Goal: Task Accomplishment & Management: Manage account settings

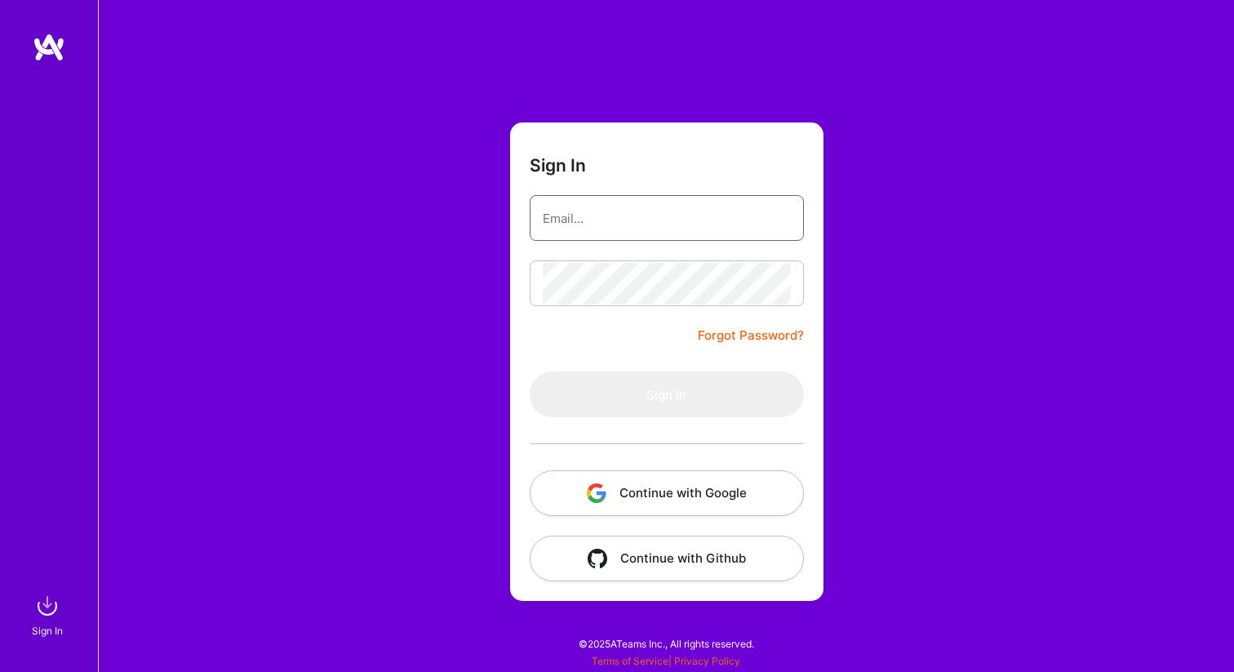
type input "[PERSON_NAME][EMAIL_ADDRESS][DOMAIN_NAME]"
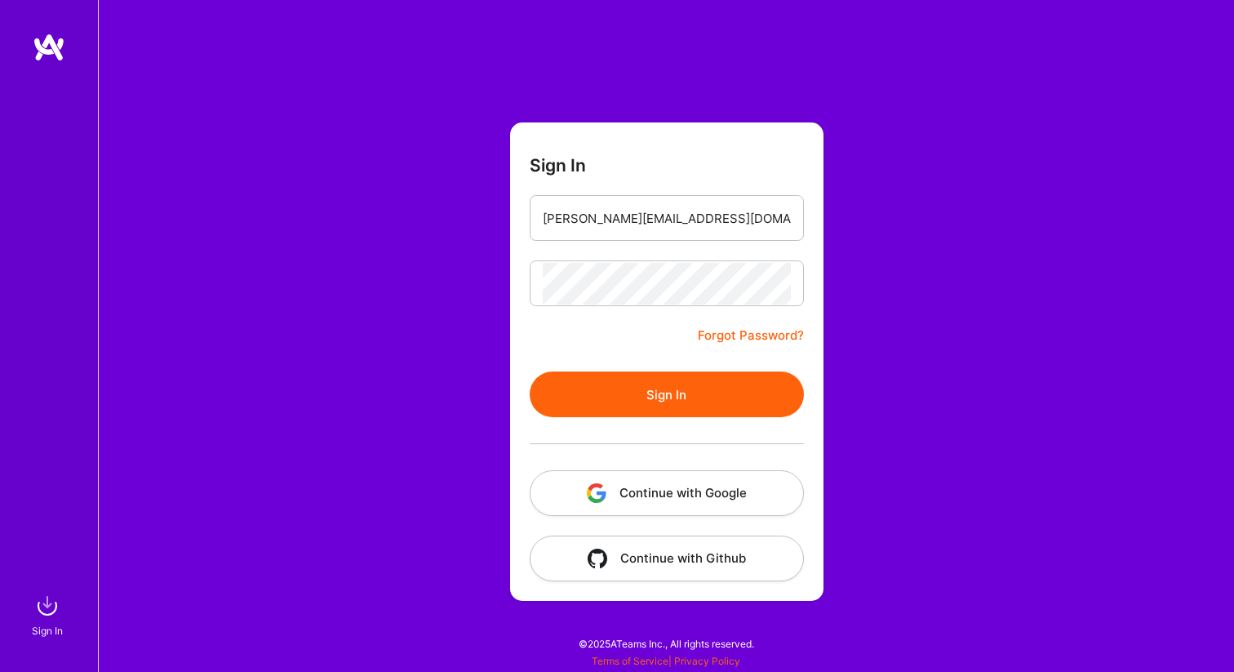
click at [633, 336] on form "Sign In [PERSON_NAME][EMAIL_ADDRESS][DOMAIN_NAME] Forgot Password? Sign In Cont…" at bounding box center [666, 361] width 313 height 478
click at [642, 427] on div at bounding box center [667, 443] width 274 height 53
click at [642, 411] on button "Sign In" at bounding box center [667, 394] width 274 height 46
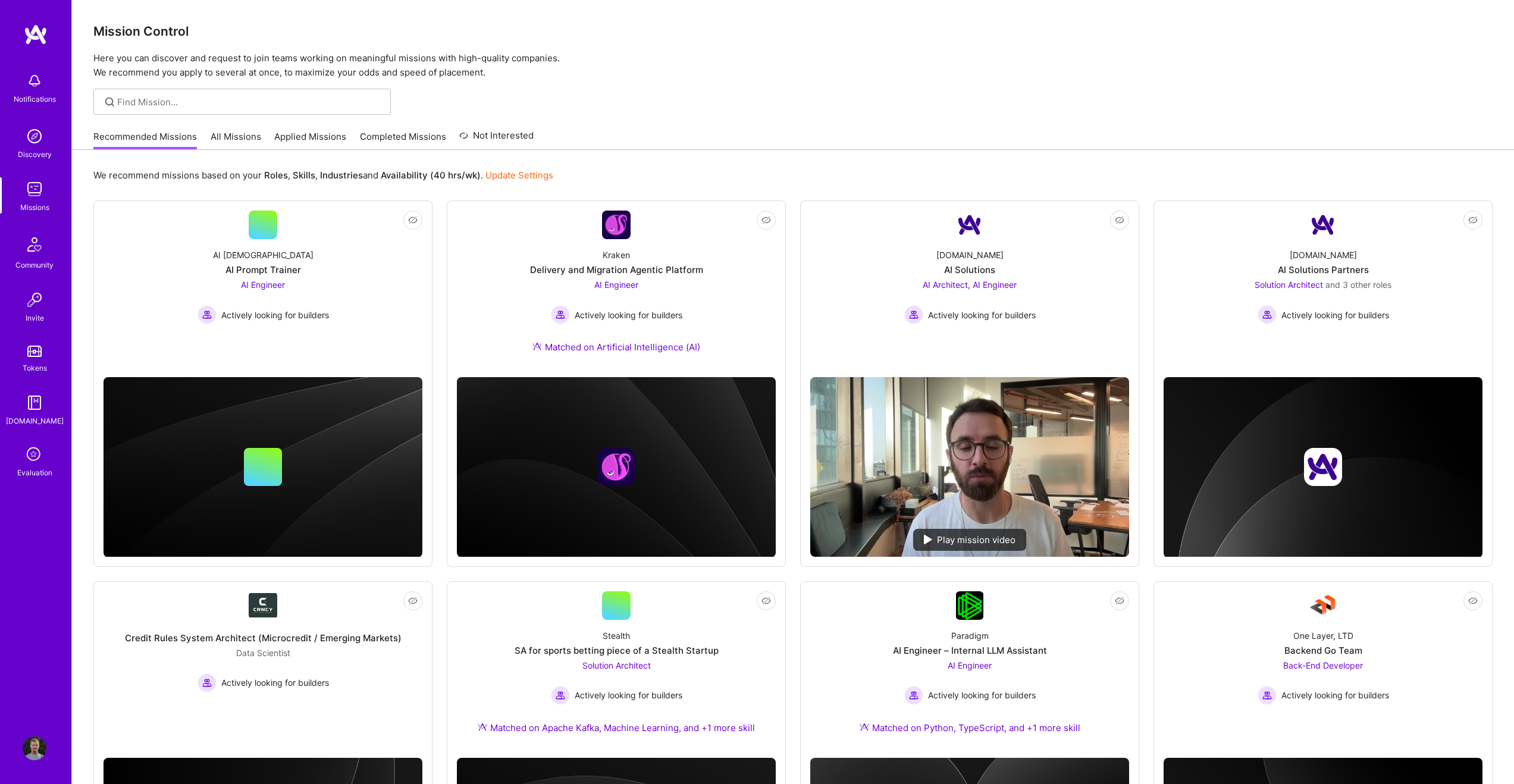
click at [232, 140] on link "All Missions" at bounding box center [235, 140] width 50 height 20
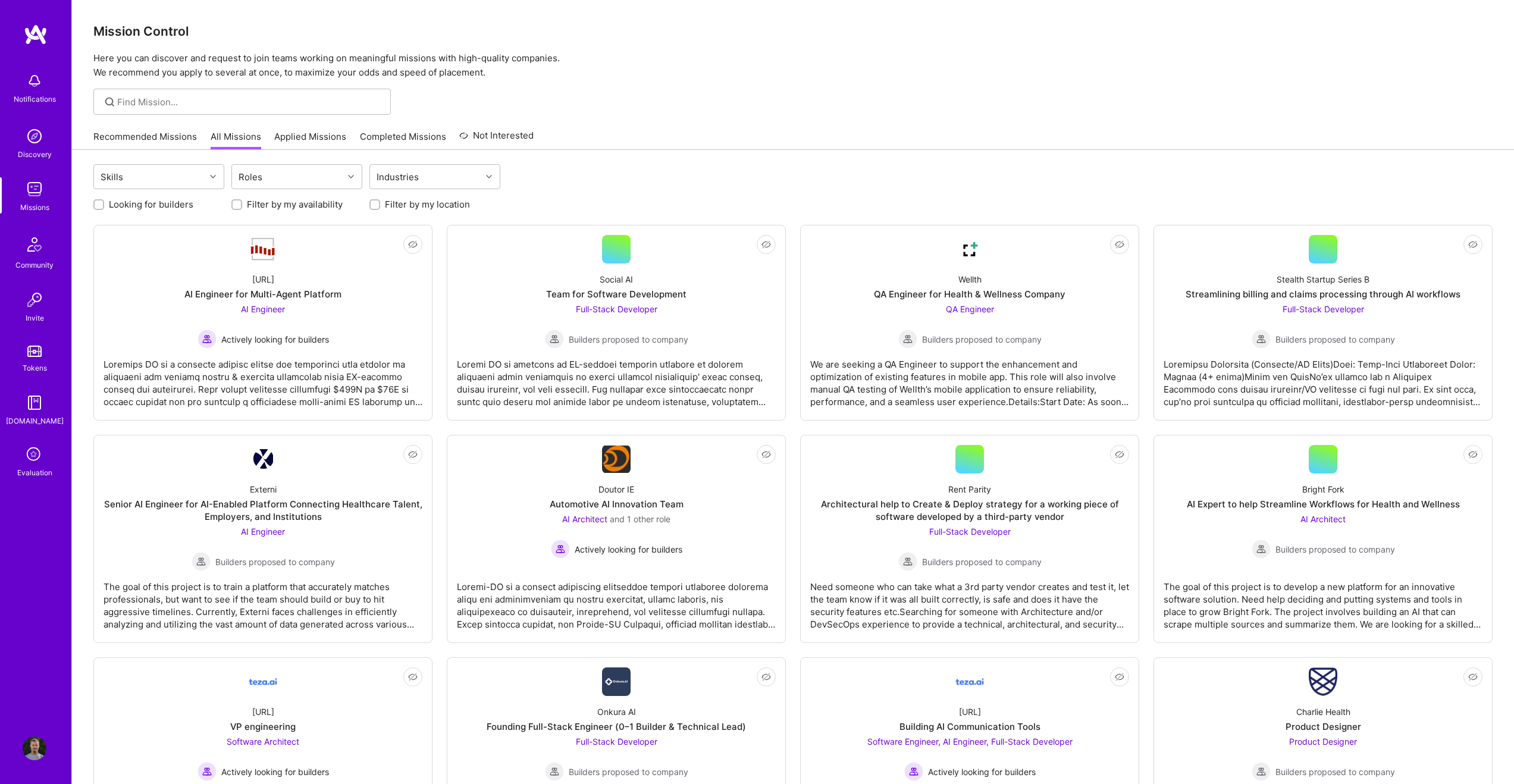
click at [44, 31] on img at bounding box center [36, 34] width 24 height 21
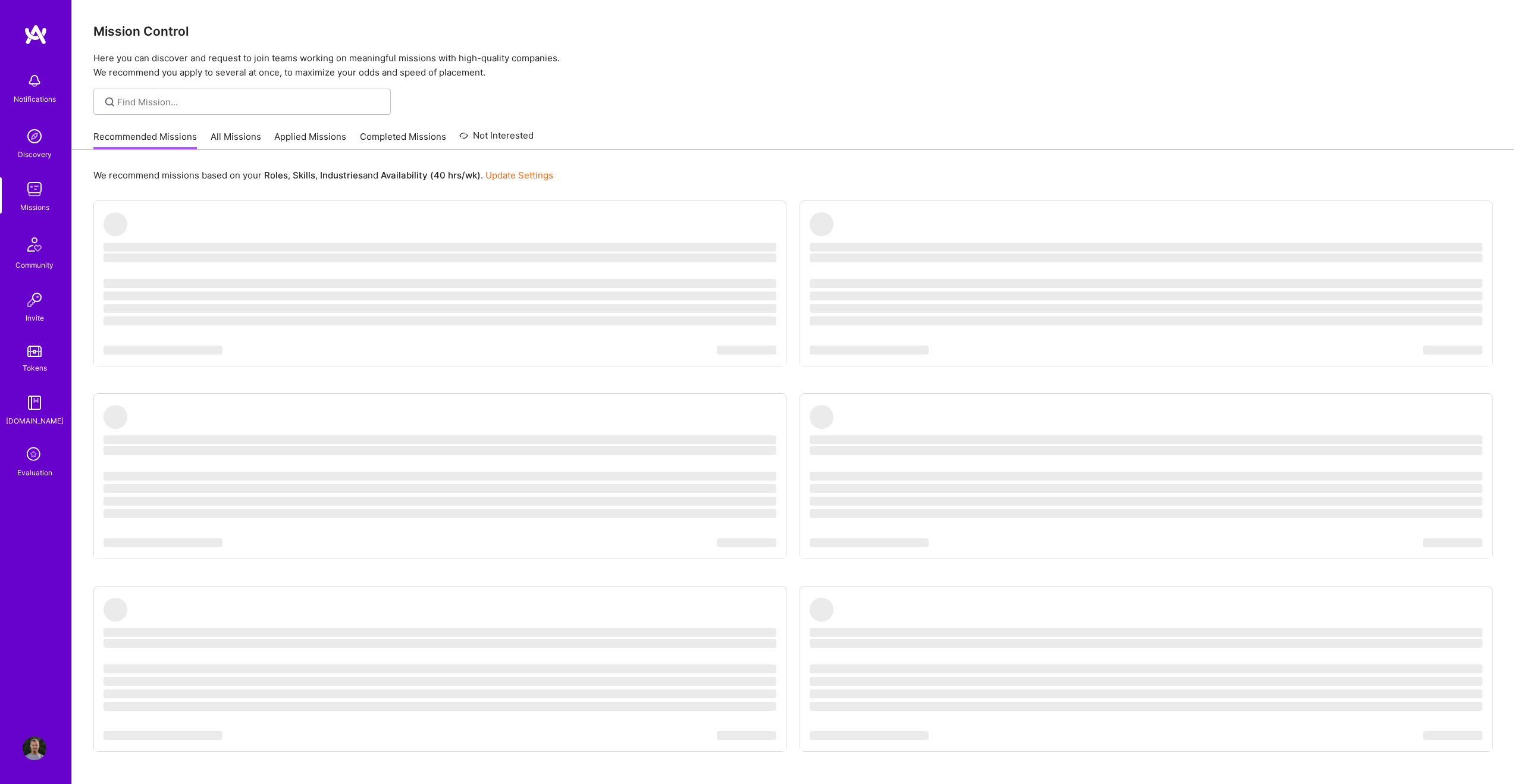
click at [30, 489] on img at bounding box center [34, 748] width 24 height 24
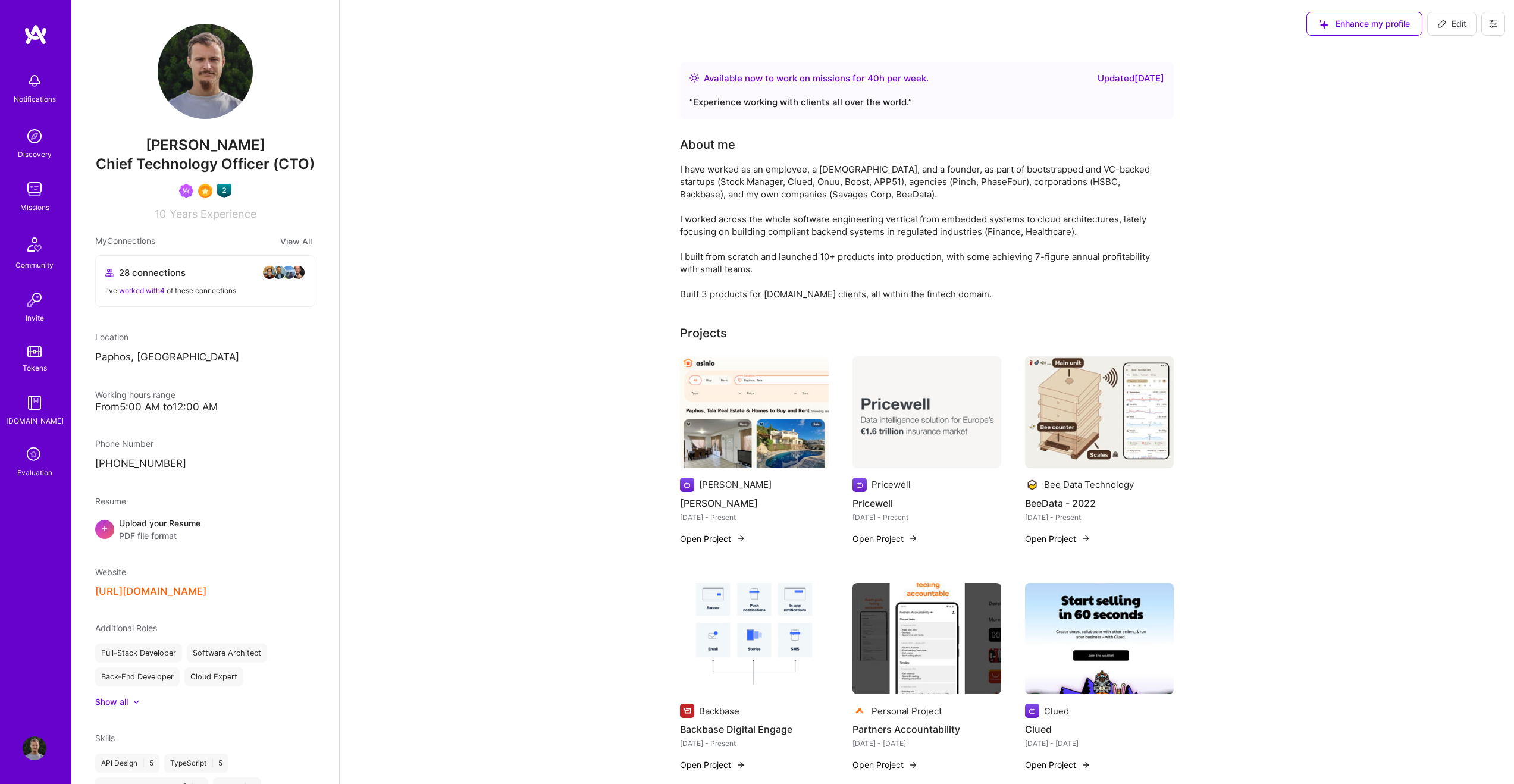
click at [738, 162] on div "About me I have worked as an employee, a [DEMOGRAPHIC_DATA], and a founder, as …" at bounding box center [918, 218] width 476 height 165
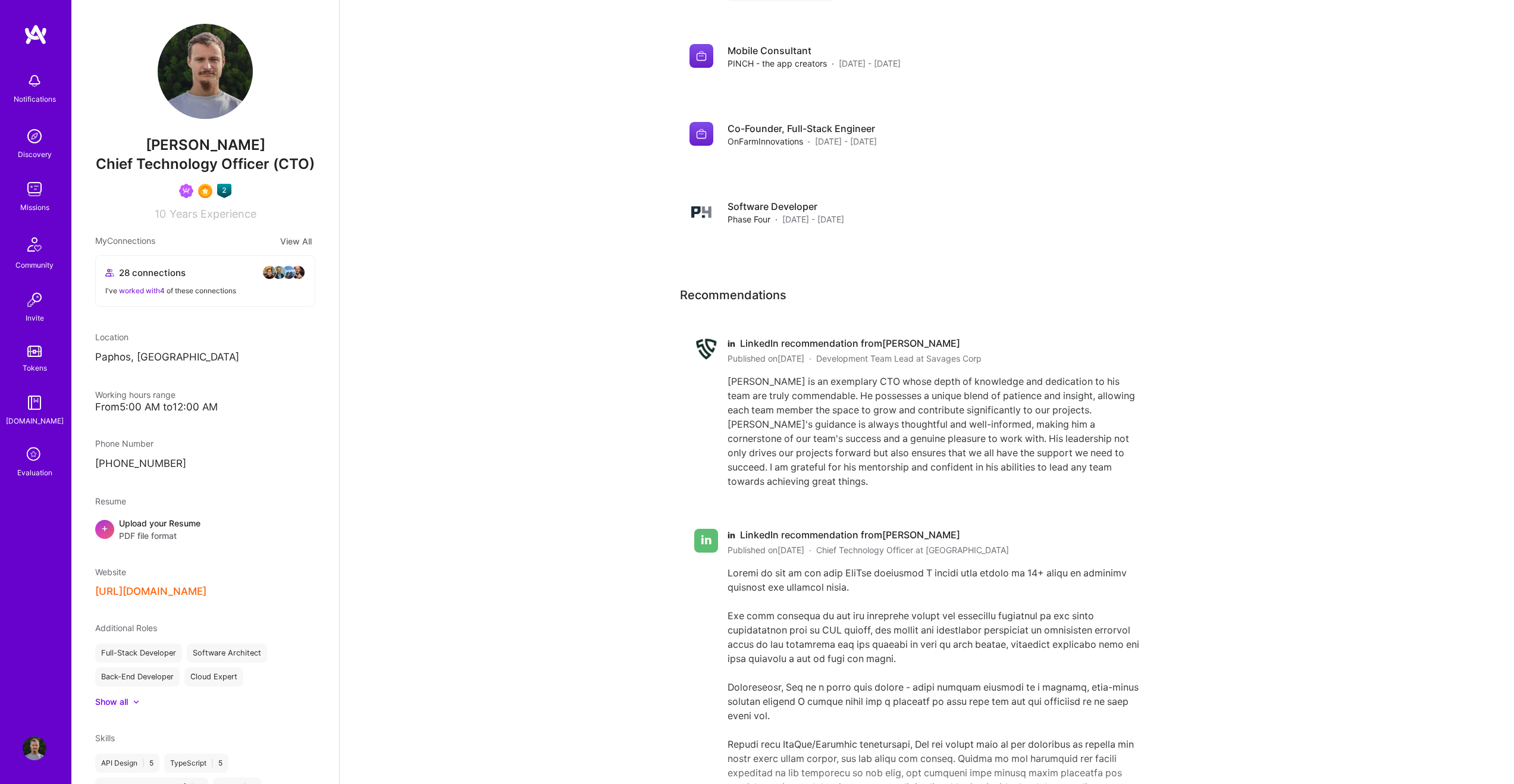
scroll to position [1856, 0]
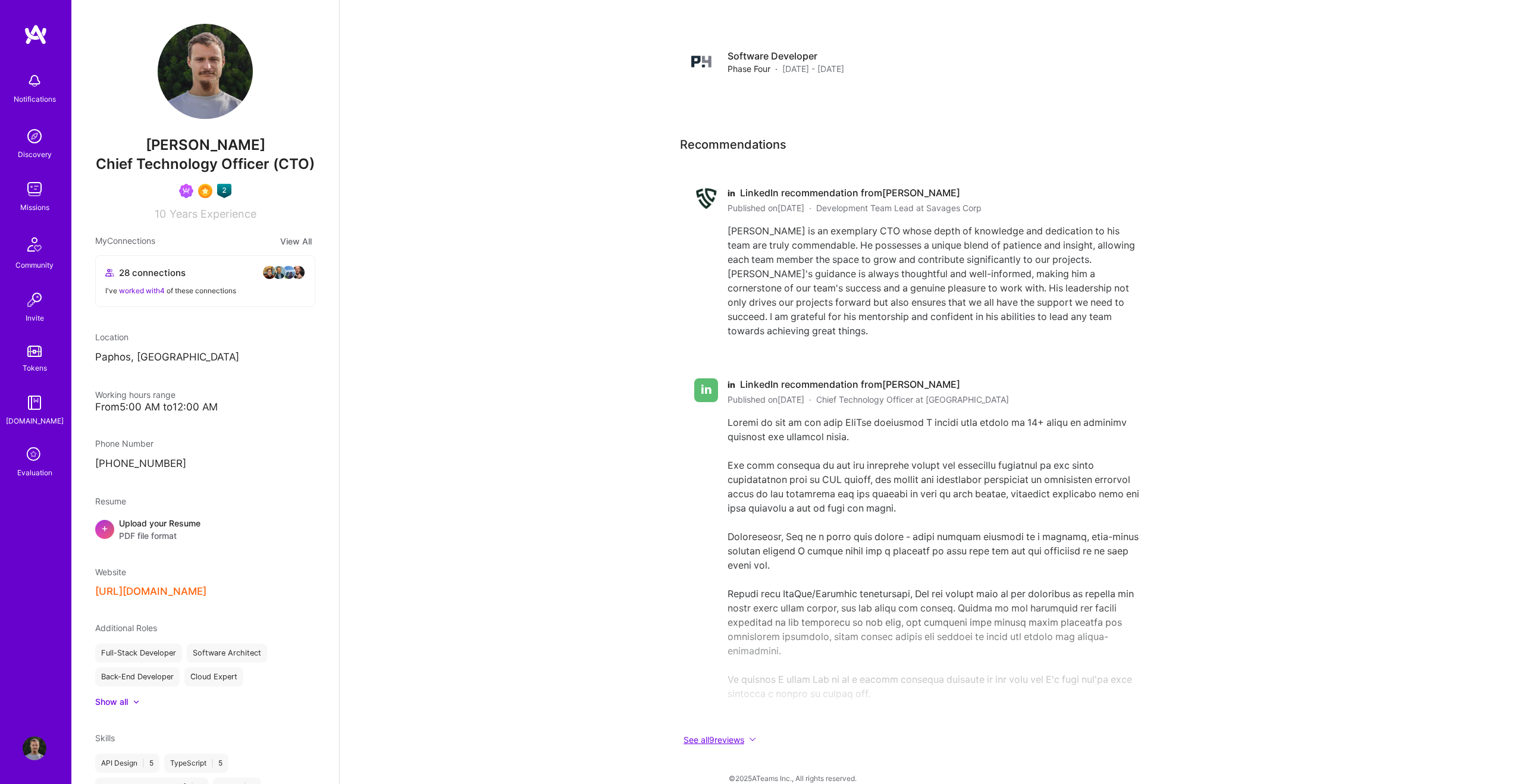
click at [753, 489] on button "See all 9 reviews" at bounding box center [918, 740] width 476 height 14
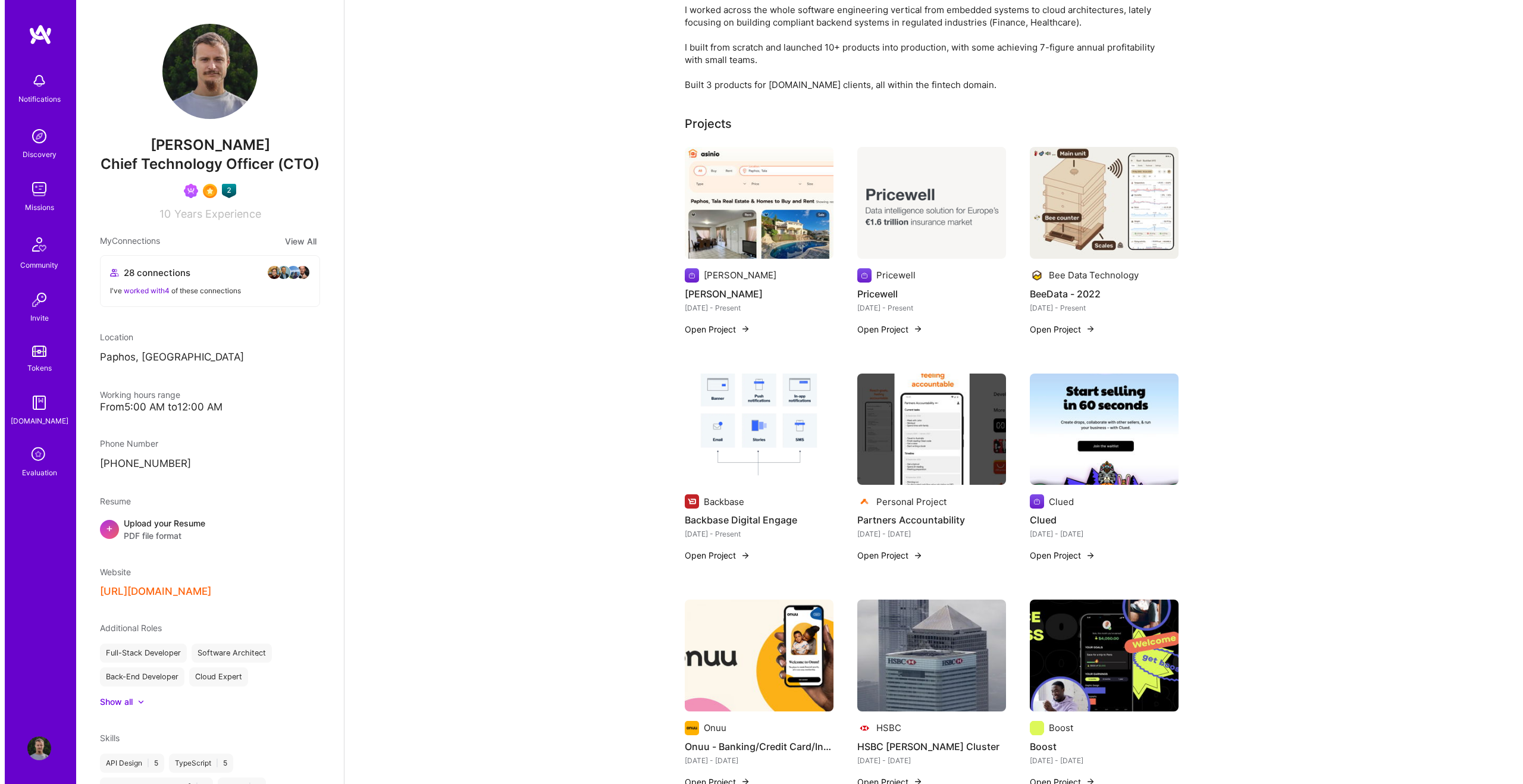
scroll to position [0, 0]
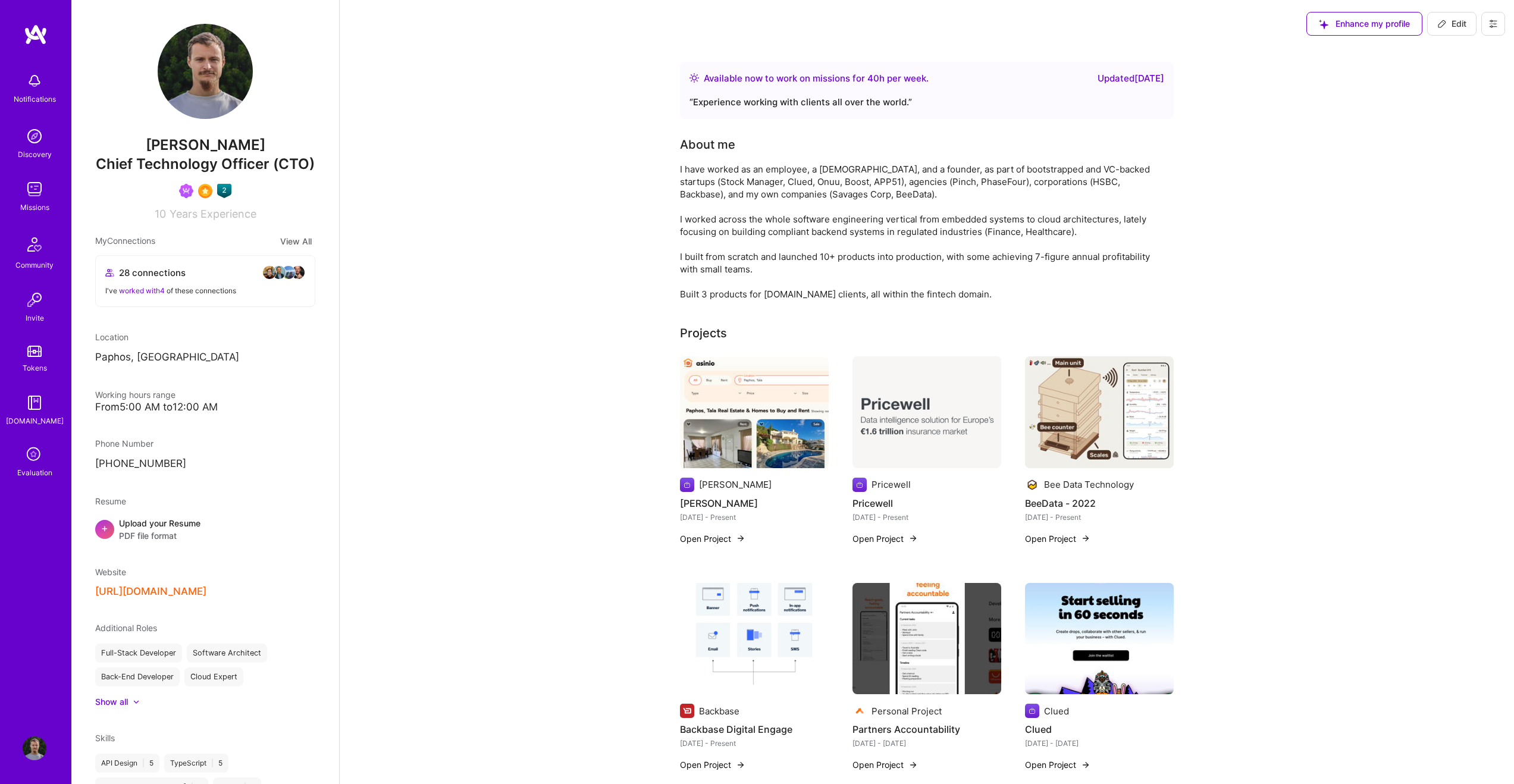
click at [899, 21] on icon at bounding box center [1494, 24] width 7 height 7
click at [736, 489] on img at bounding box center [741, 538] width 9 height 9
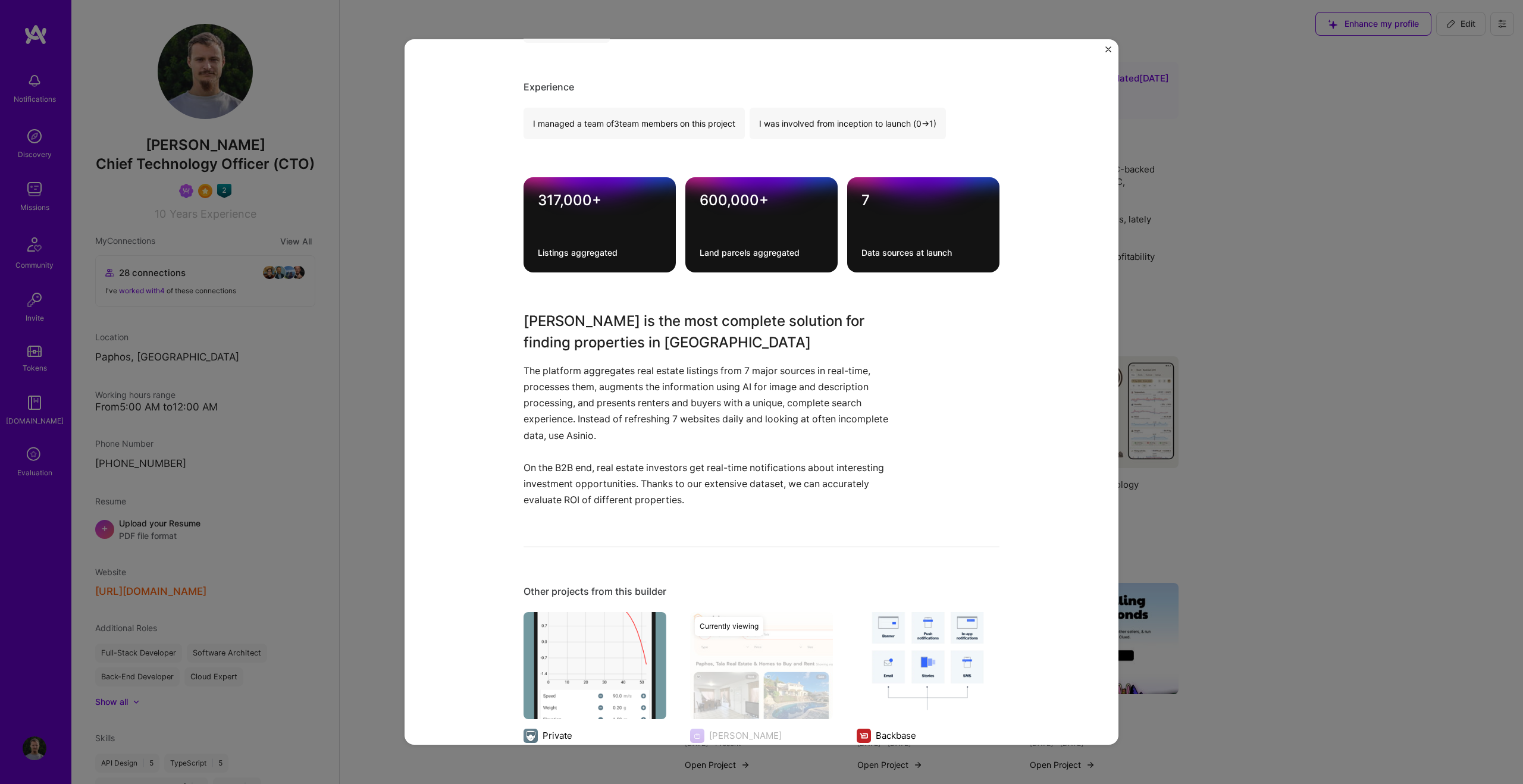
scroll to position [714, 0]
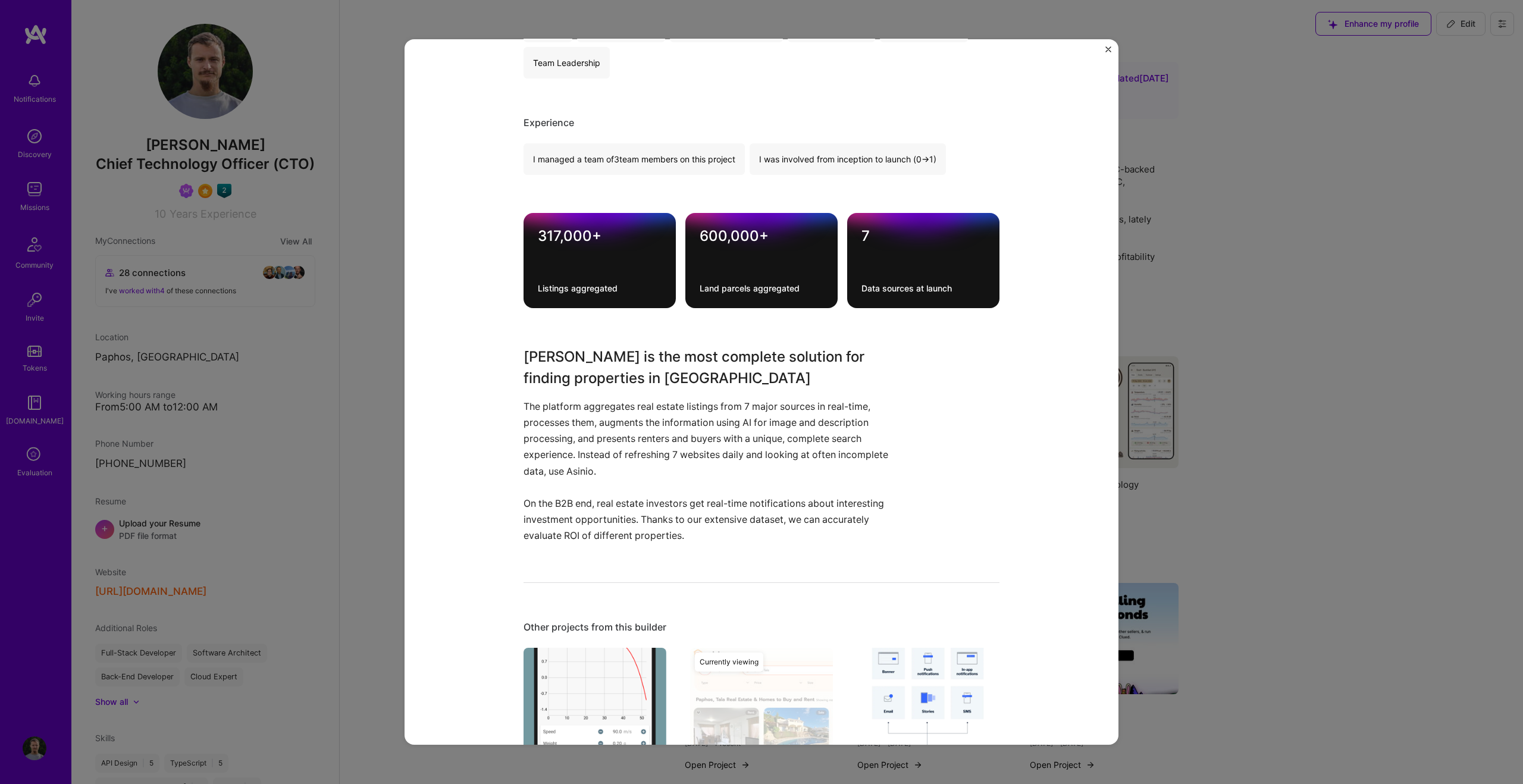
click at [578, 240] on div "317,000+" at bounding box center [600, 236] width 124 height 17
click at [567, 238] on div "317,000+" at bounding box center [600, 236] width 124 height 17
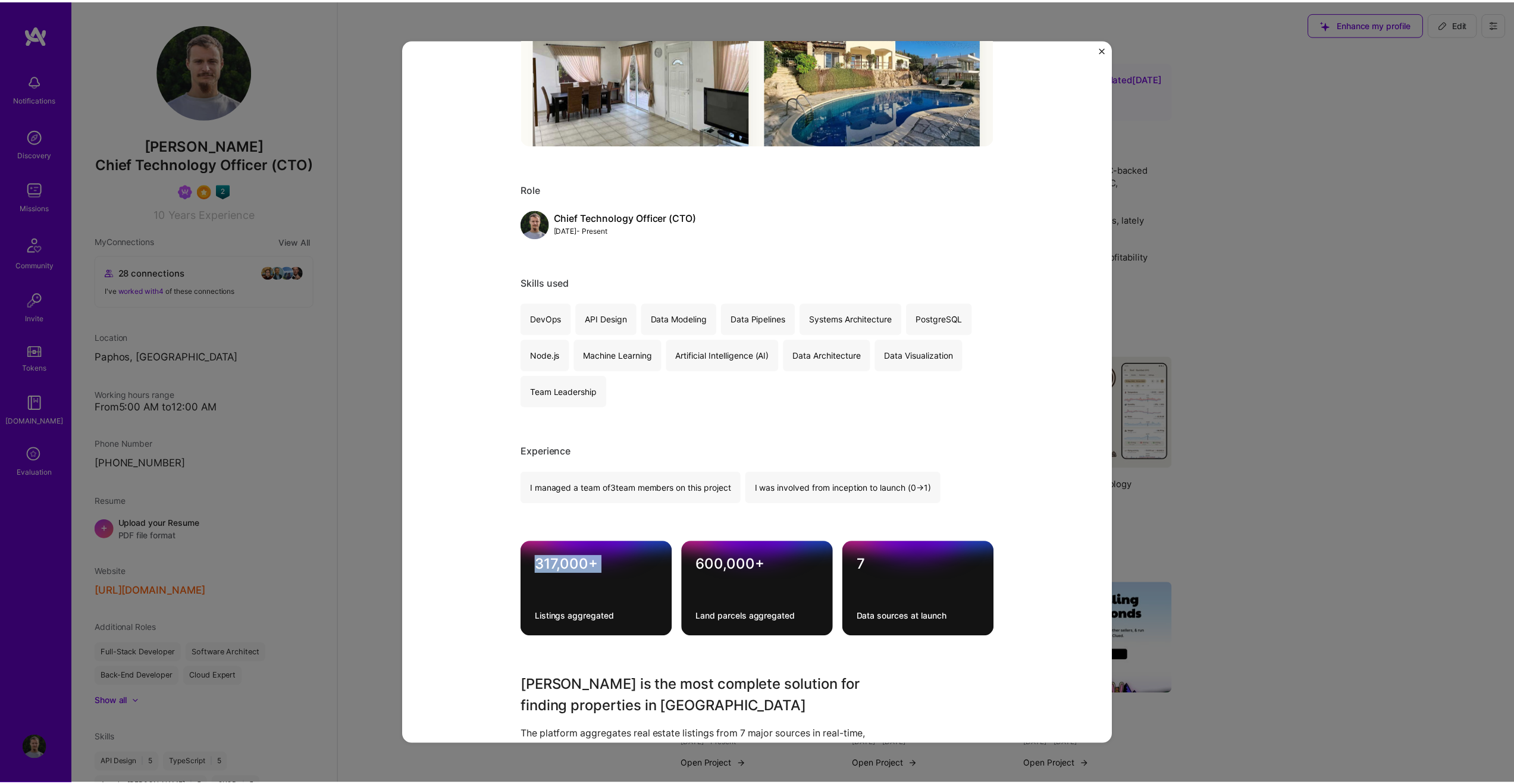
scroll to position [358, 0]
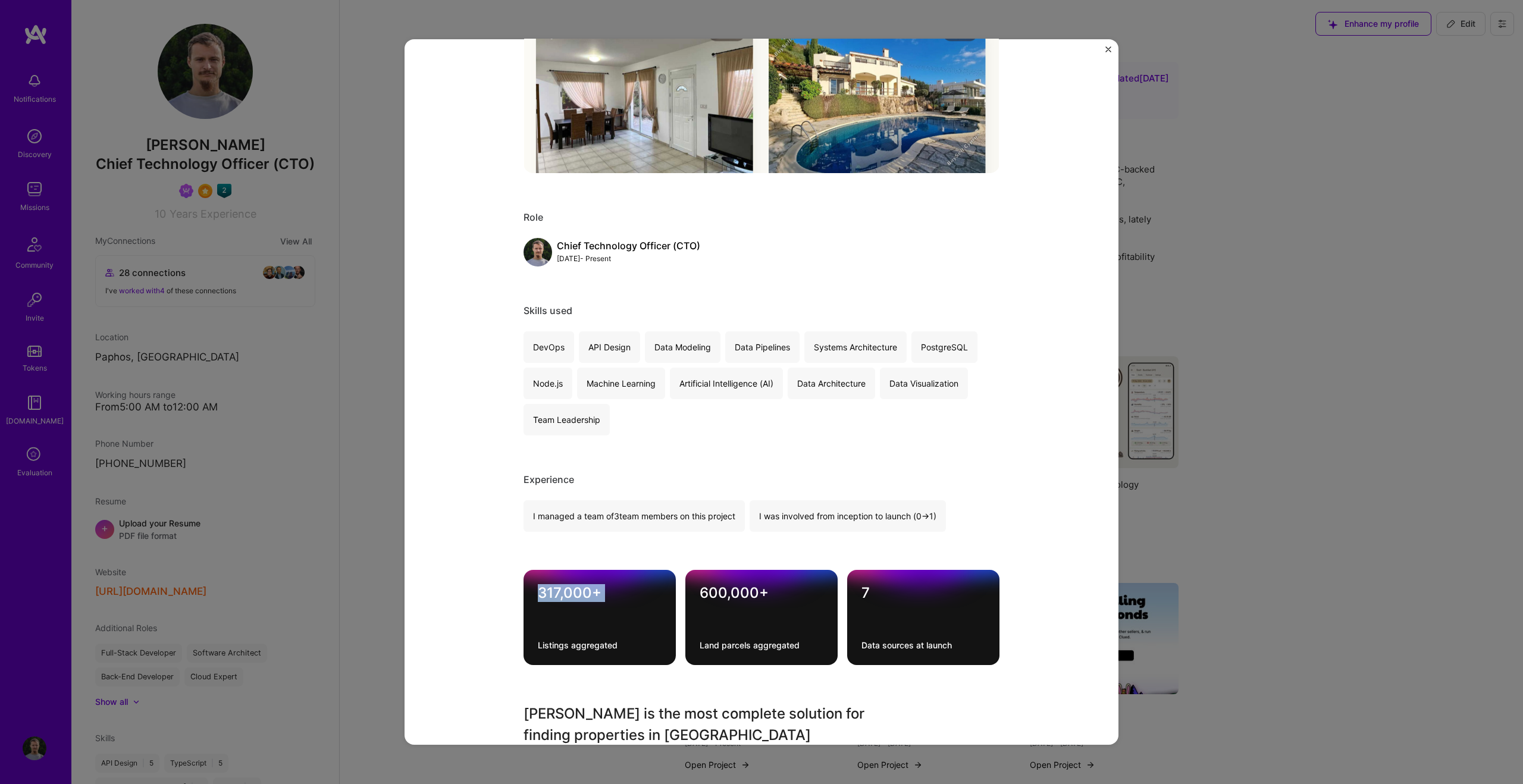
click at [898, 47] on img "Close" at bounding box center [1108, 50] width 6 height 6
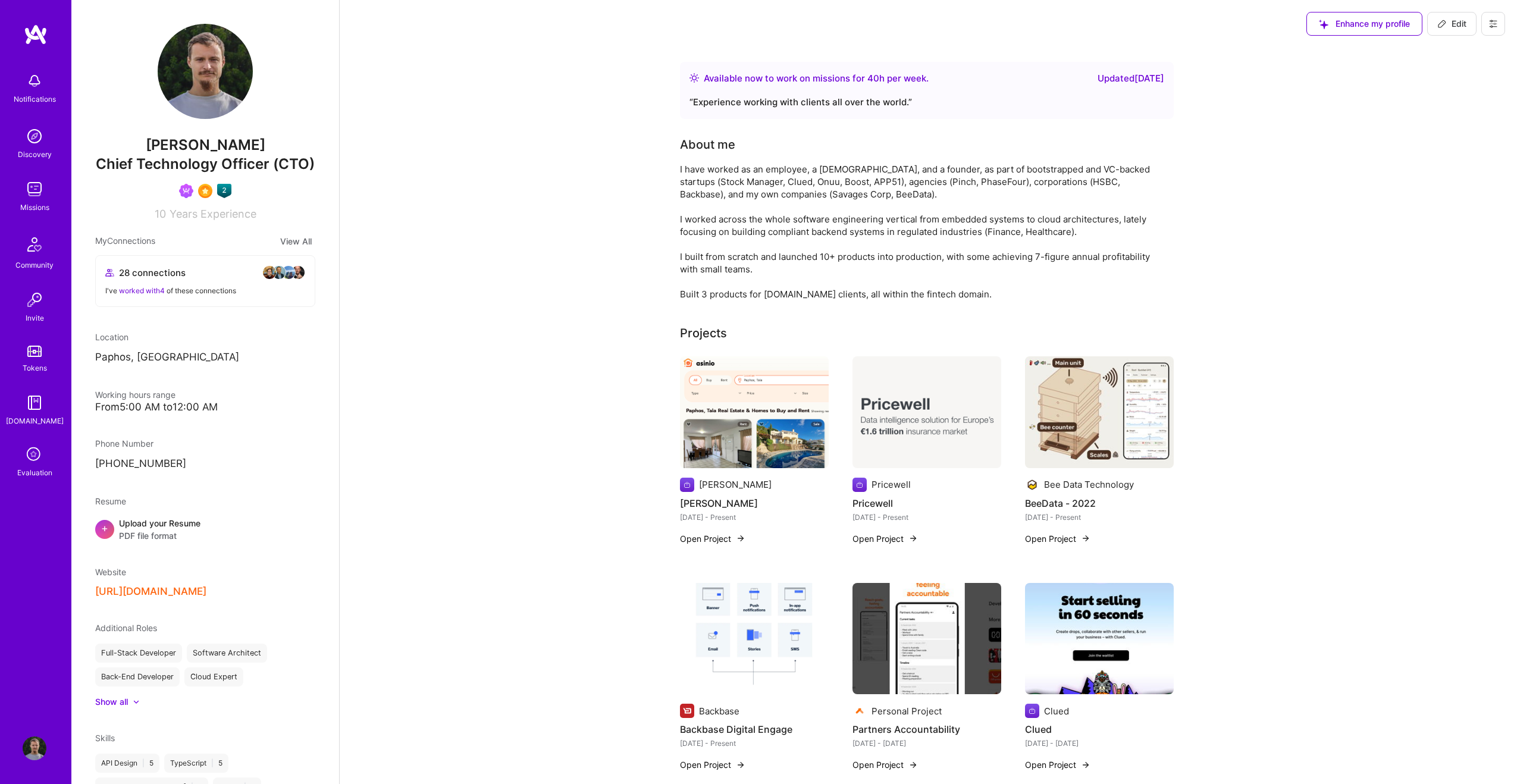
click at [899, 23] on span "Edit" at bounding box center [1452, 23] width 29 height 12
select select "NL"
select select "Right Now"
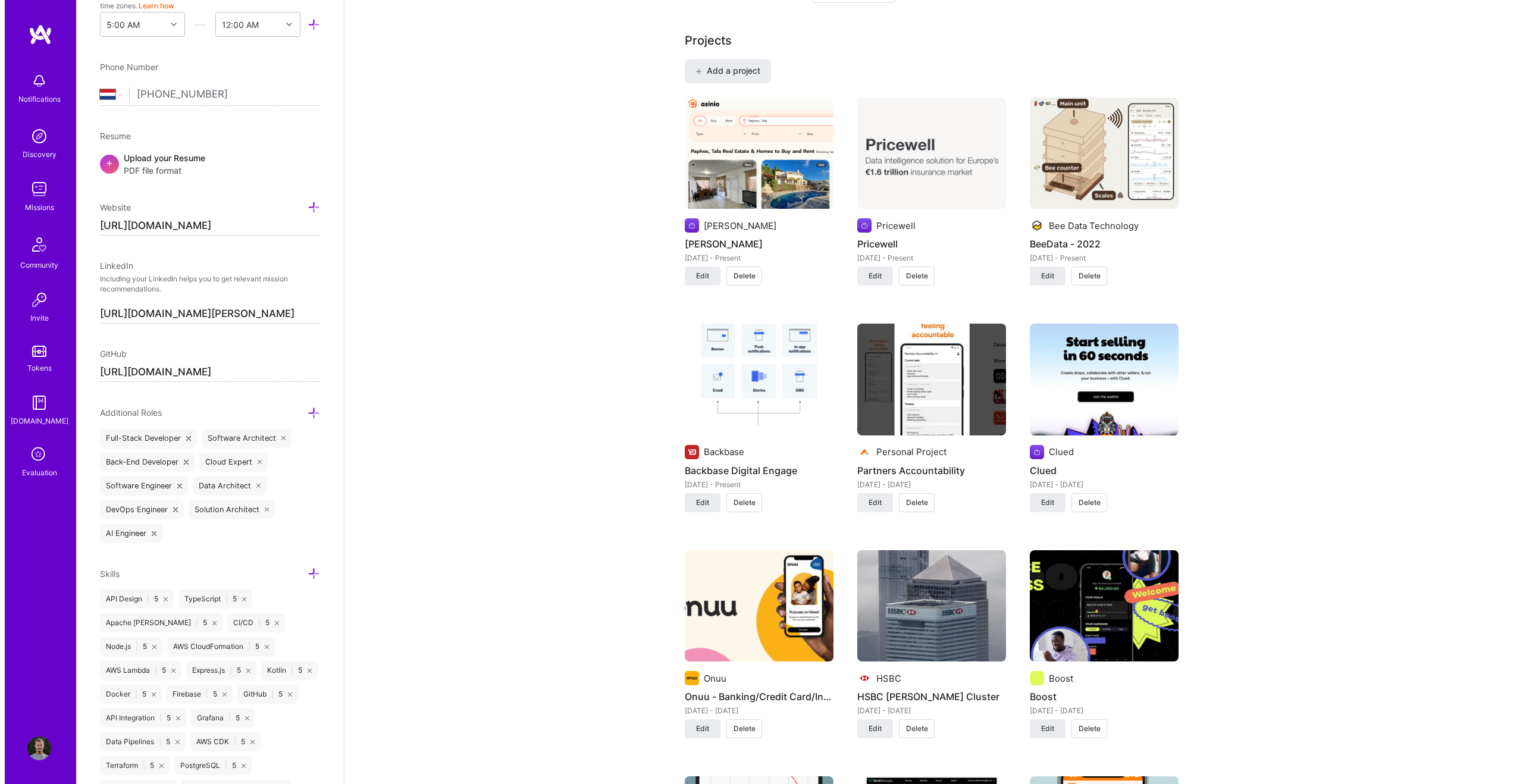
scroll to position [759, 0]
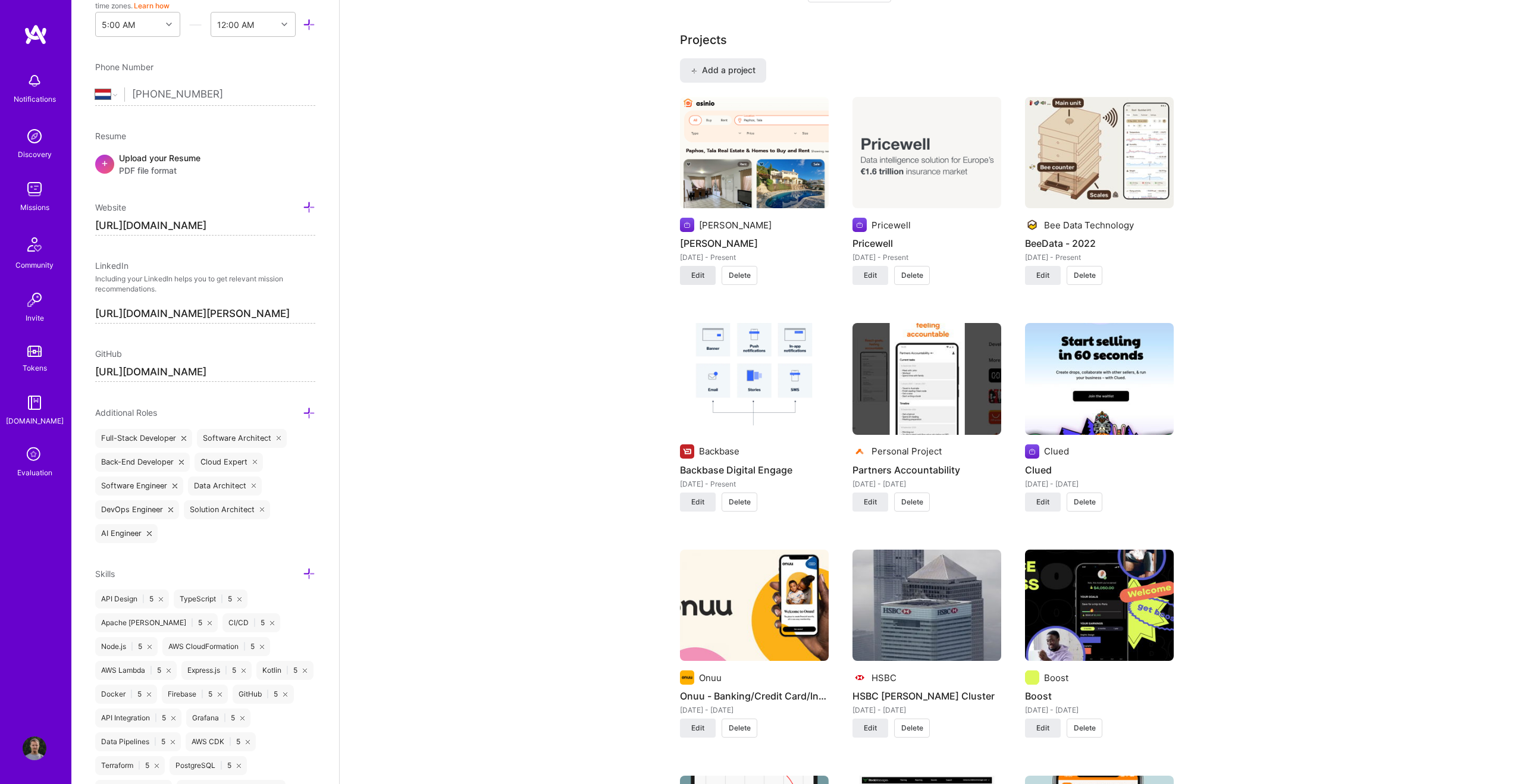
click at [699, 270] on span "Edit" at bounding box center [698, 275] width 13 height 11
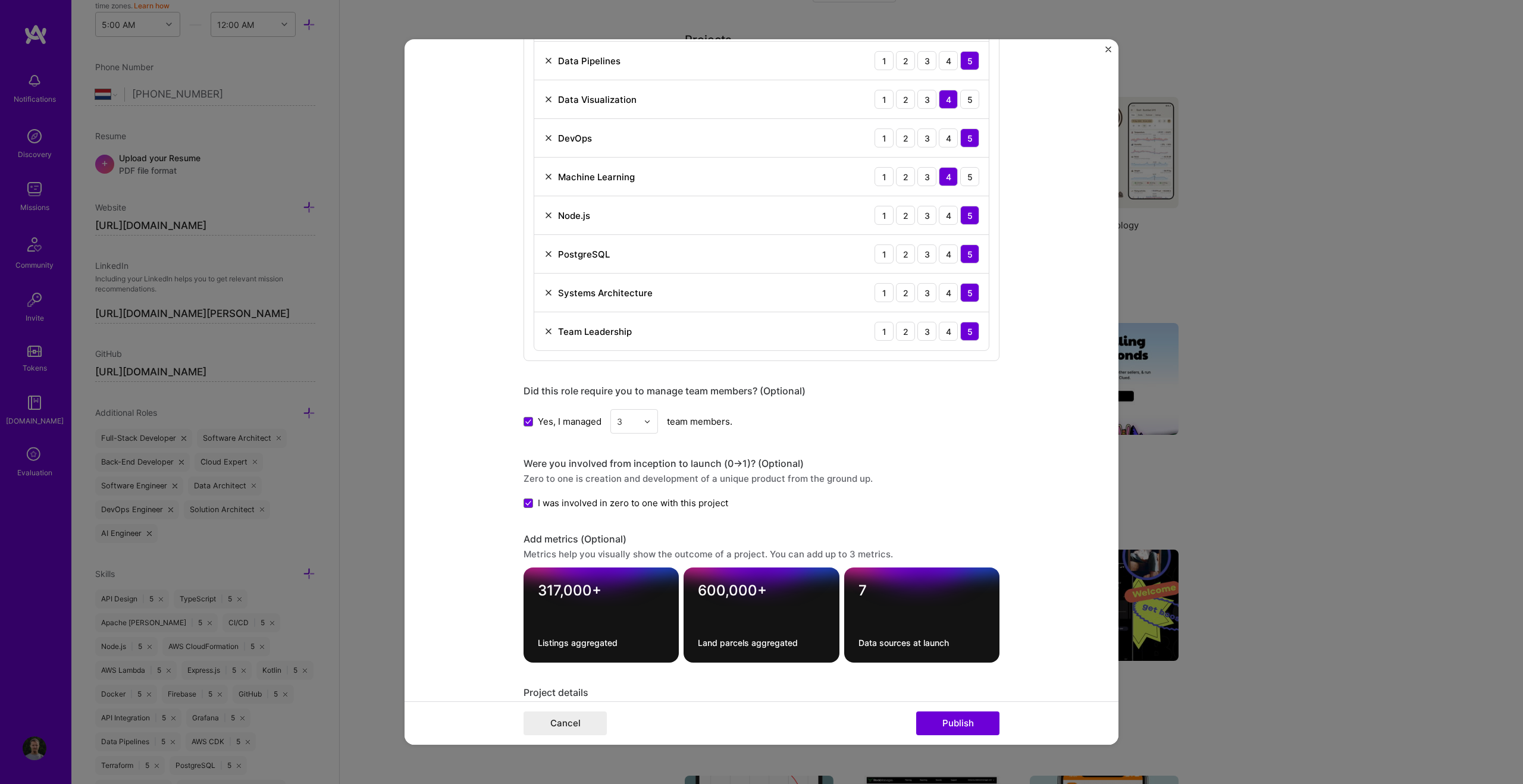
scroll to position [1494, 0]
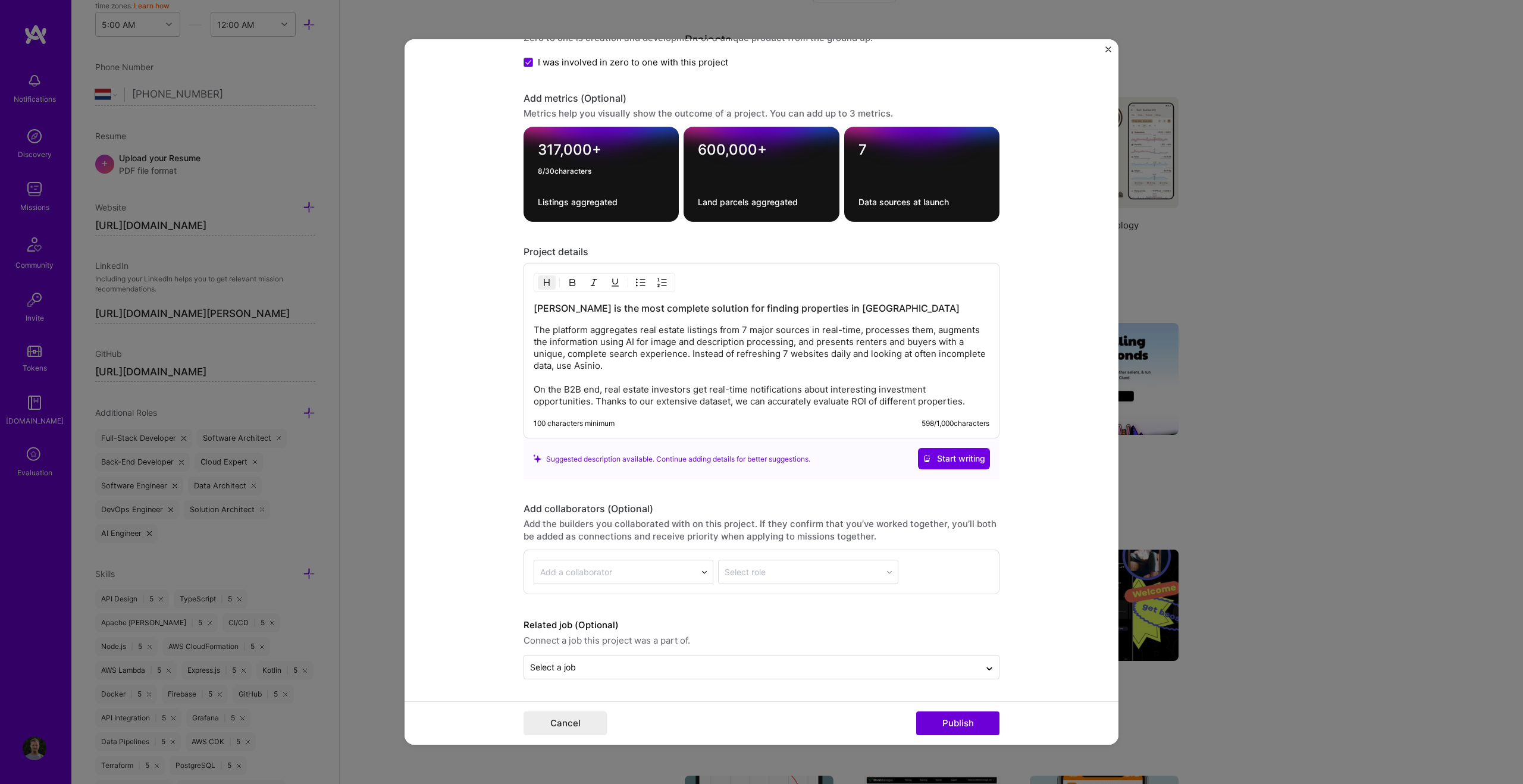
click at [552, 149] on textarea "317,000+" at bounding box center [601, 149] width 127 height 17
type textarea "350,000+"
click at [720, 152] on textarea "600,000+" at bounding box center [761, 149] width 127 height 17
type textarea "850,000+"
click at [898, 102] on form "Project title Asinio Company Asinio Project industry Industry 1 Project Link (O…" at bounding box center [761, 392] width 713 height 705
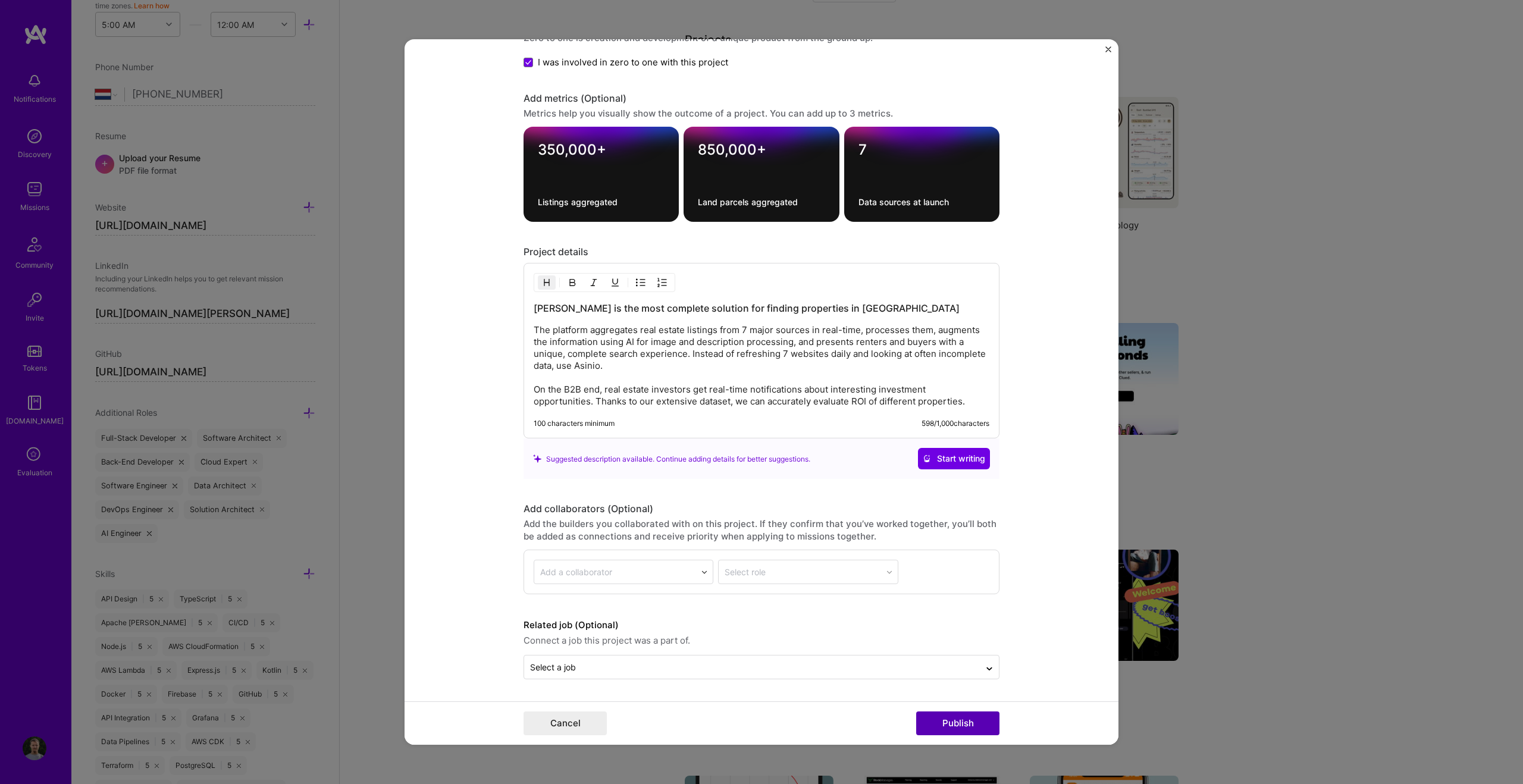
click at [898, 489] on button "Publish" at bounding box center [958, 723] width 83 height 24
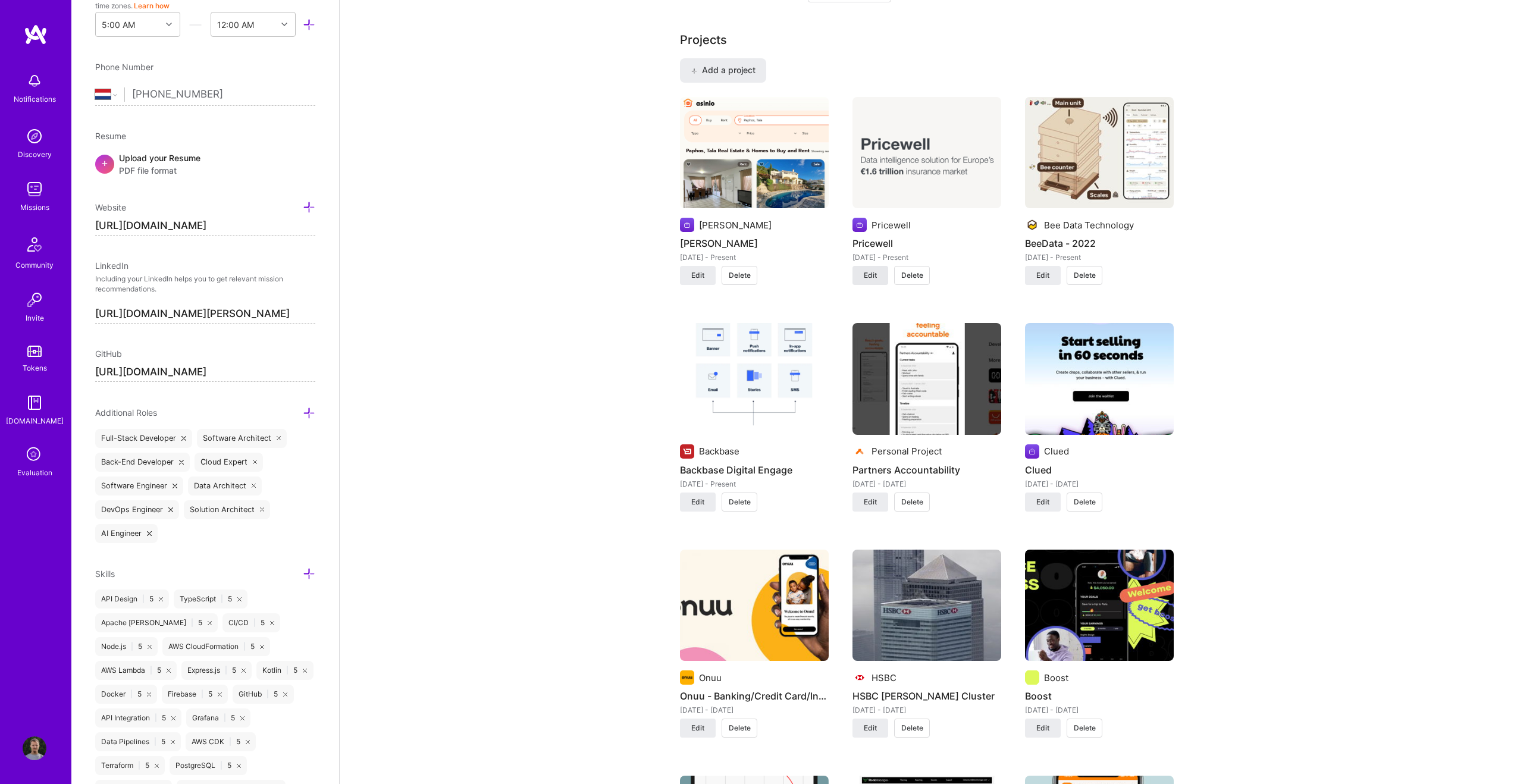
click at [865, 273] on span "Edit" at bounding box center [870, 275] width 13 height 11
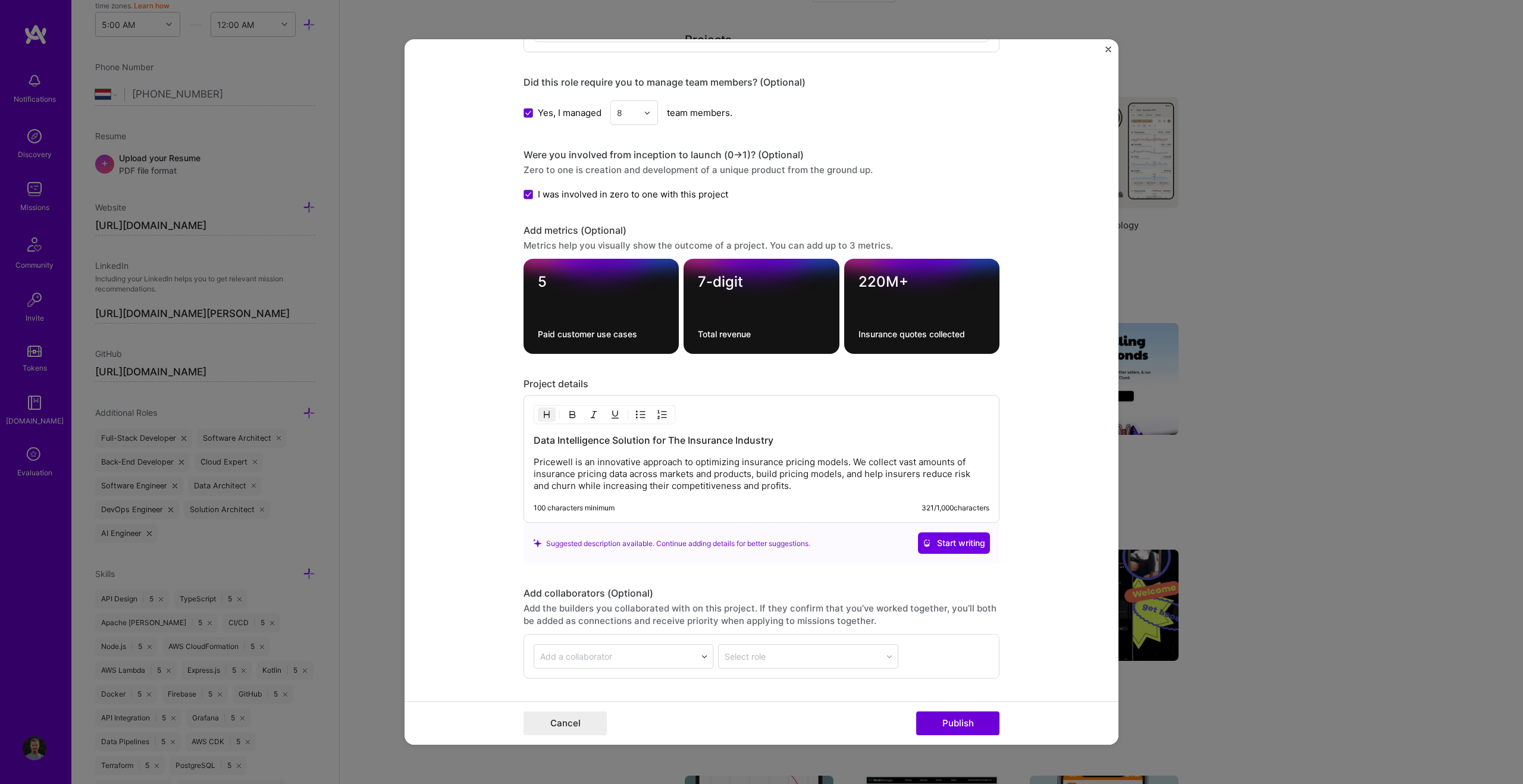
scroll to position [1447, 0]
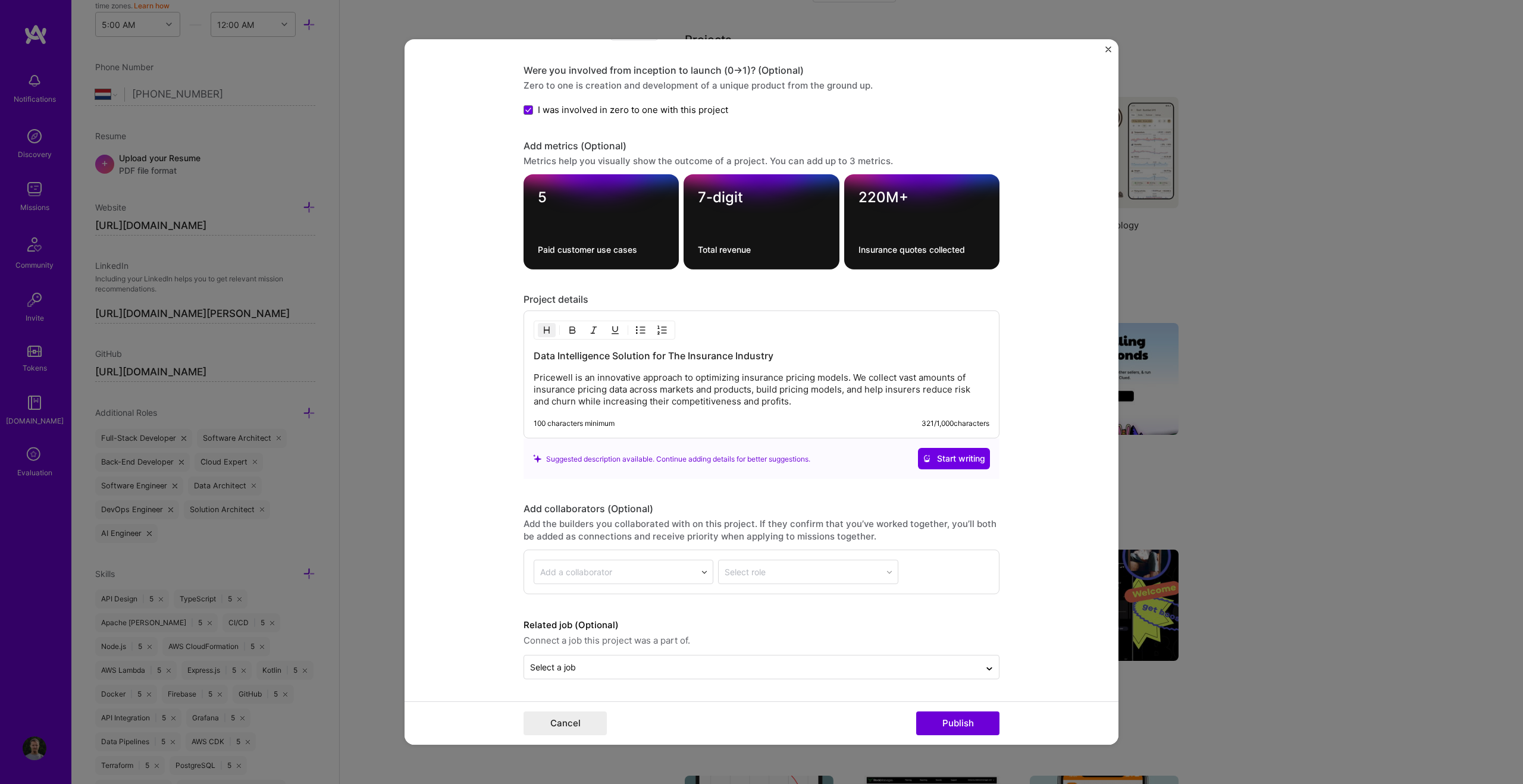
click at [887, 199] on textarea "220M+" at bounding box center [922, 197] width 127 height 17
type textarea "250M+"
click at [716, 250] on textarea "Total revenue" at bounding box center [761, 250] width 127 height 12
type textarea "Annual revenue reached"
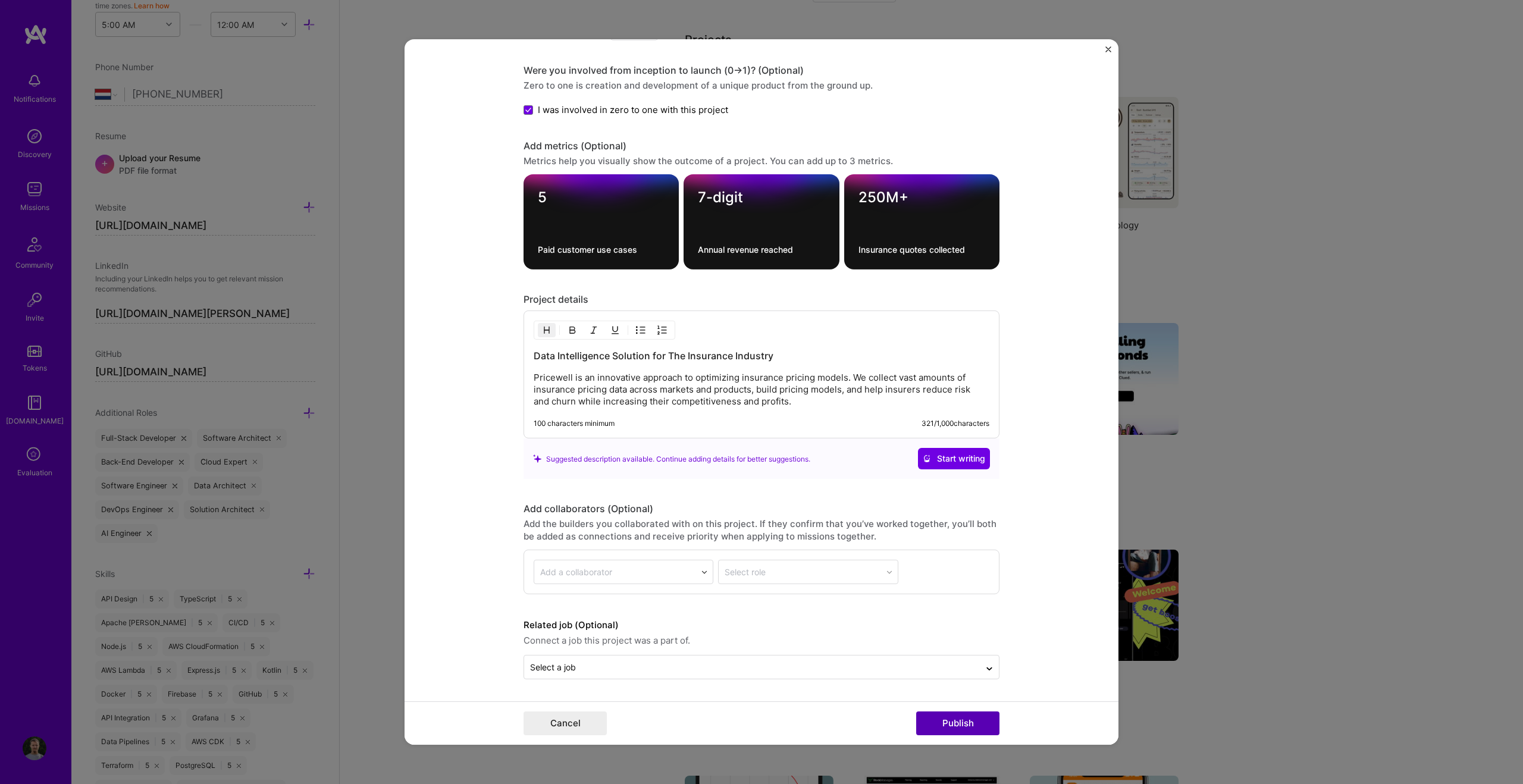
click at [898, 489] on button "Publish" at bounding box center [958, 723] width 83 height 24
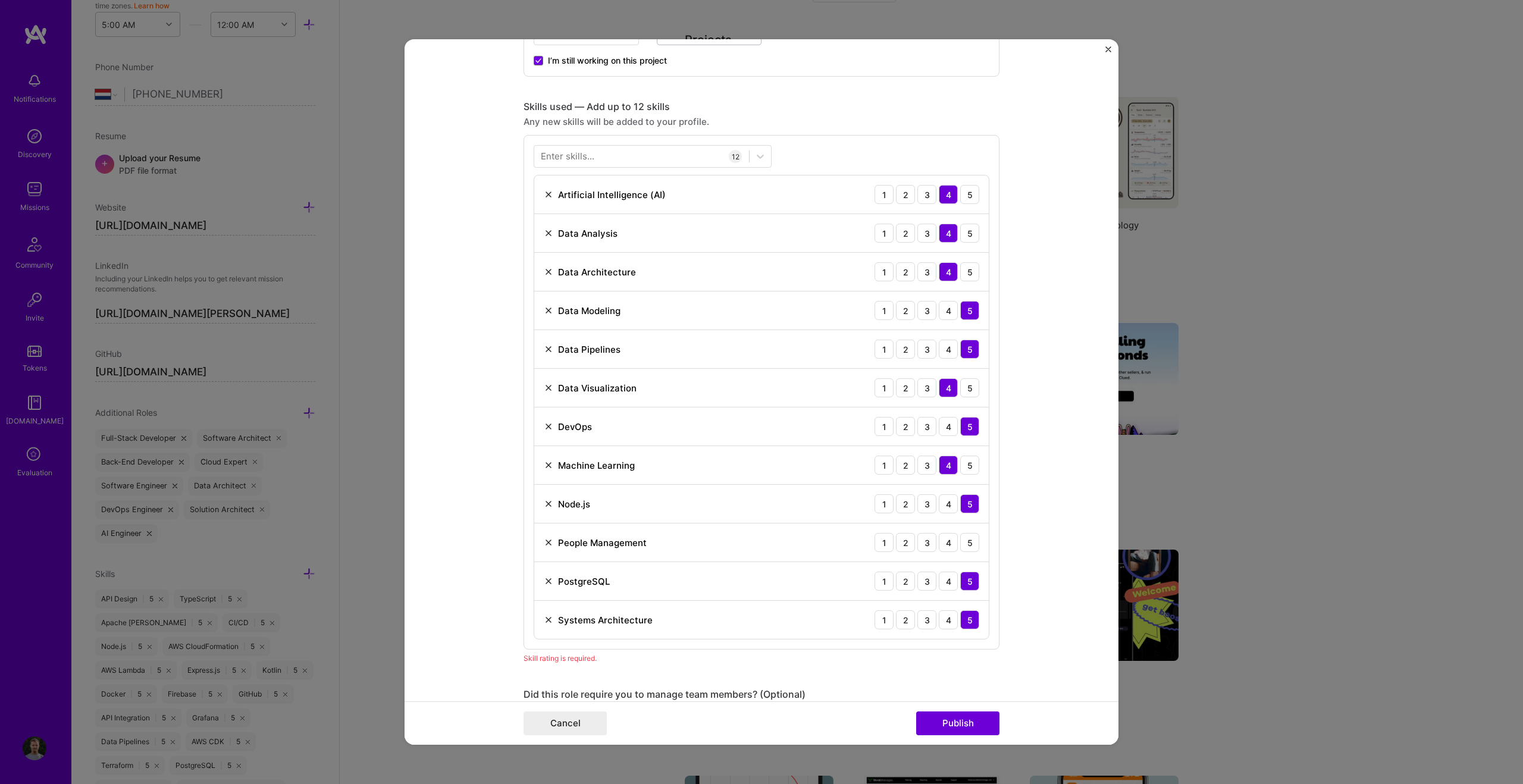
scroll to position [764, 0]
click at [898, 489] on div "5" at bounding box center [969, 543] width 19 height 19
click at [898, 489] on button "Publish" at bounding box center [958, 723] width 83 height 24
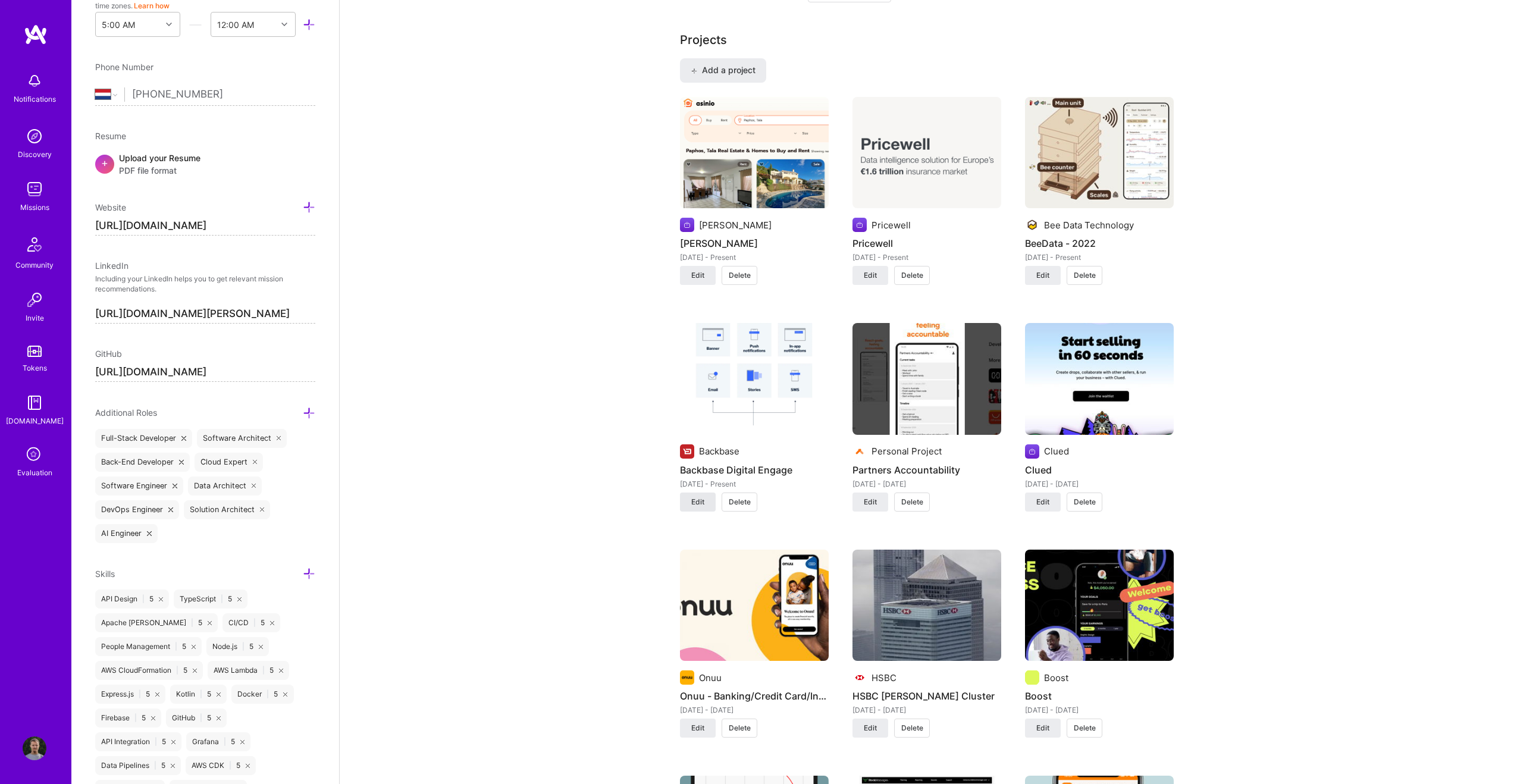
click at [704, 489] on button "Edit" at bounding box center [698, 502] width 36 height 19
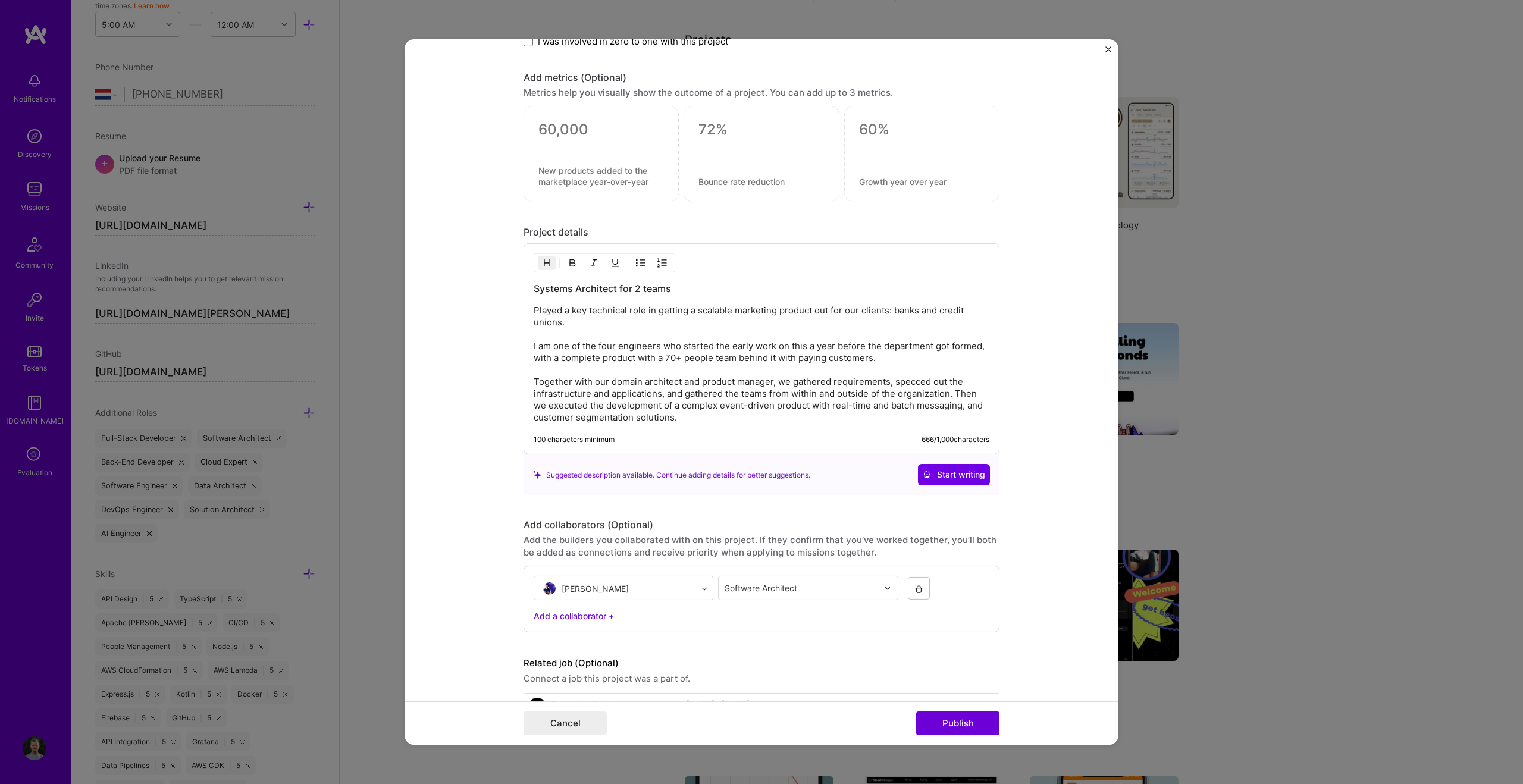
scroll to position [1512, 0]
click at [571, 134] on textarea at bounding box center [601, 133] width 125 height 17
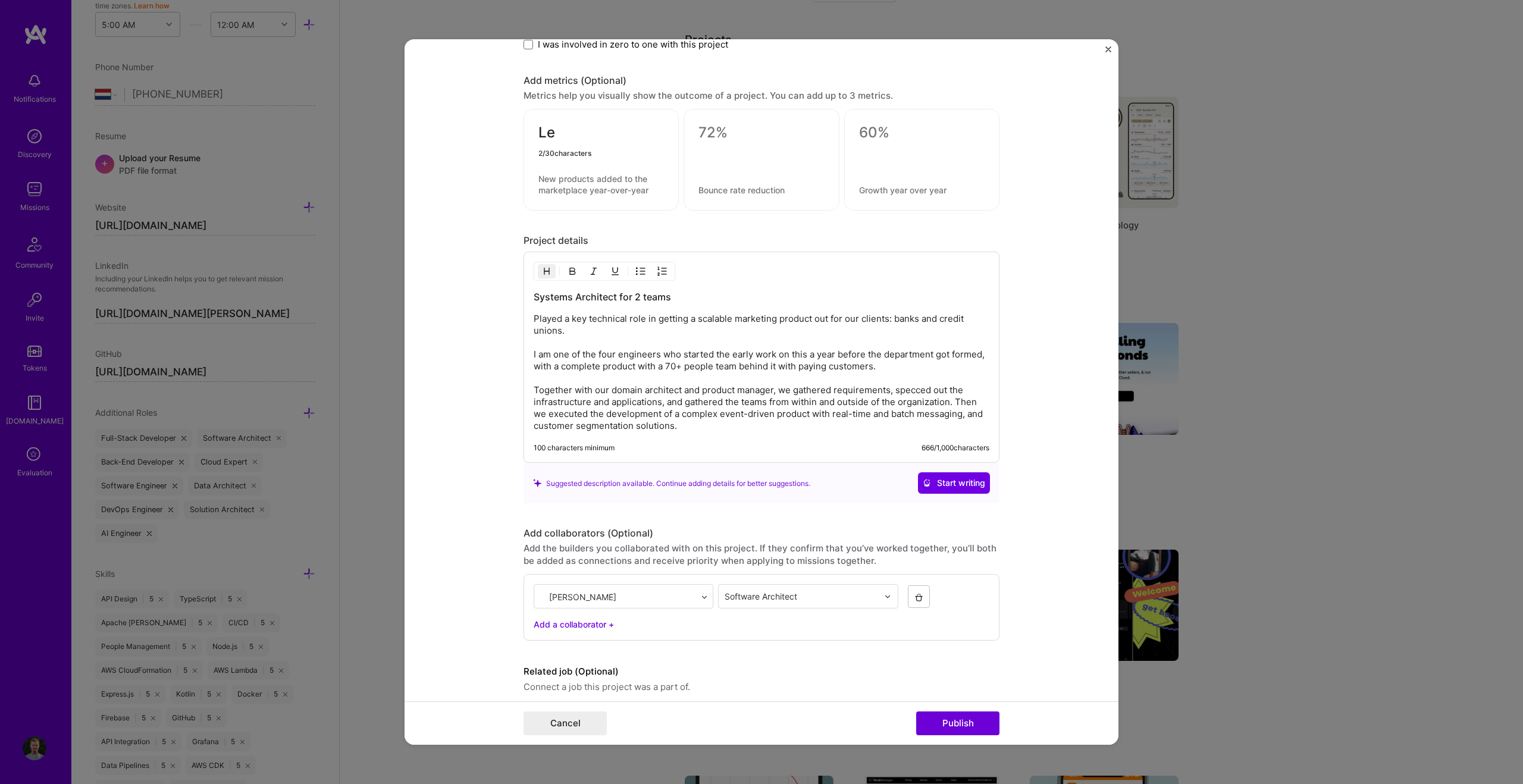
type textarea "L"
click at [584, 180] on textarea at bounding box center [601, 184] width 125 height 23
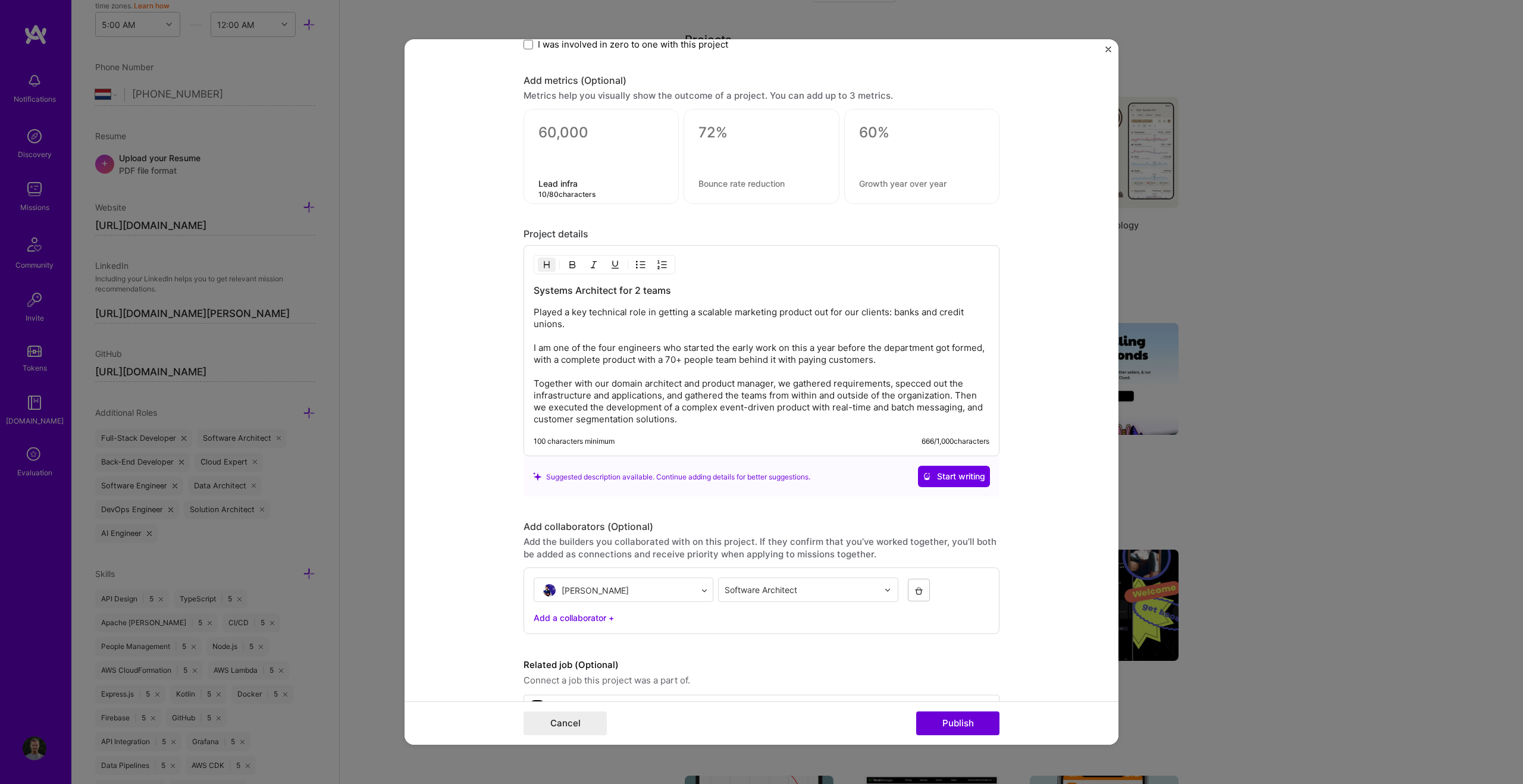
type textarea "Lead infra"
click at [564, 130] on textarea at bounding box center [601, 136] width 125 height 23
type textarea "75 people"
click at [576, 180] on textarea "Lead infra" at bounding box center [601, 184] width 125 height 12
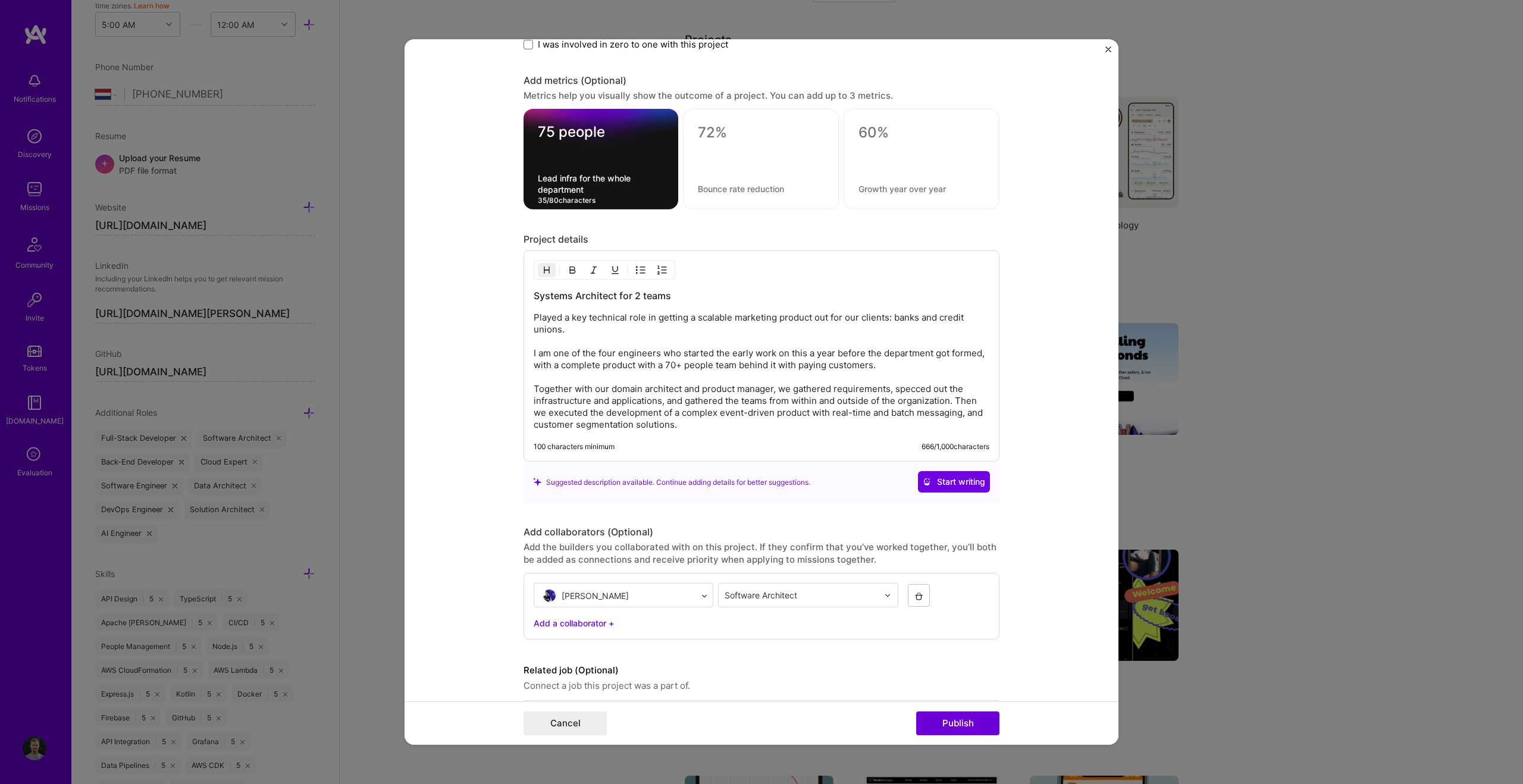
type textarea "Lead infra for the whole department"
click at [717, 129] on textarea at bounding box center [760, 133] width 126 height 17
type textarea "2 teams"
click at [747, 185] on textarea at bounding box center [760, 189] width 126 height 12
type textarea "Under direct management"
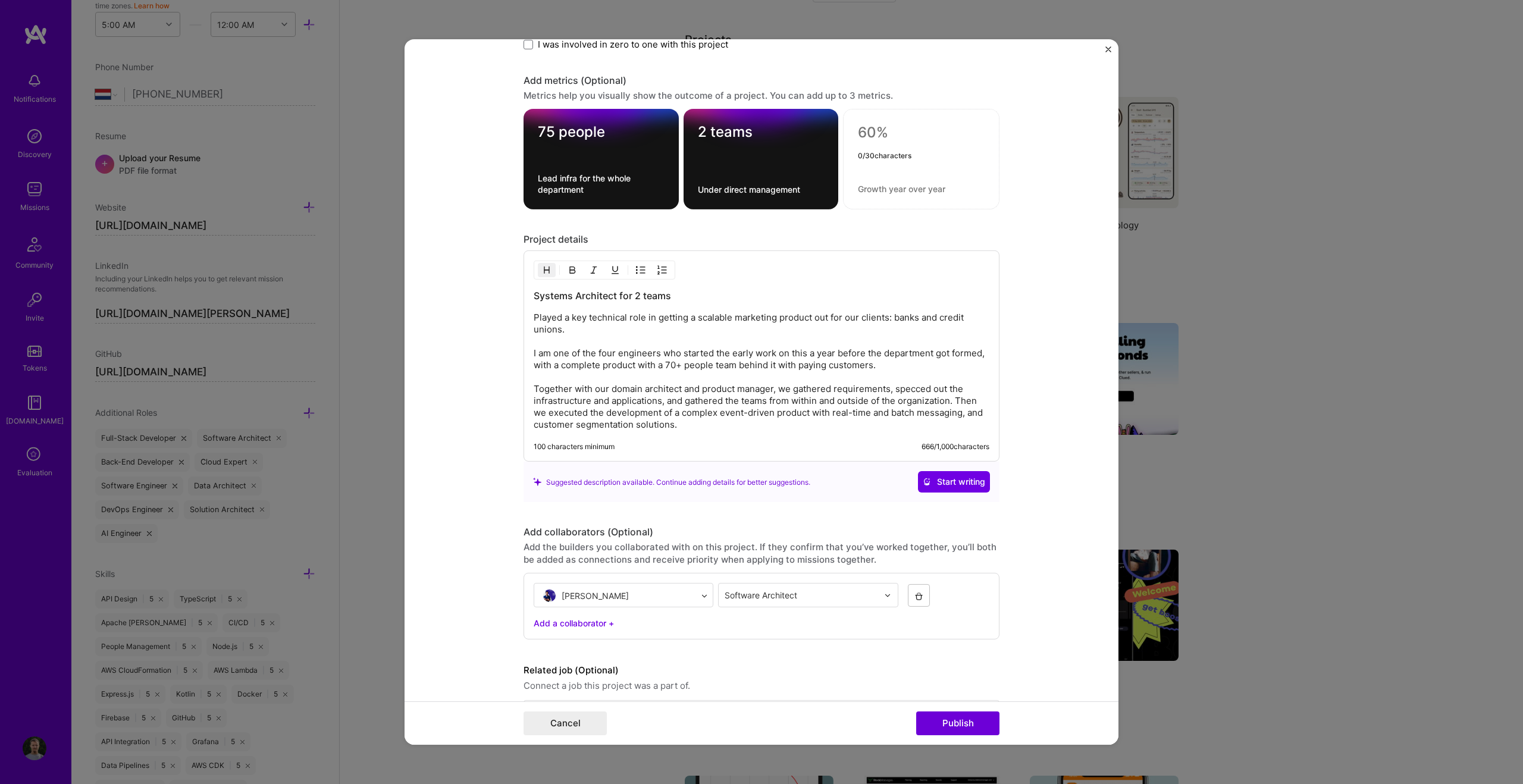
click at [860, 128] on textarea at bounding box center [921, 133] width 127 height 17
click at [725, 183] on div "2 teams Under direct management" at bounding box center [761, 159] width 155 height 101
click at [705, 133] on textarea "2 teams" at bounding box center [761, 135] width 127 height 23
type textarea "2 dev teams"
click at [581, 131] on textarea "75 people" at bounding box center [601, 135] width 127 height 23
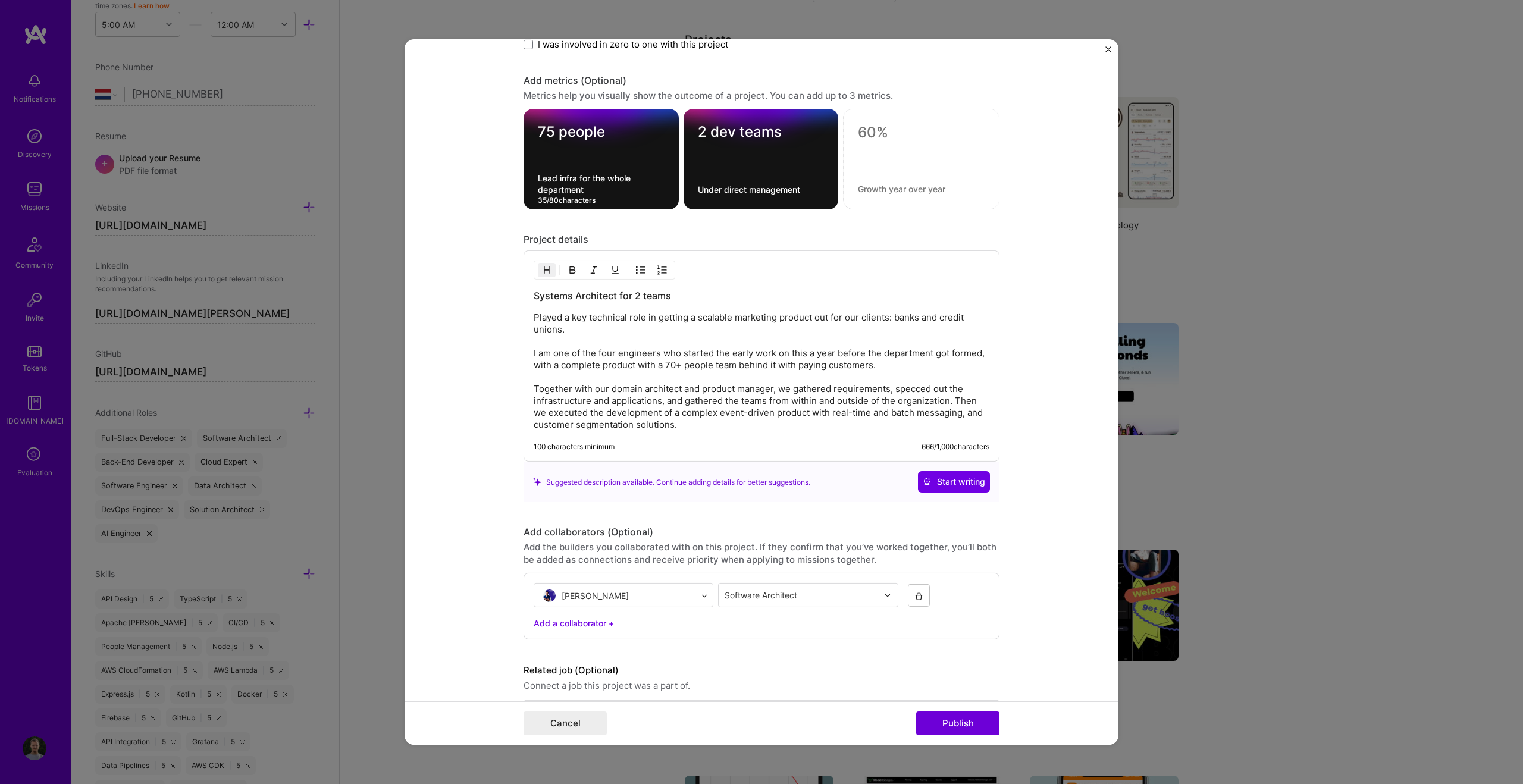
click at [589, 188] on textarea "Lead infra for the whole department" at bounding box center [601, 184] width 127 height 23
type textarea "Lead infrastructure for the whole department"
click at [882, 131] on textarea at bounding box center [921, 133] width 127 height 17
click at [608, 181] on textarea "Lead infrastructure for the whole department" at bounding box center [601, 184] width 127 height 23
click at [859, 131] on textarea at bounding box center [921, 133] width 127 height 17
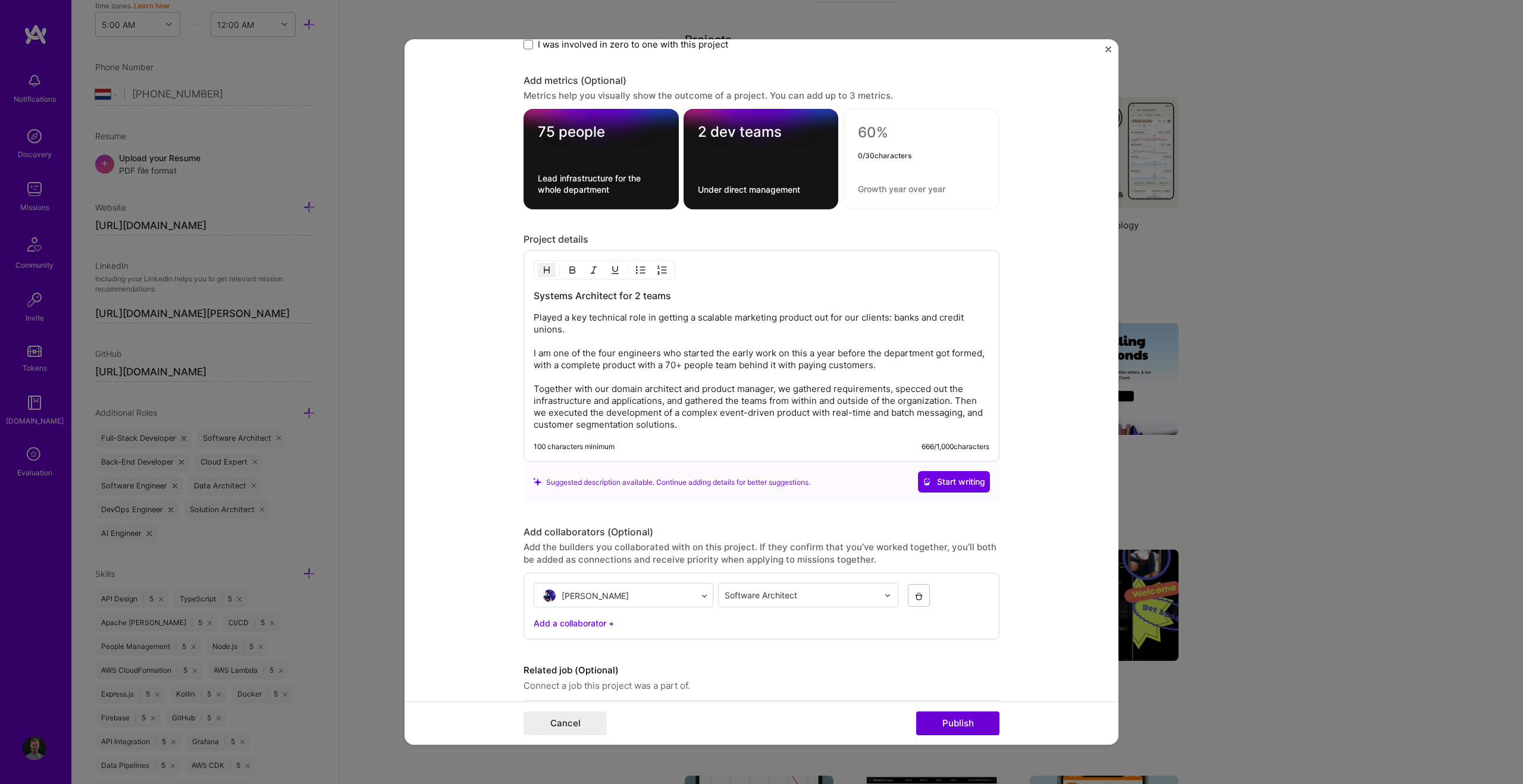
scroll to position [1558, 0]
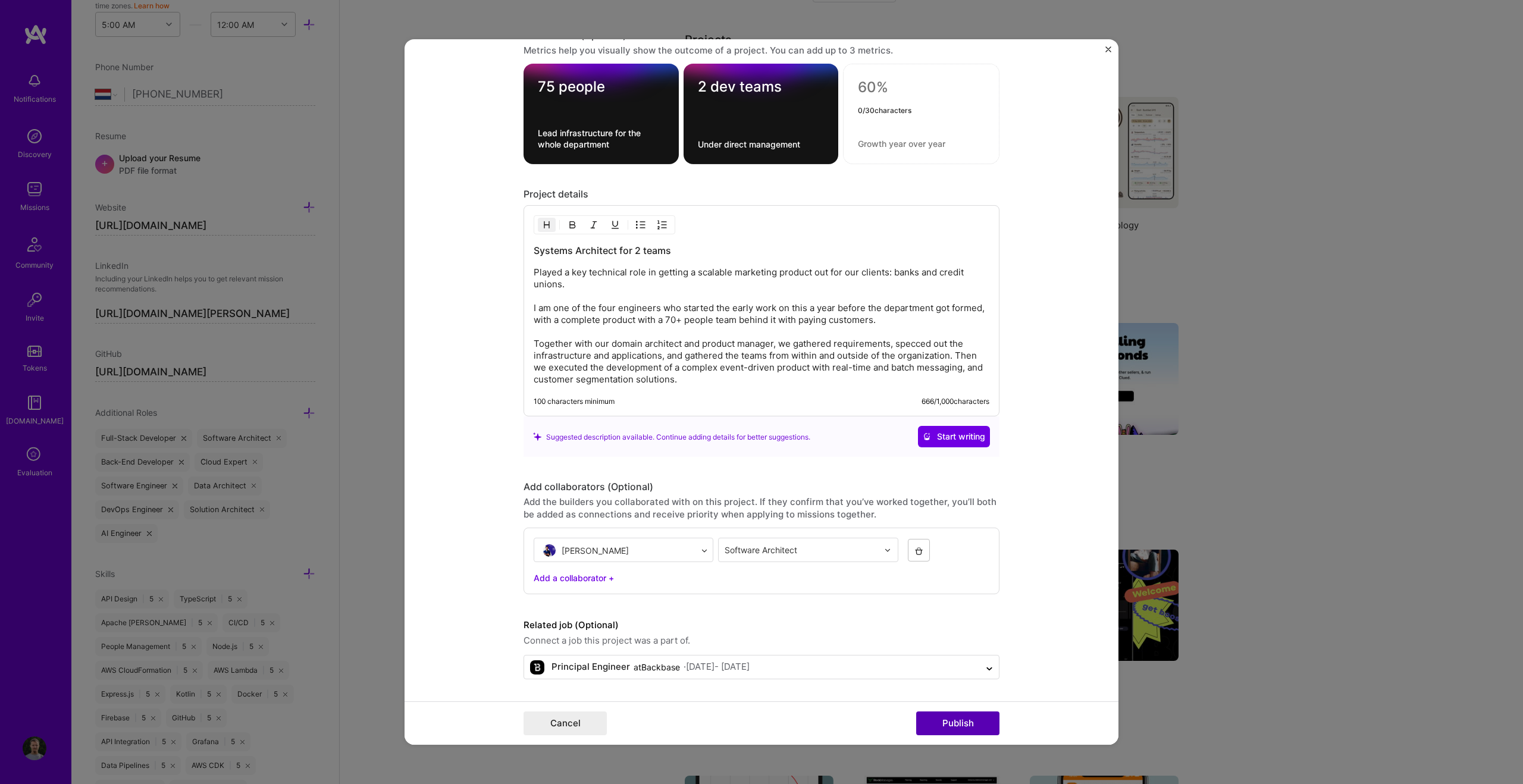
click at [898, 489] on button "Publish" at bounding box center [958, 723] width 83 height 24
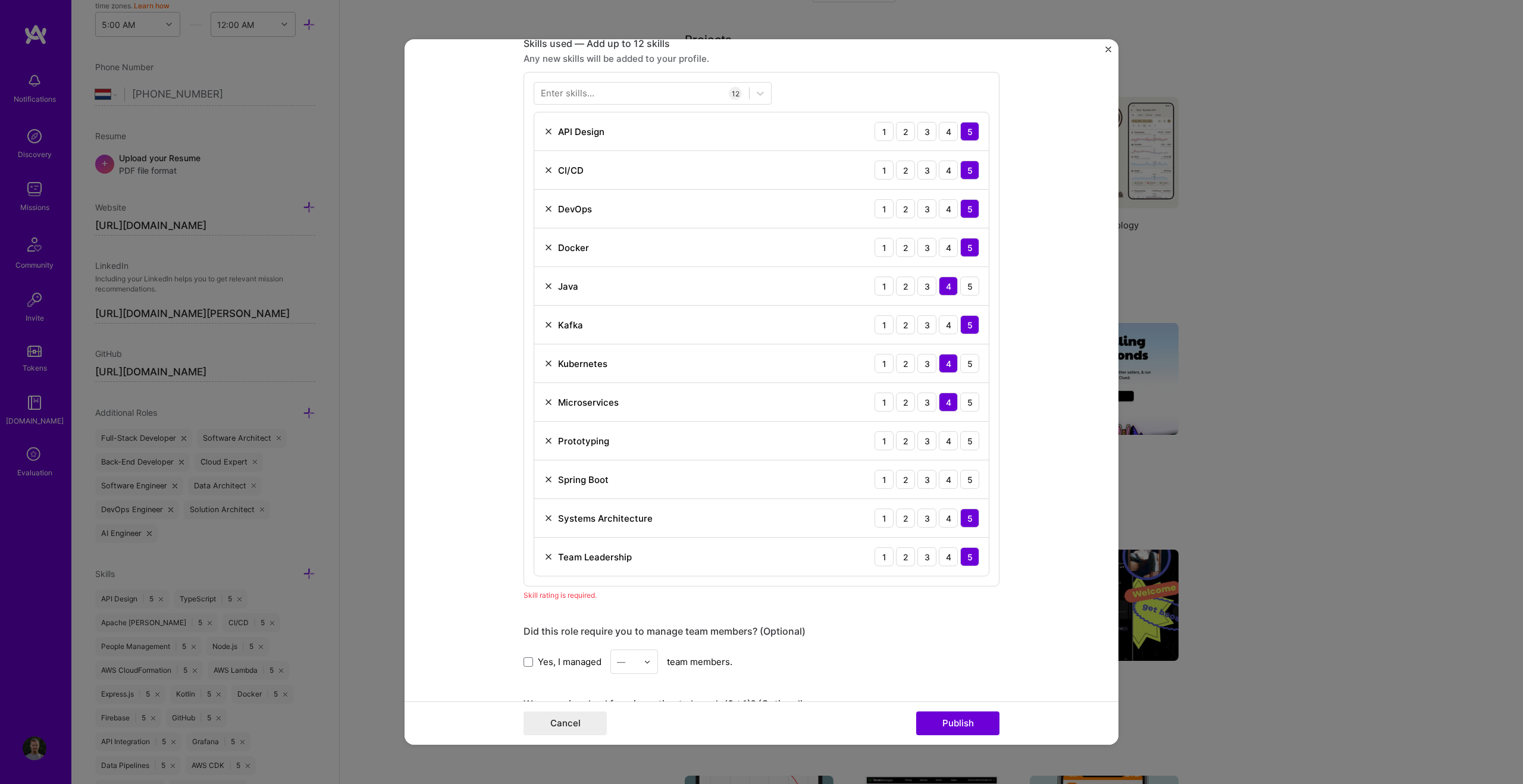
scroll to position [827, 0]
click at [898, 482] on div "4" at bounding box center [948, 480] width 19 height 19
click at [898, 439] on div "5" at bounding box center [969, 442] width 19 height 19
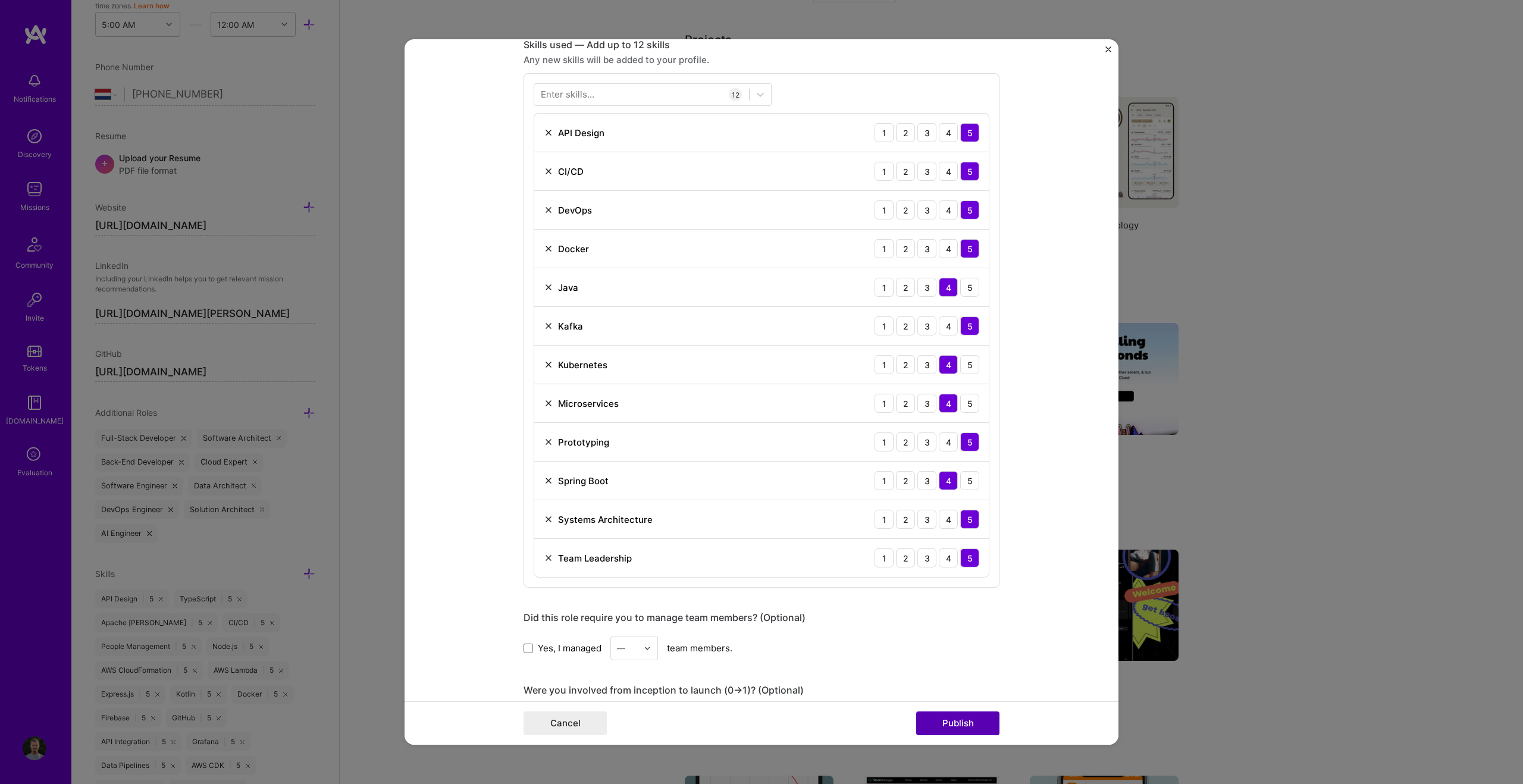
click at [898, 489] on button "Publish" at bounding box center [958, 723] width 83 height 24
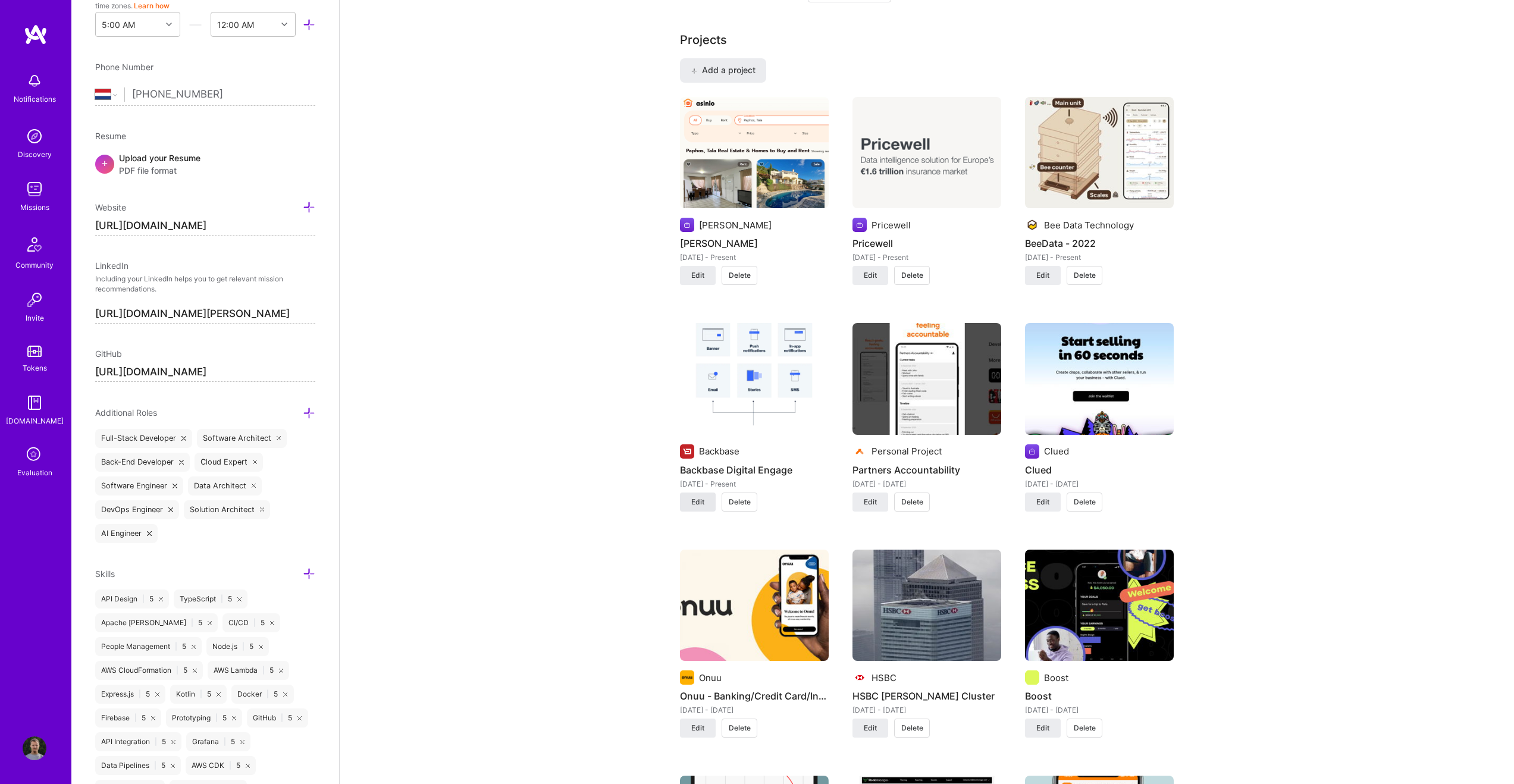
click at [695, 489] on span "Edit" at bounding box center [698, 502] width 13 height 11
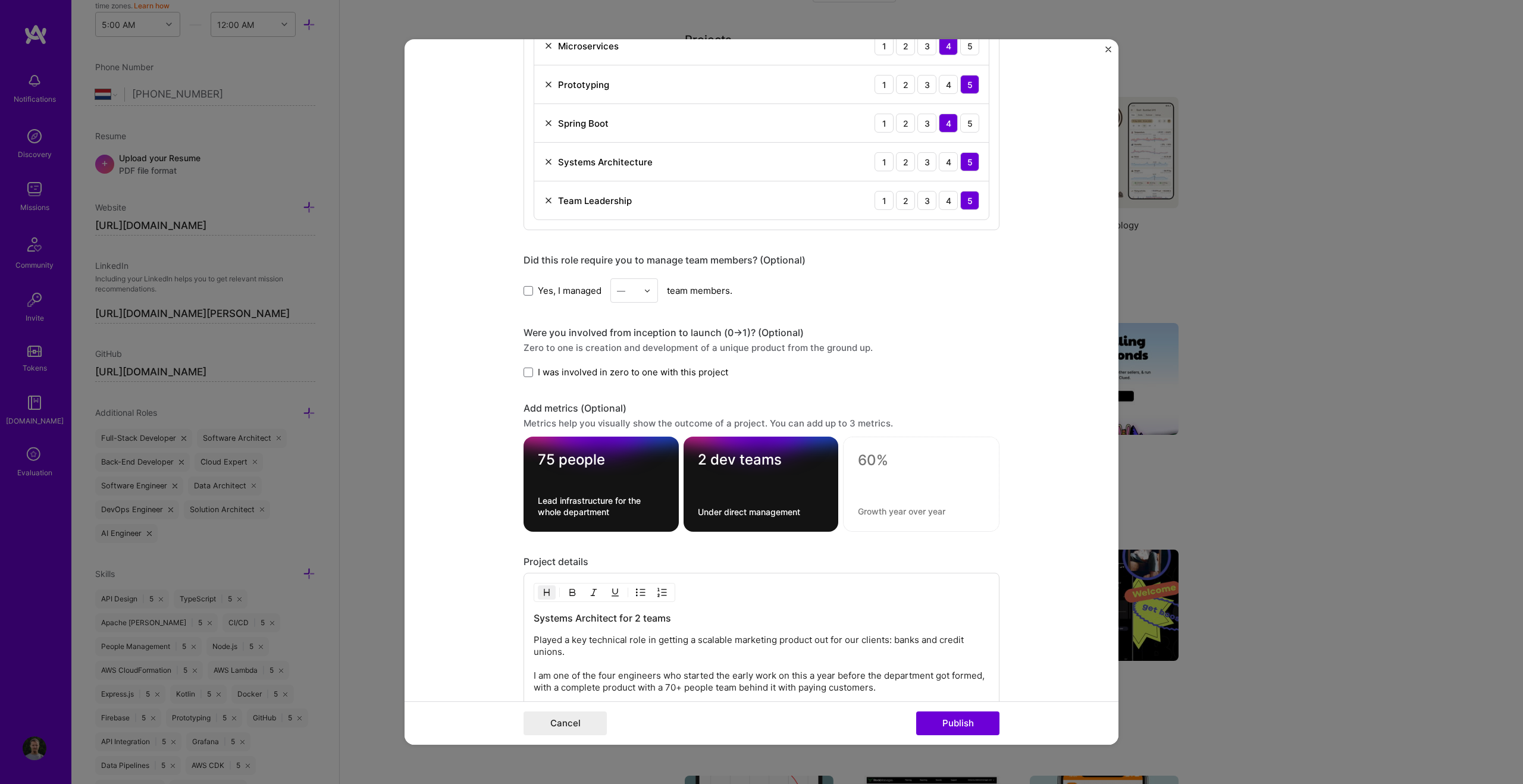
scroll to position [1194, 0]
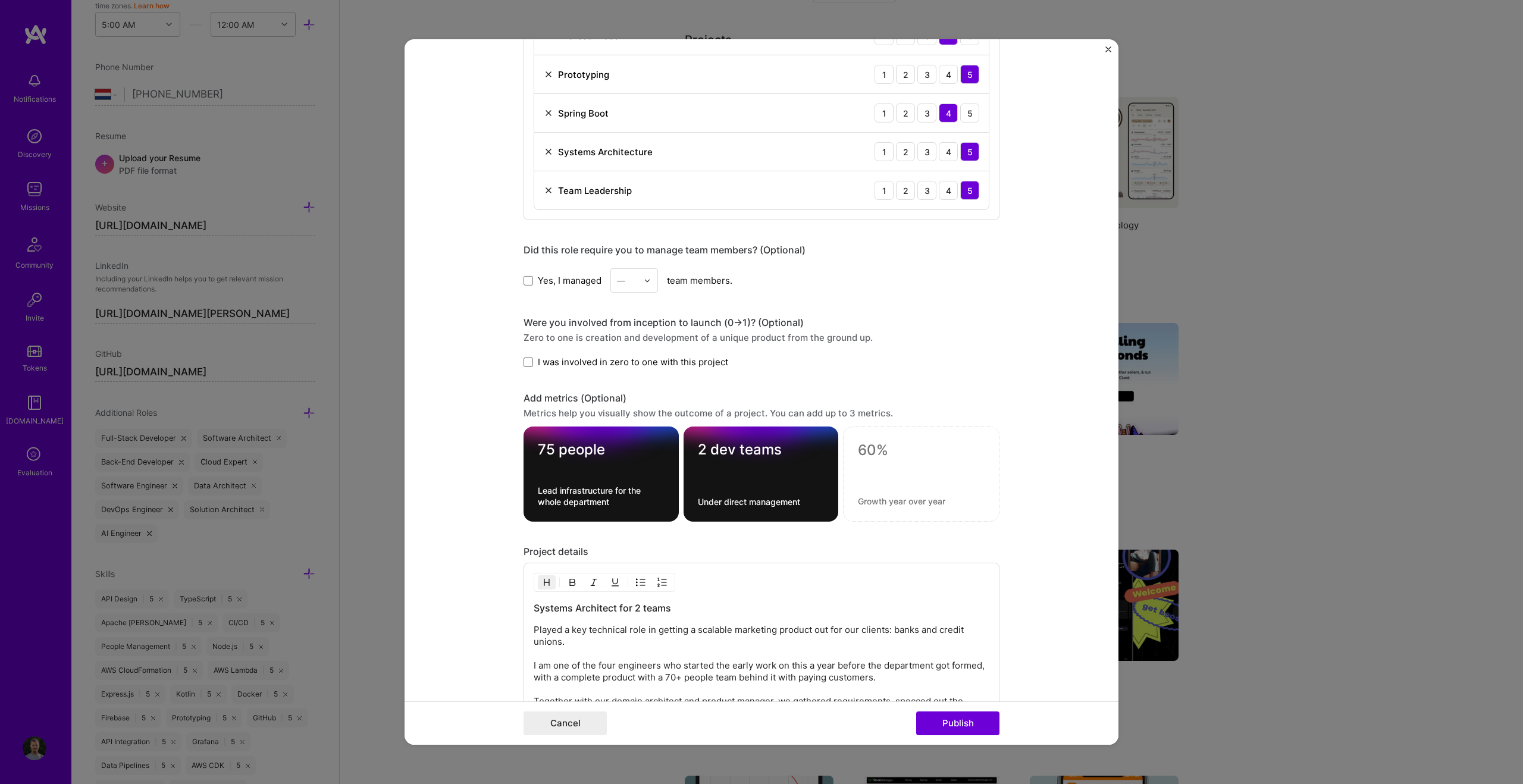
click at [634, 279] on div "—" at bounding box center [627, 281] width 33 height 23
click at [633, 418] on div "10" at bounding box center [634, 424] width 41 height 22
click at [630, 361] on span "I was involved in zero to one with this project" at bounding box center [633, 361] width 190 height 12
click at [0, 0] on input "I was involved in zero to one with this project" at bounding box center [0, 0] width 0 height 0
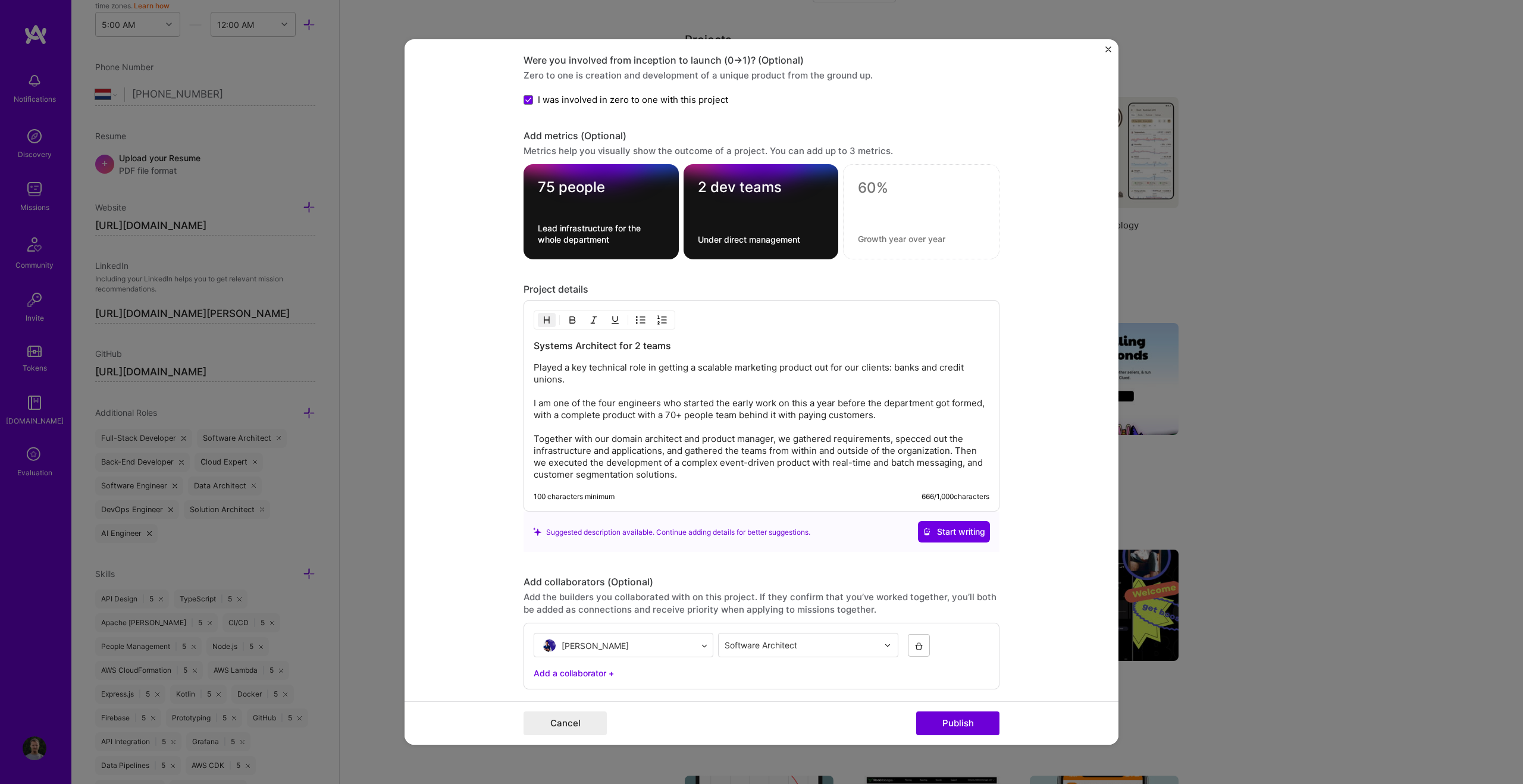
scroll to position [1469, 0]
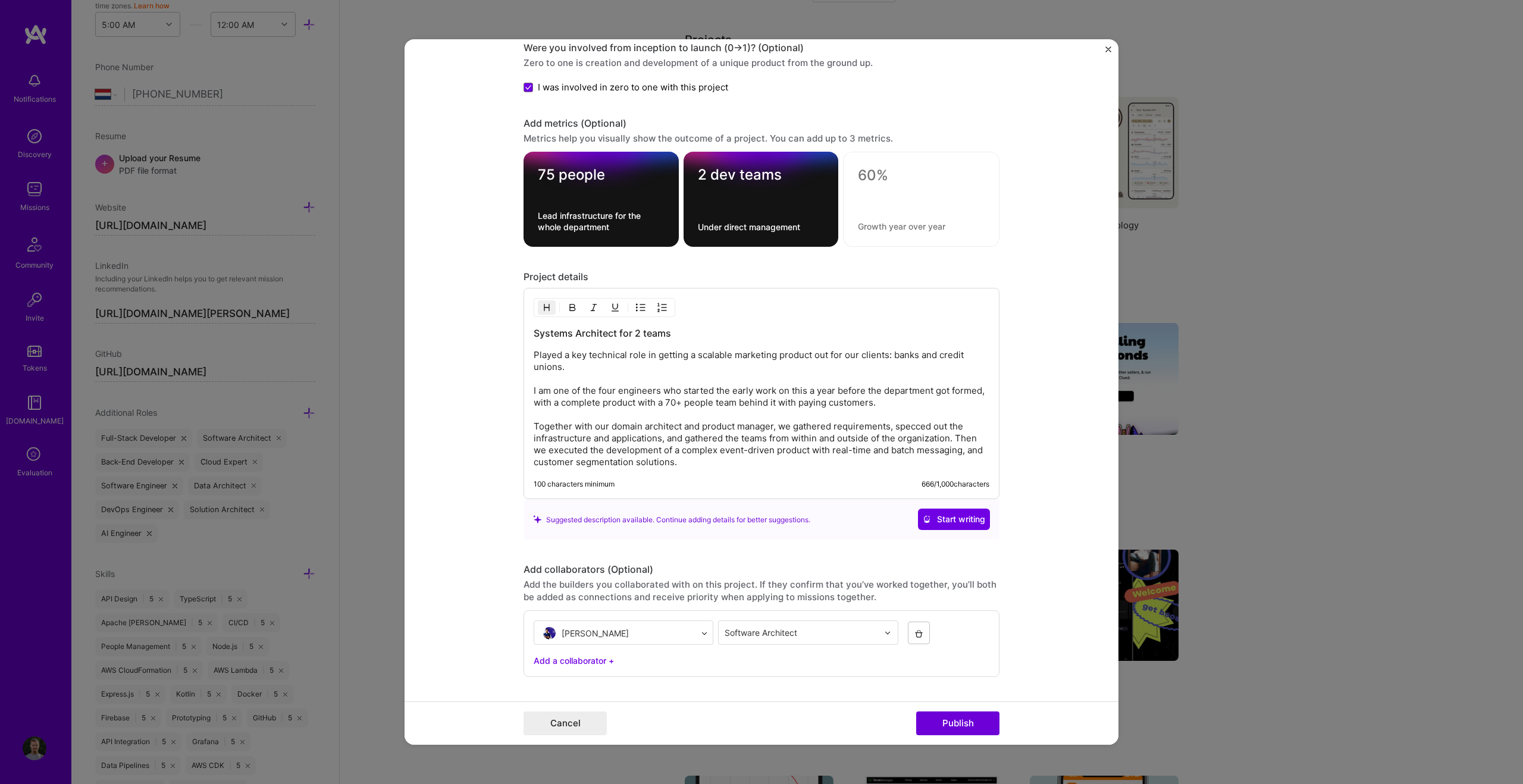
click at [628, 371] on p "Played a key technical role in getting a scalable marketing product out for our…" at bounding box center [761, 408] width 455 height 119
click at [627, 380] on p "Played a key technical role in getting a scalable marketing product out for our…" at bounding box center [761, 408] width 455 height 119
click at [627, 393] on p "Played a key technical role in getting a scalable marketing product out for our…" at bounding box center [761, 408] width 455 height 119
click at [668, 409] on p "Played a key technical role in getting a scalable marketing product out for our…" at bounding box center [761, 408] width 455 height 119
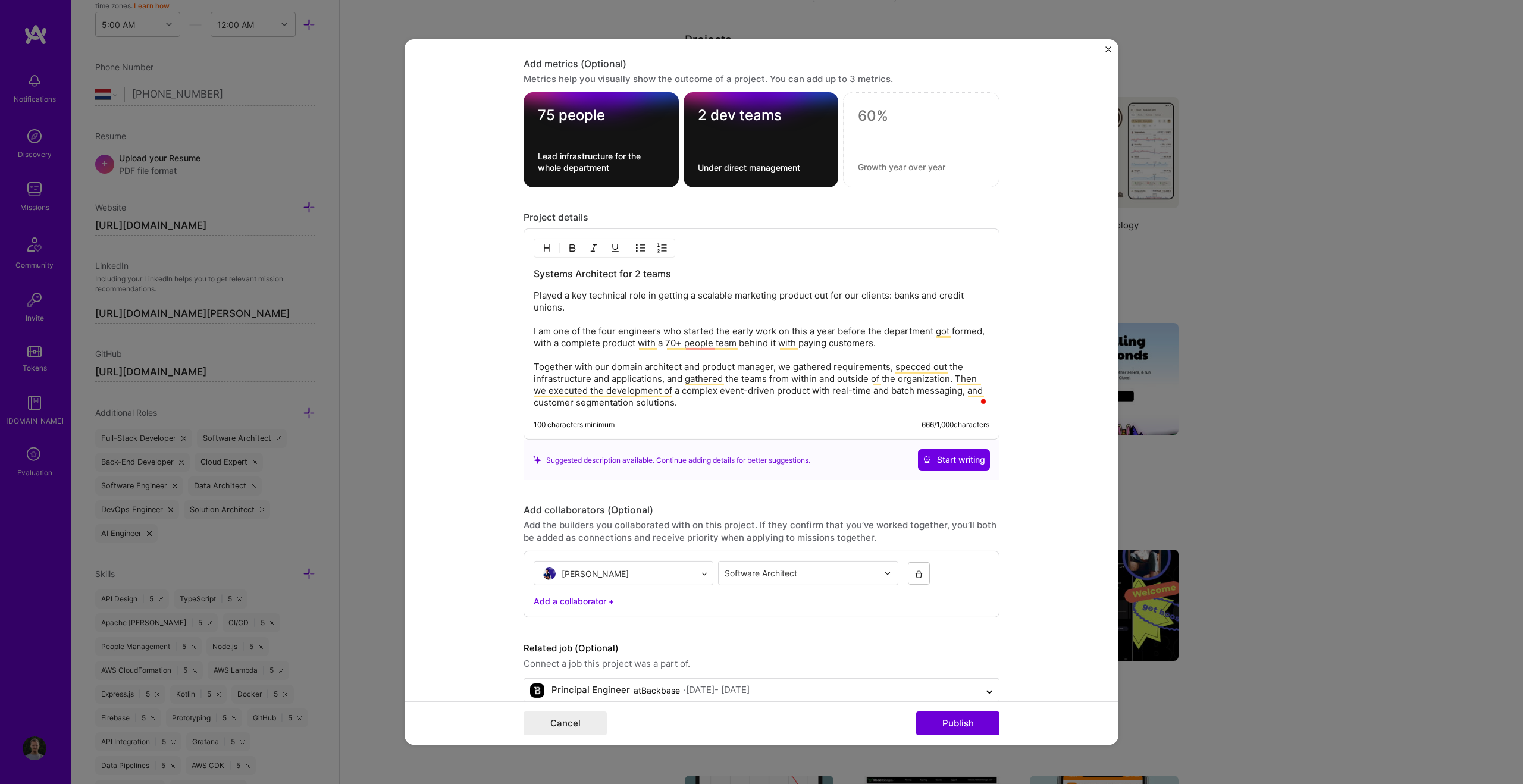
scroll to position [1552, 0]
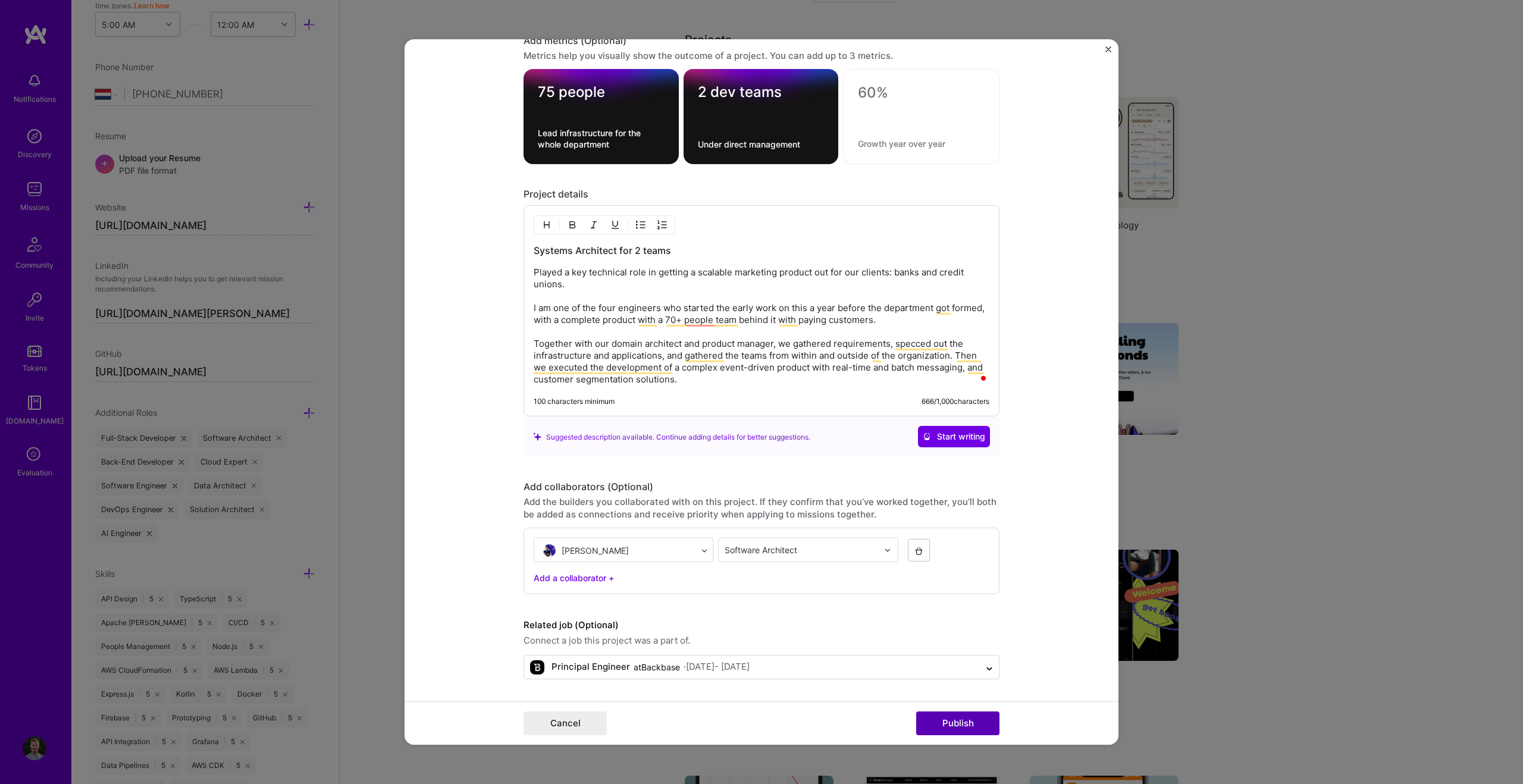
click at [898, 489] on button "Publish" at bounding box center [958, 723] width 83 height 24
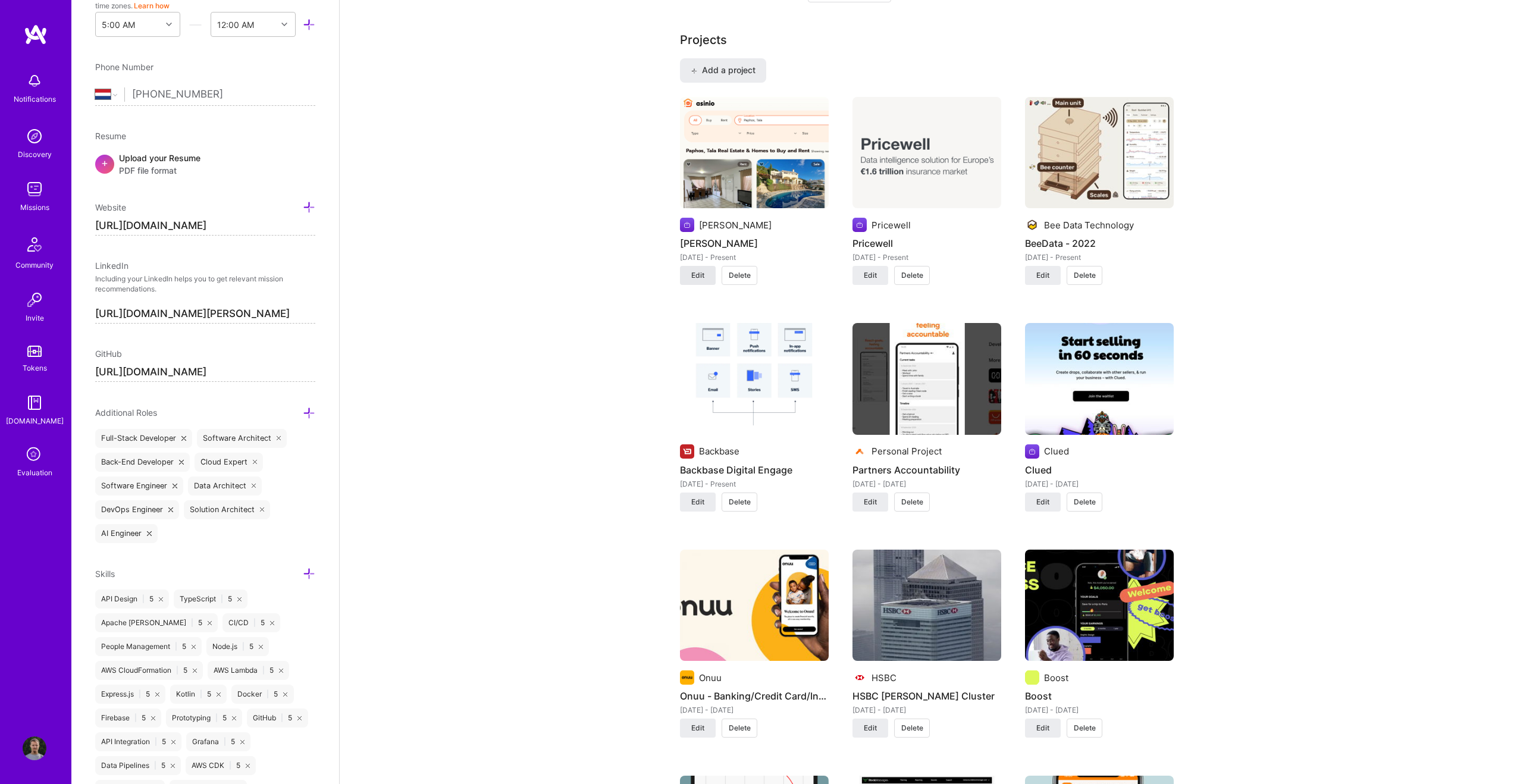
click at [698, 271] on span "Edit" at bounding box center [698, 275] width 13 height 11
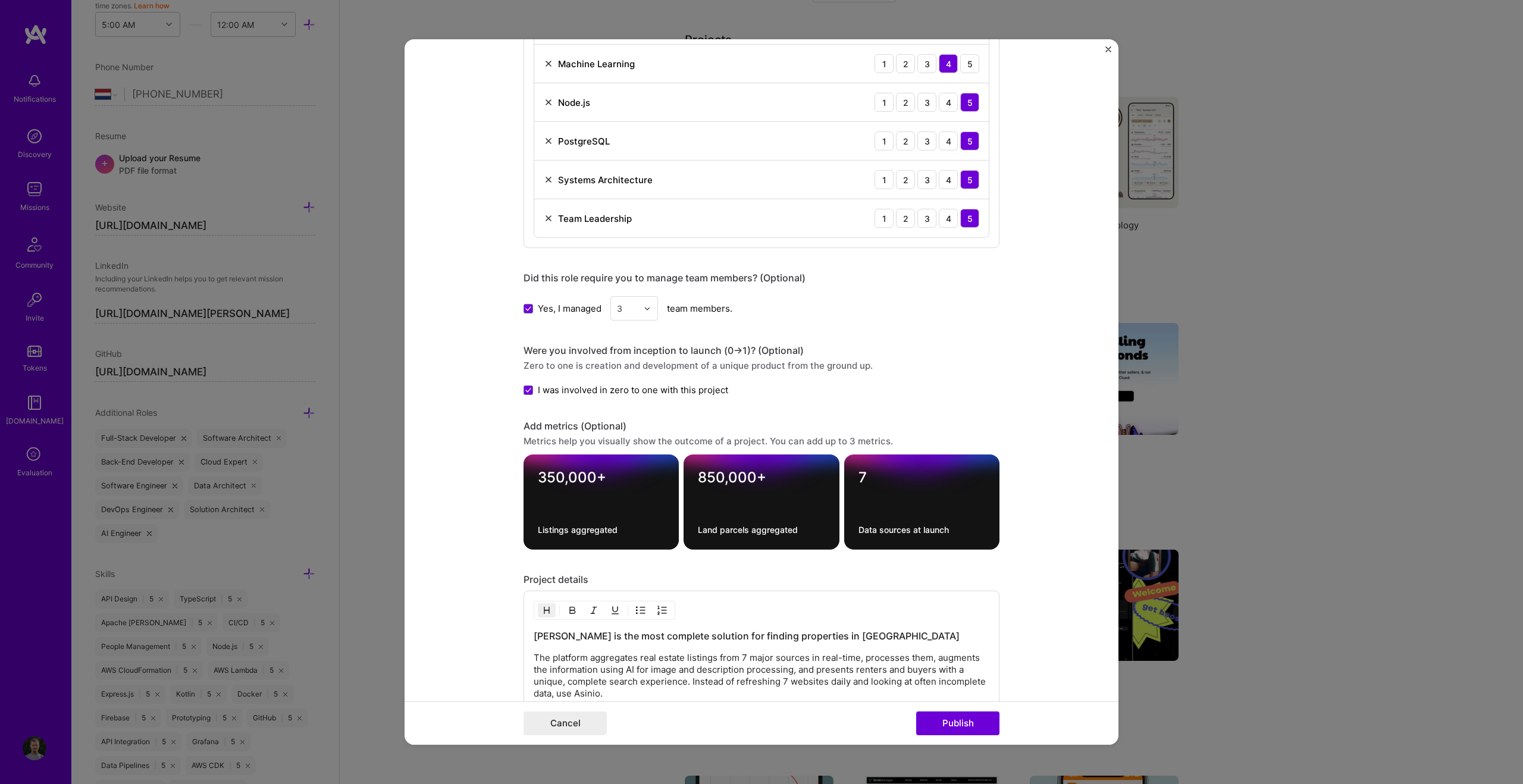
scroll to position [1193, 0]
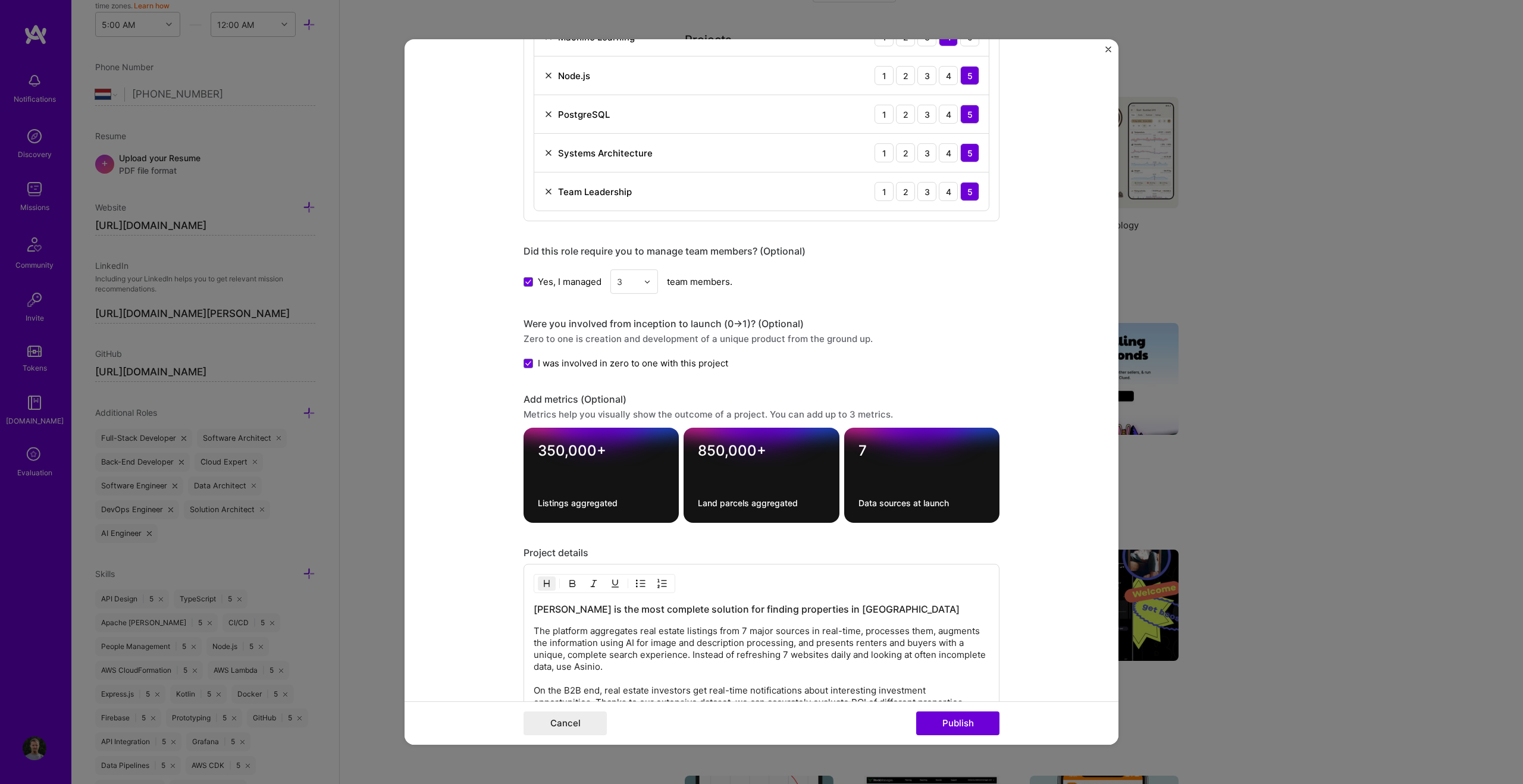
click at [898, 219] on div "Project title Asinio Company Asinio Project industry Industry 1 Project Link (O…" at bounding box center [762, 392] width 1523 height 784
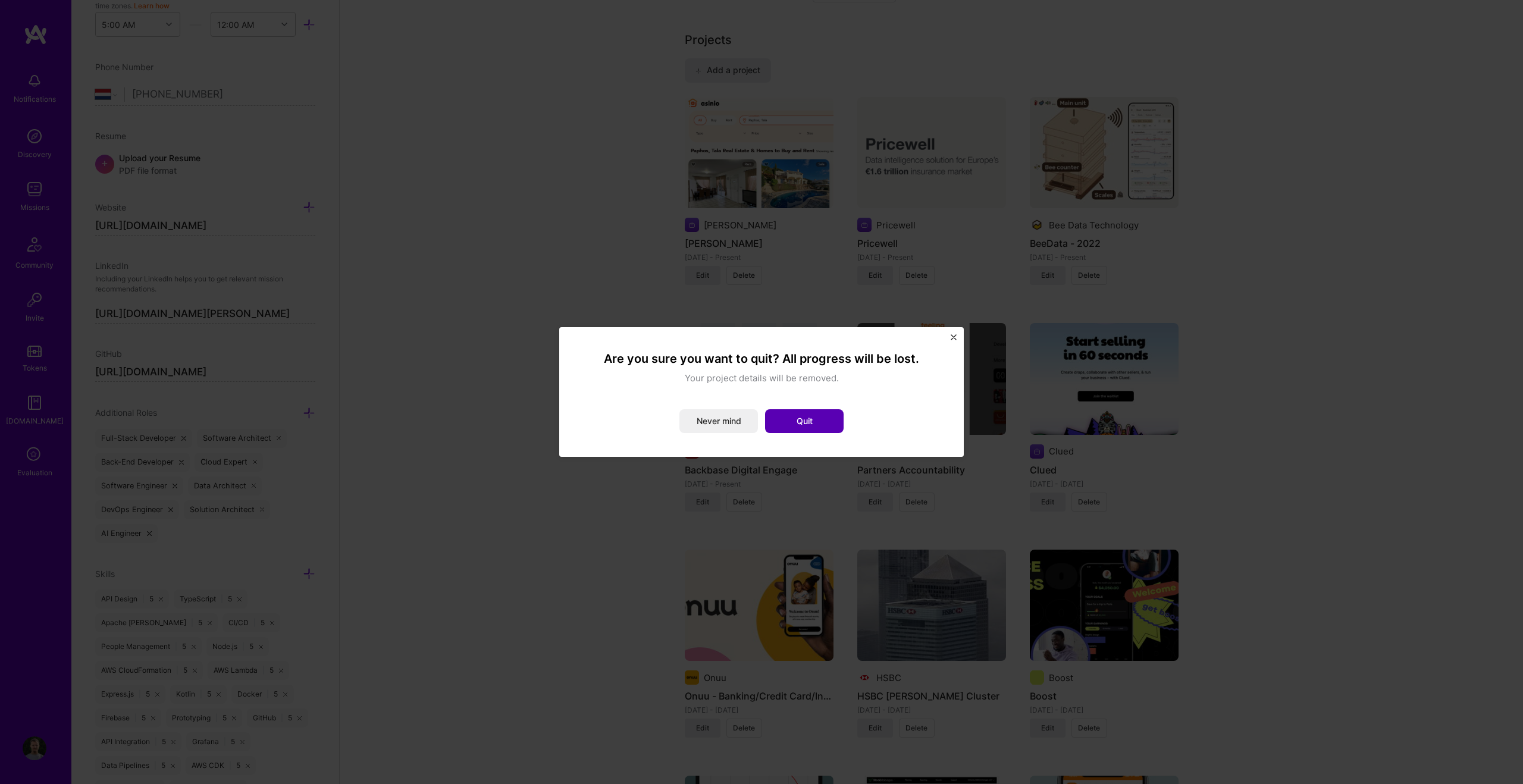
click at [778, 422] on button "Quit" at bounding box center [804, 421] width 79 height 24
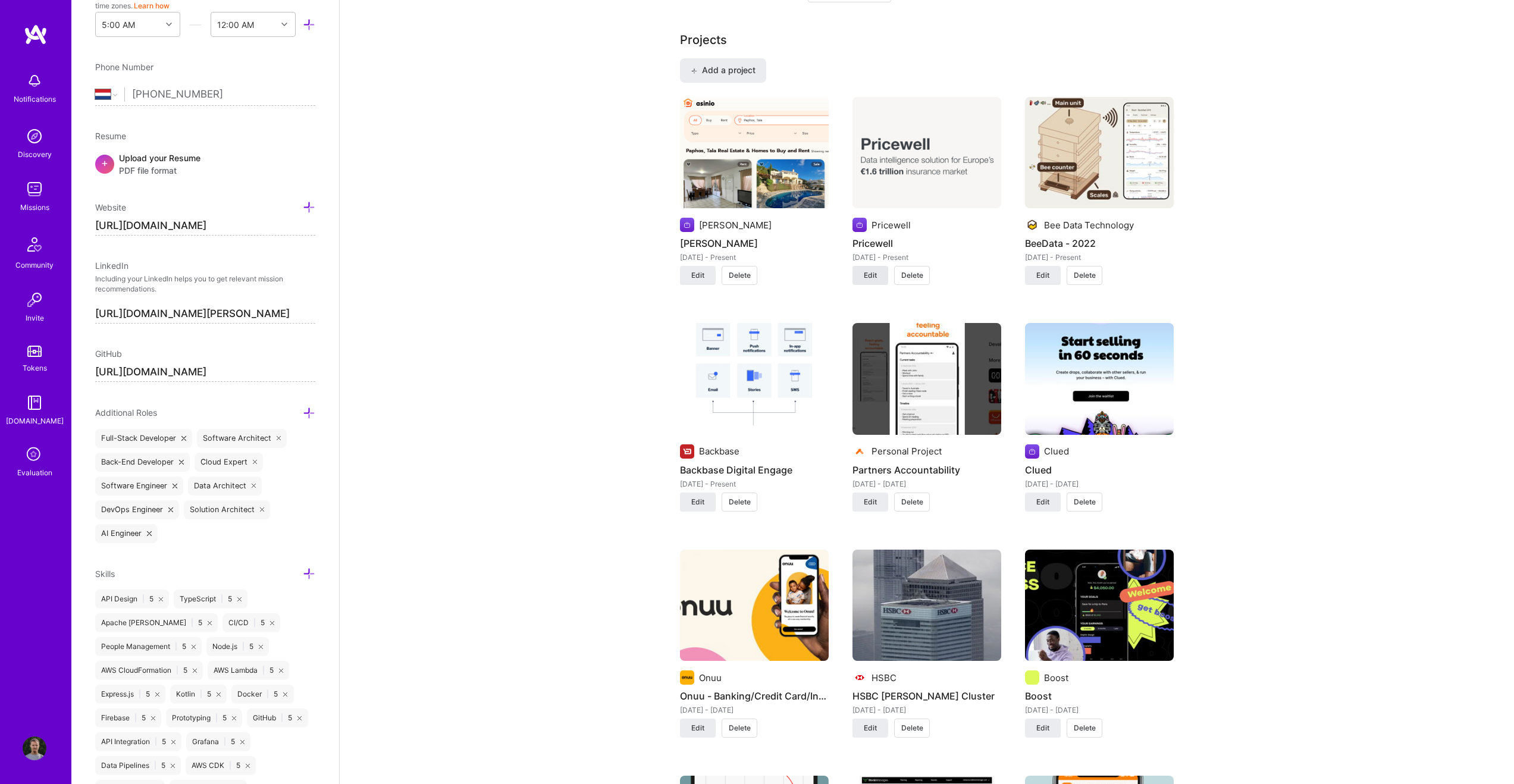
click at [873, 276] on span "Edit" at bounding box center [870, 275] width 13 height 11
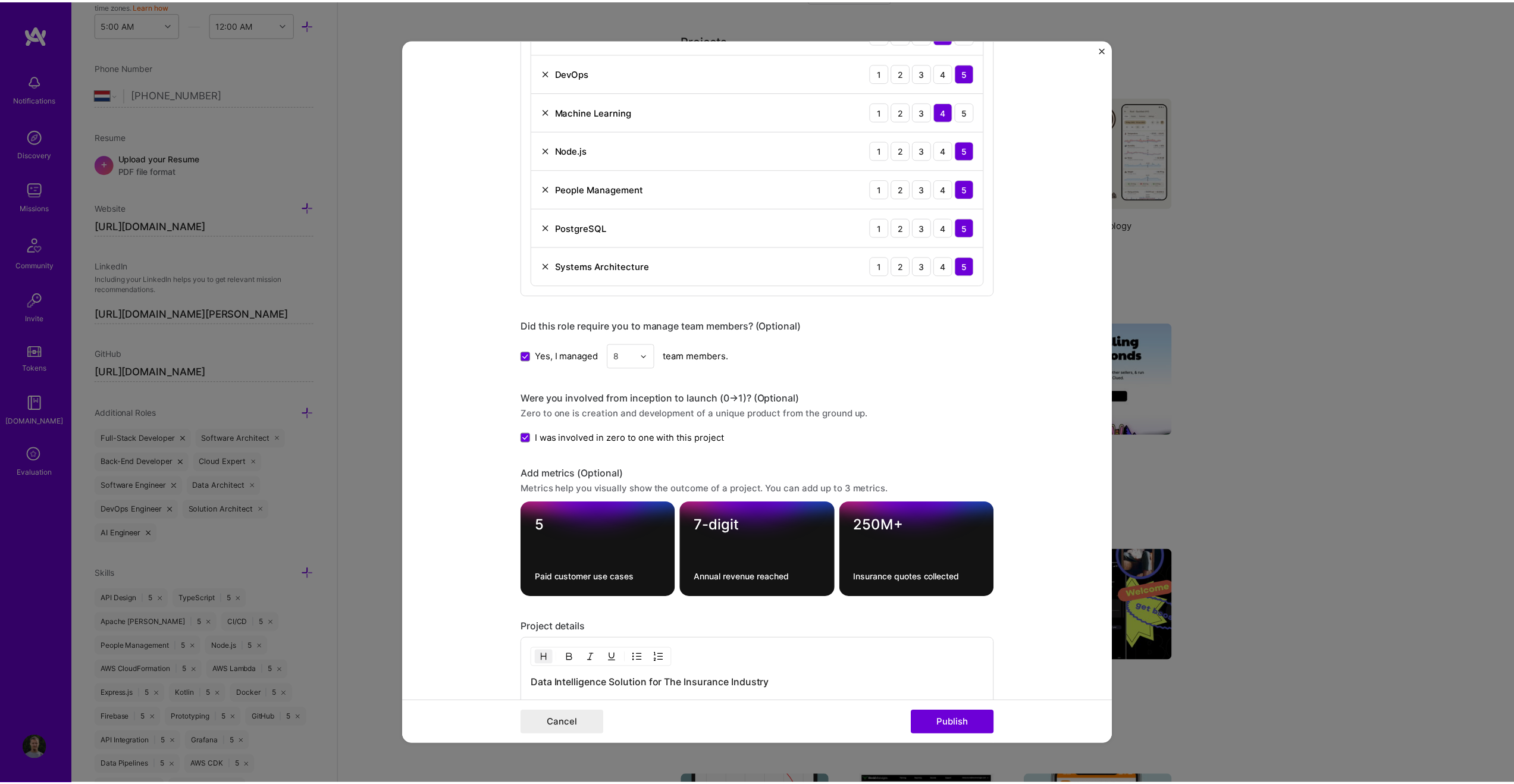
scroll to position [1159, 0]
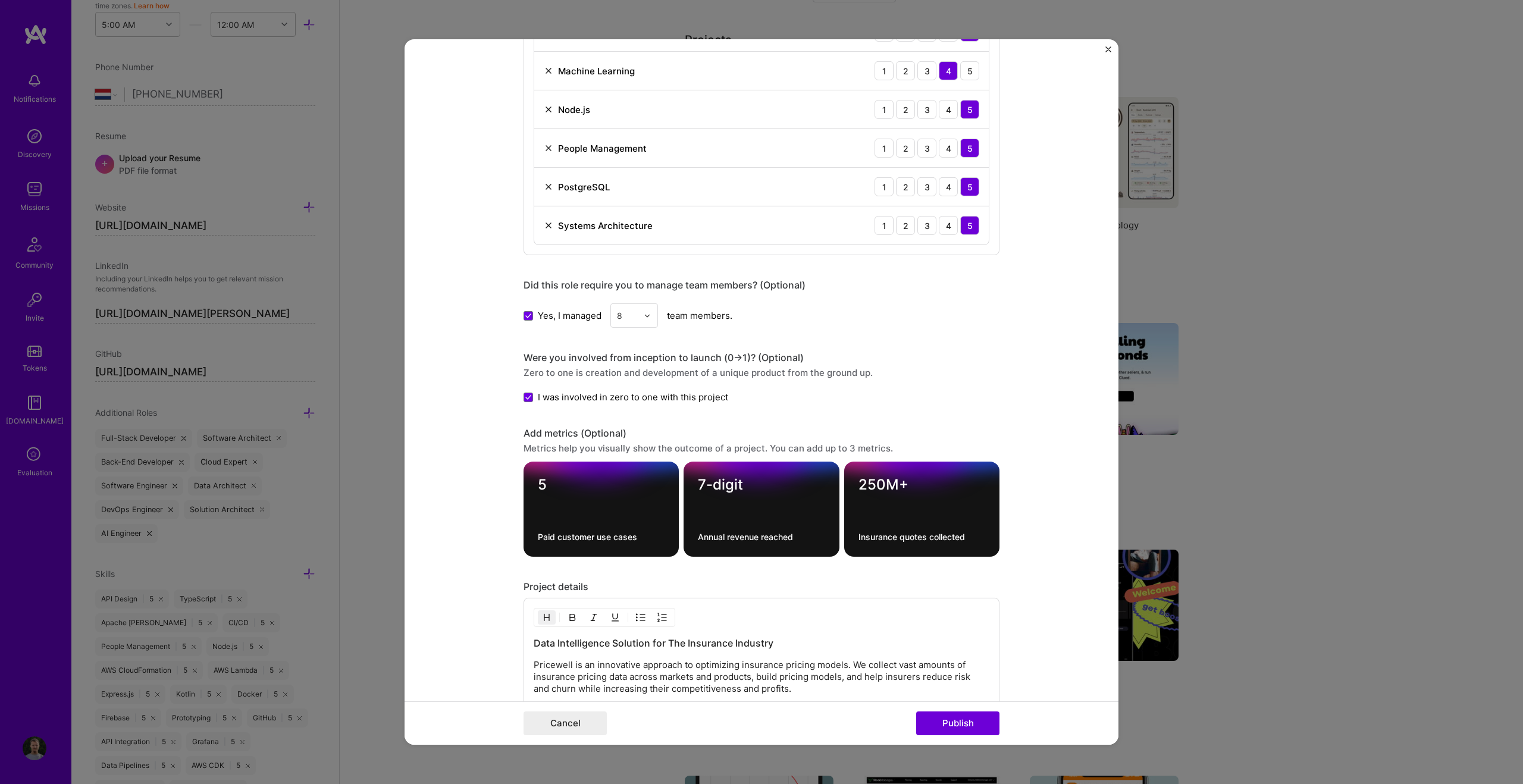
click at [898, 50] on img "Close" at bounding box center [1108, 50] width 6 height 6
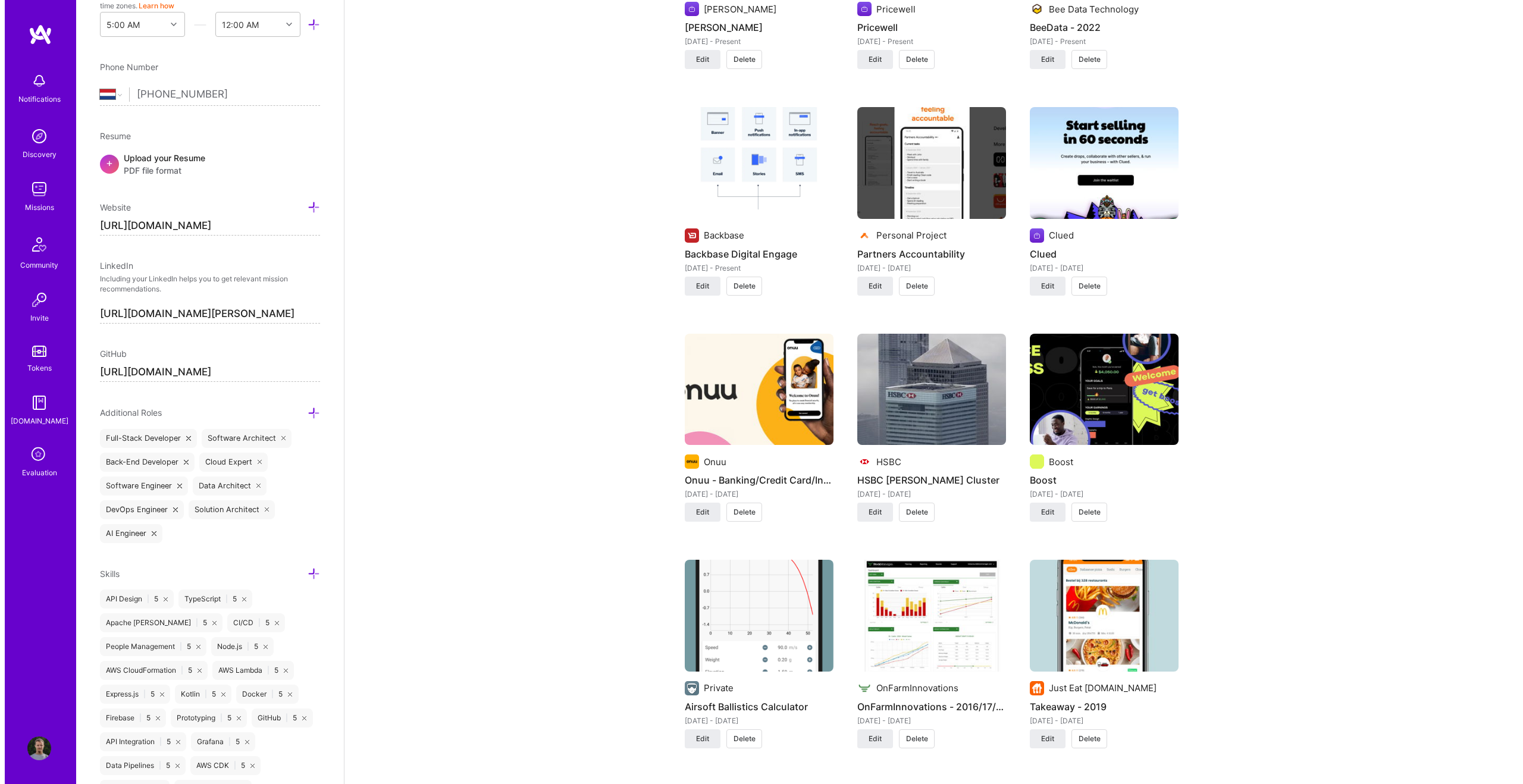
scroll to position [976, 0]
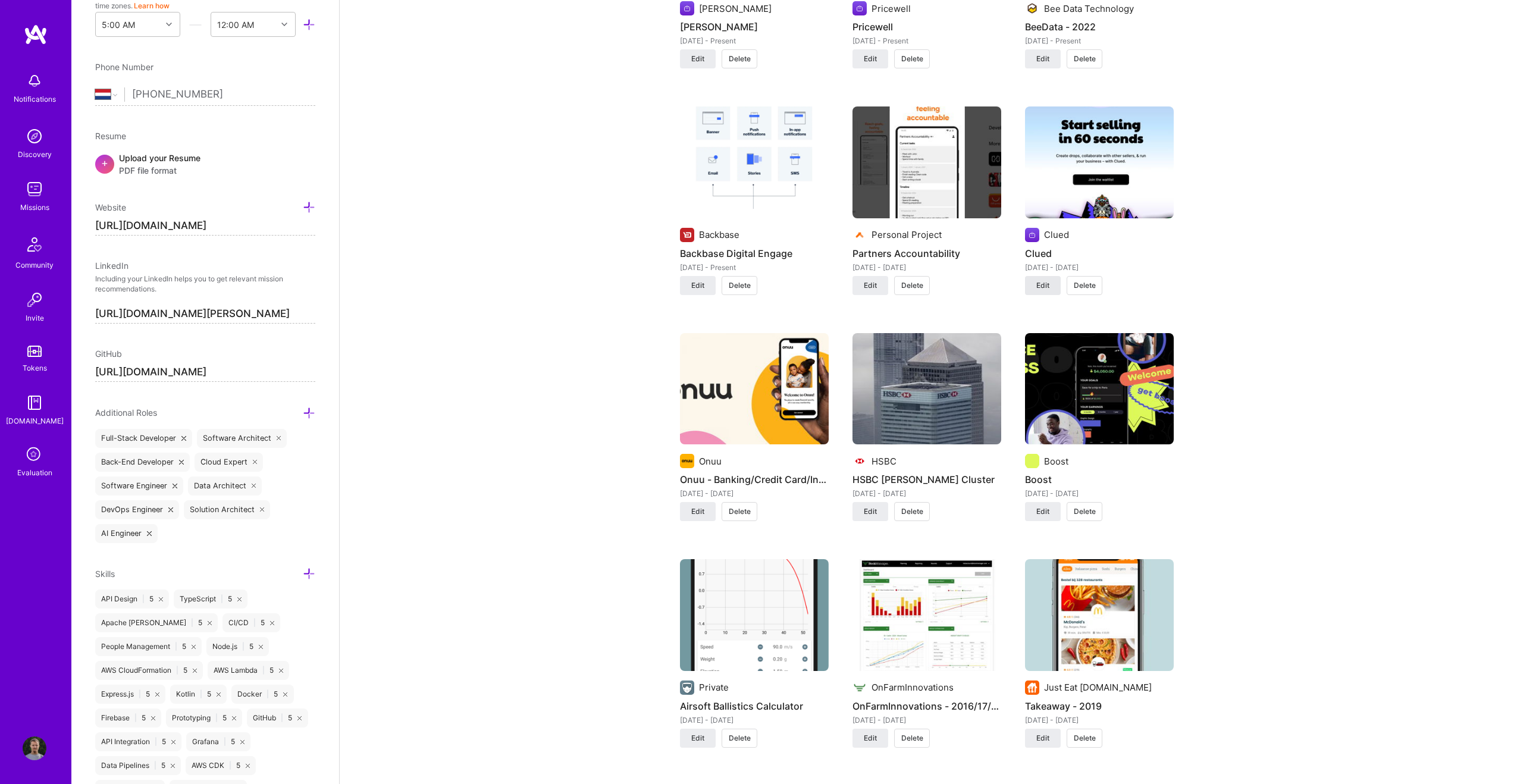
click at [899, 284] on span "Edit" at bounding box center [1043, 285] width 13 height 11
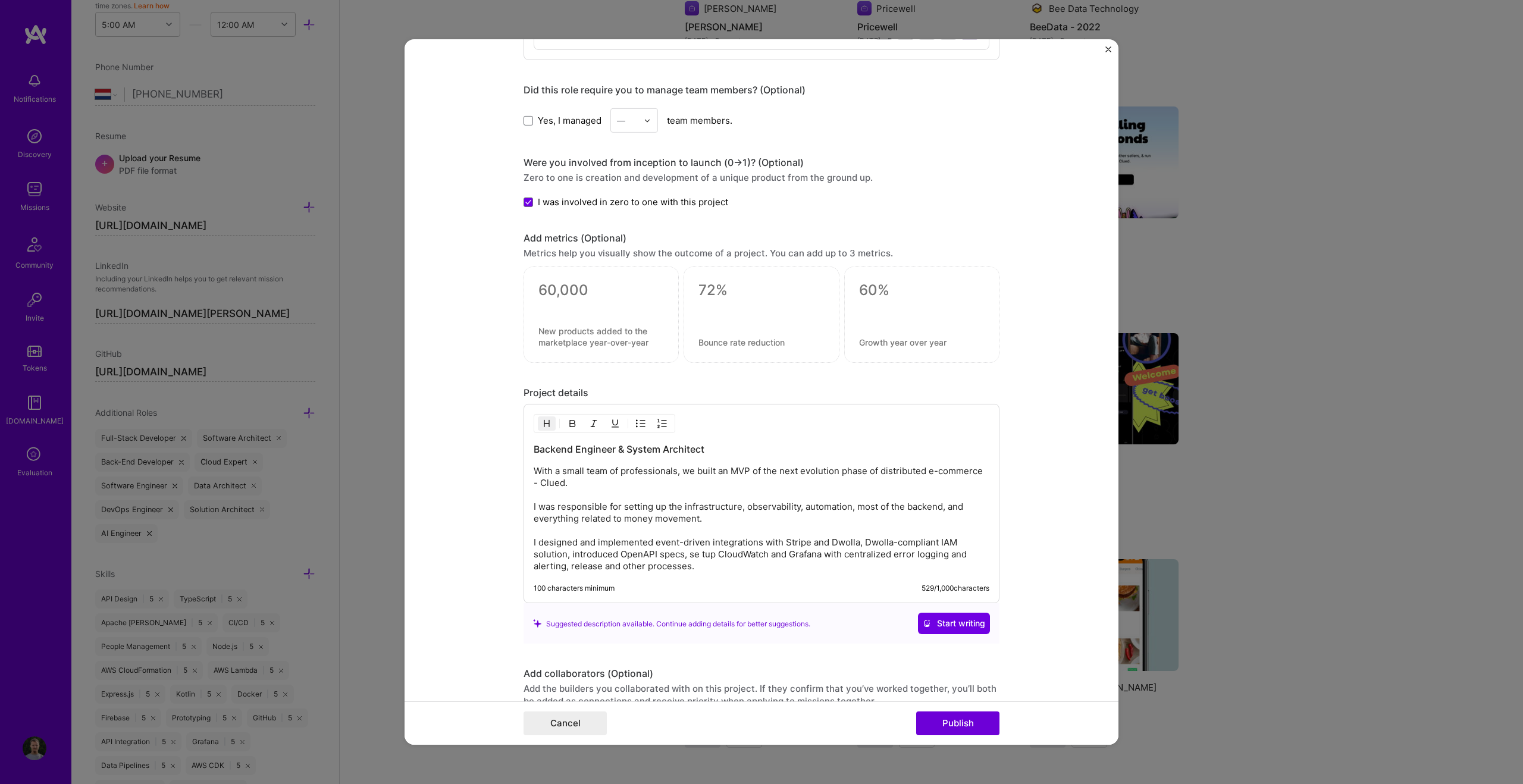
scroll to position [1355, 0]
click at [558, 281] on textarea at bounding box center [601, 289] width 125 height 17
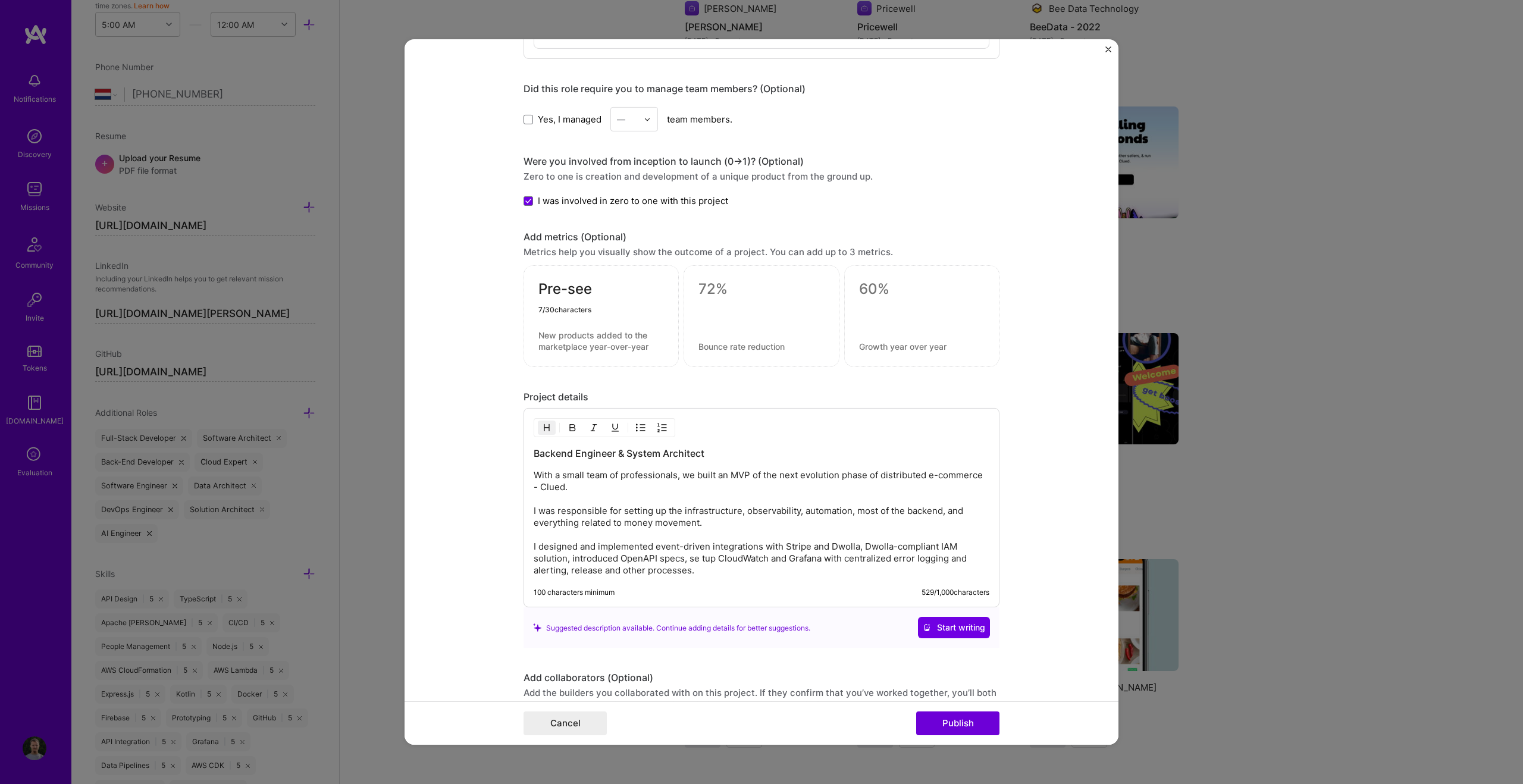
type textarea "Pre-seed"
click at [870, 293] on textarea at bounding box center [922, 289] width 125 height 17
type textarea "$0.5M in"
click at [587, 296] on textarea at bounding box center [601, 291] width 125 height 23
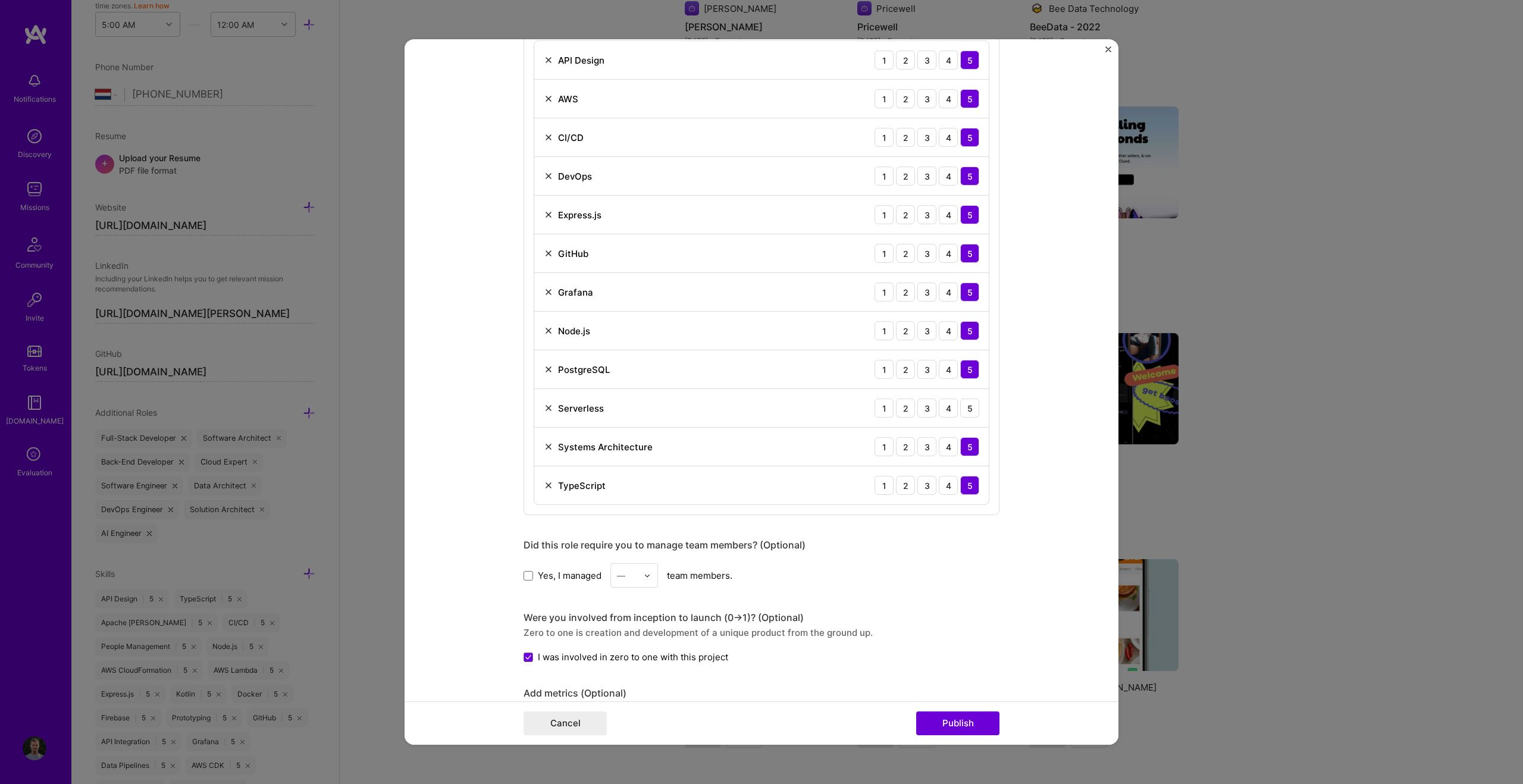
scroll to position [895, 0]
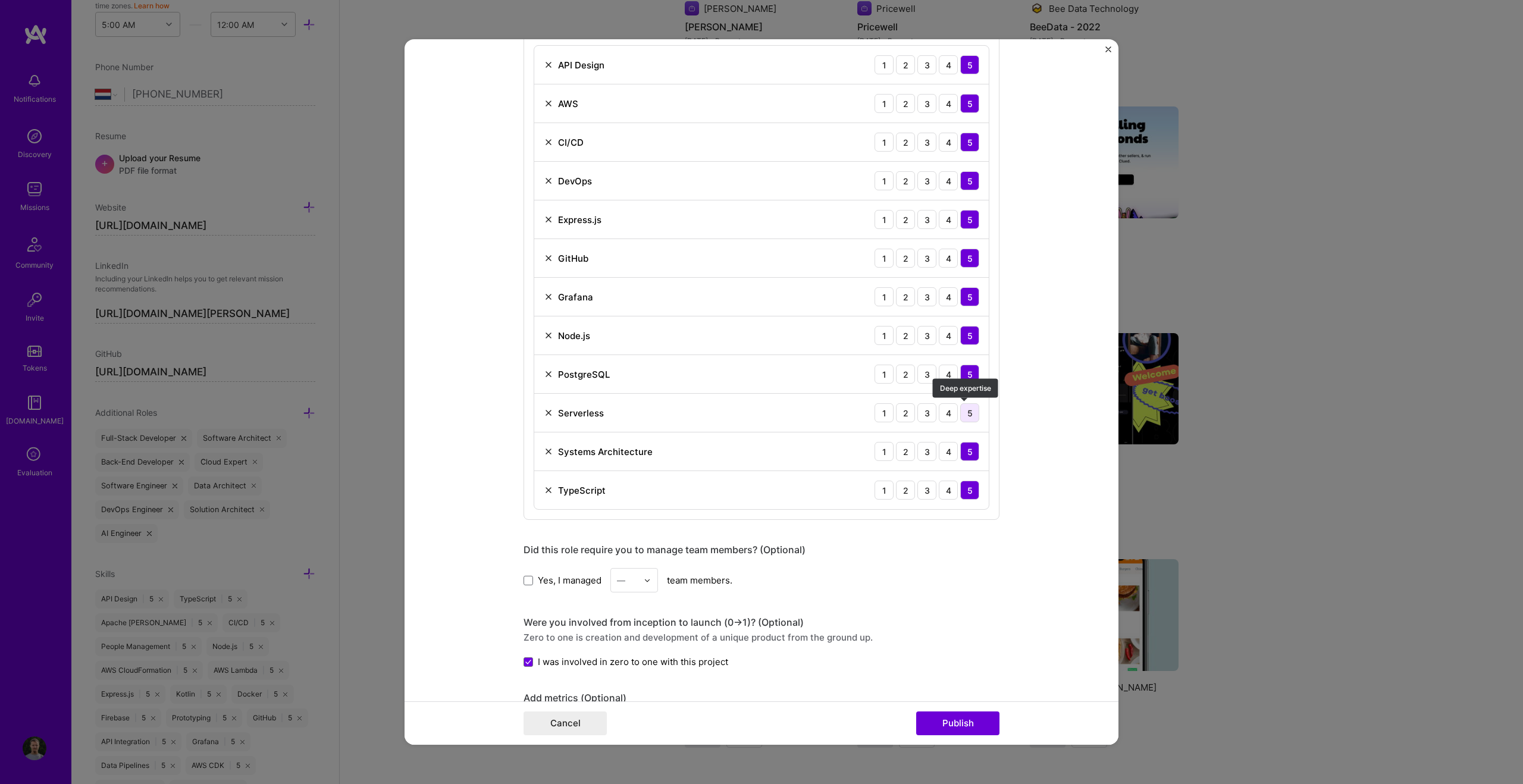
click at [898, 415] on div "5" at bounding box center [969, 412] width 19 height 19
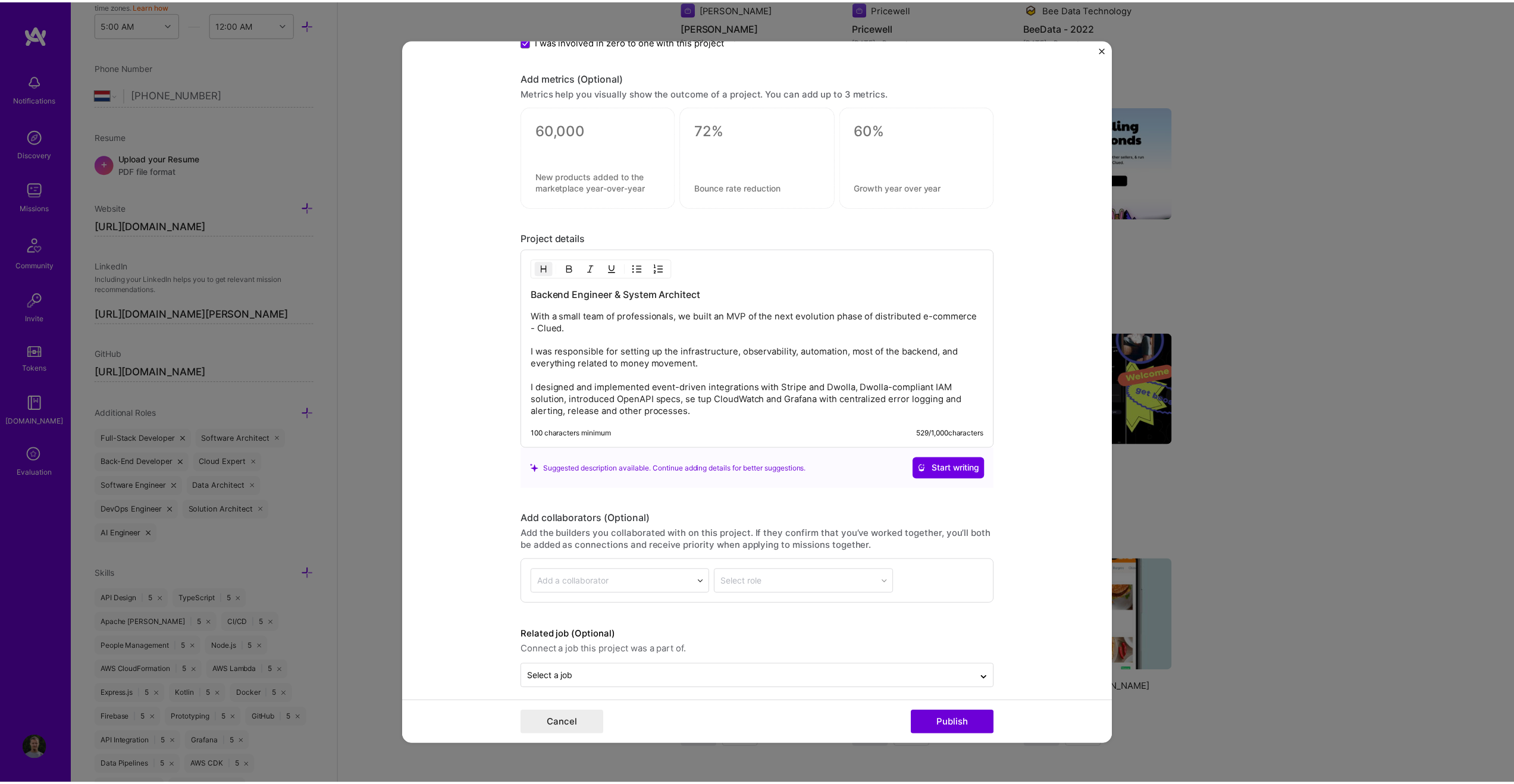
scroll to position [1525, 0]
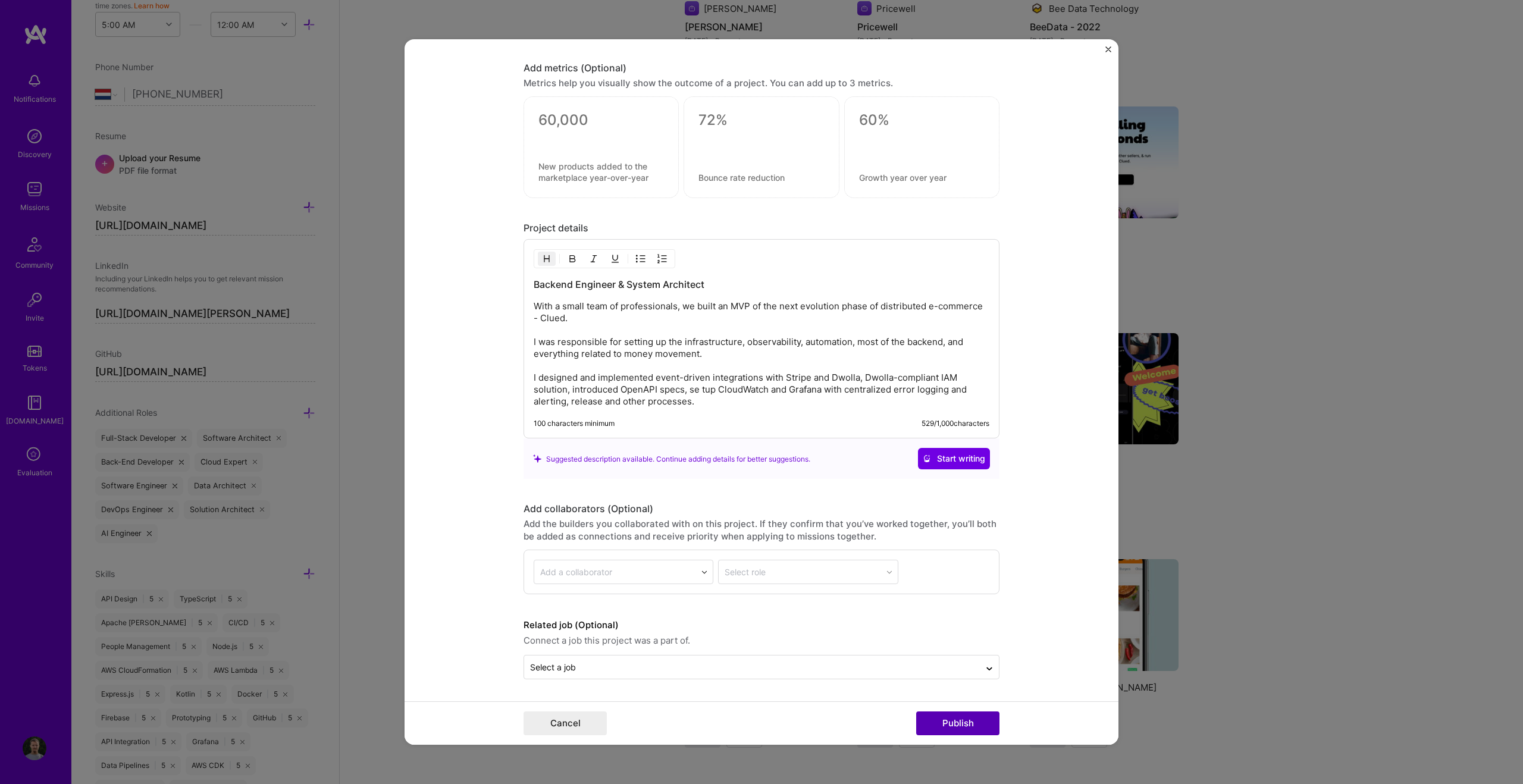
click at [898, 489] on button "Publish" at bounding box center [958, 723] width 83 height 24
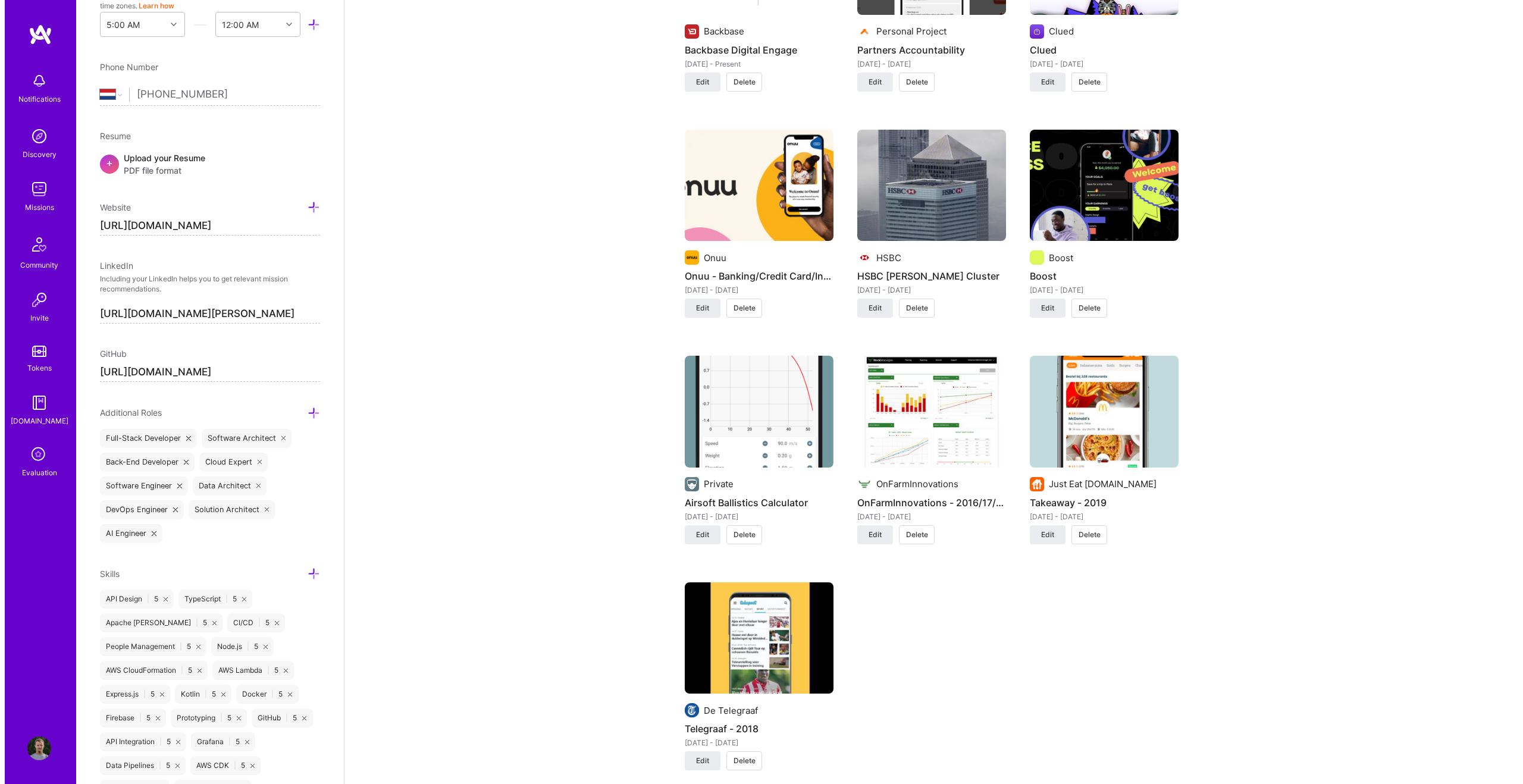
scroll to position [1181, 0]
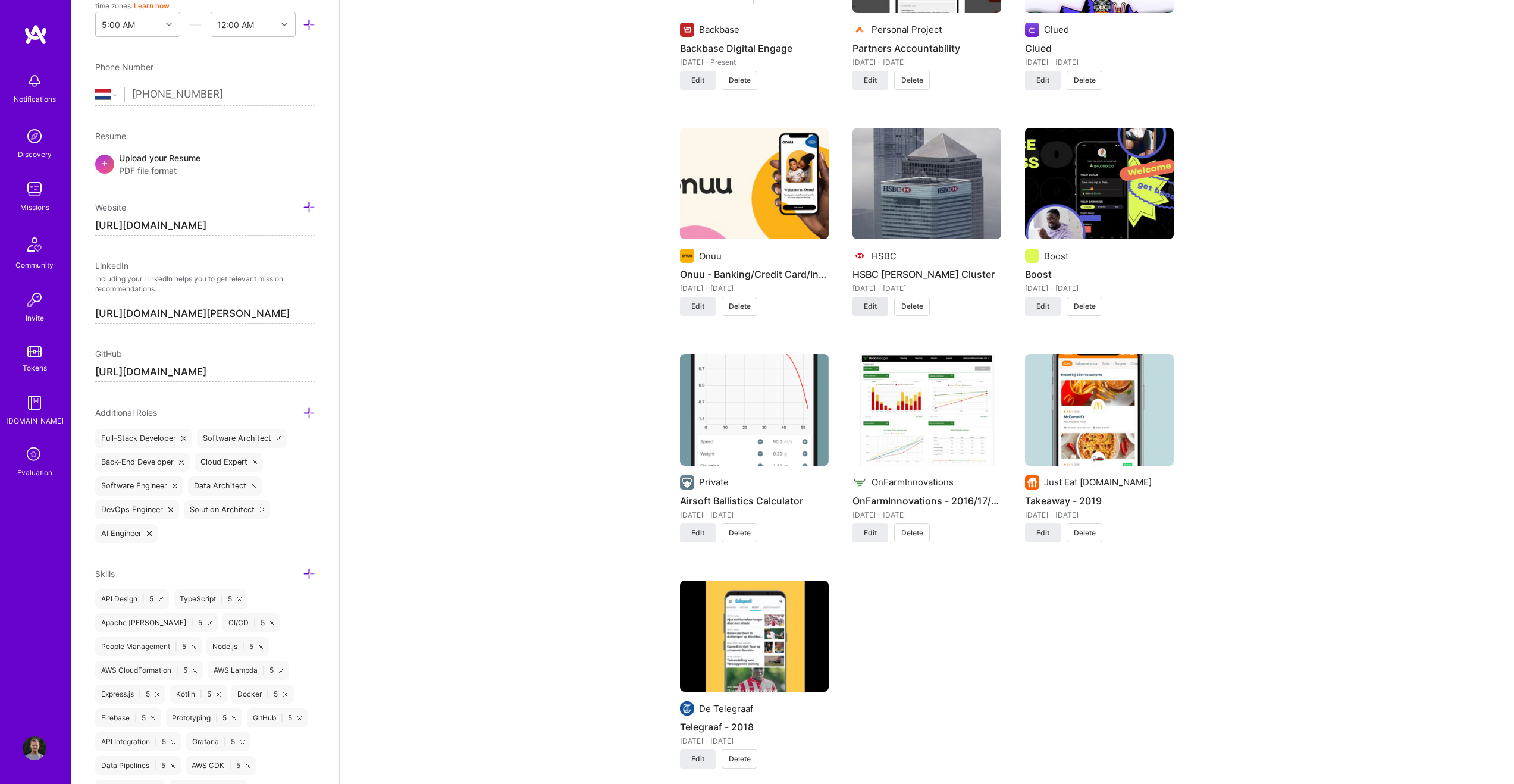
click at [870, 299] on button "Edit" at bounding box center [870, 306] width 36 height 19
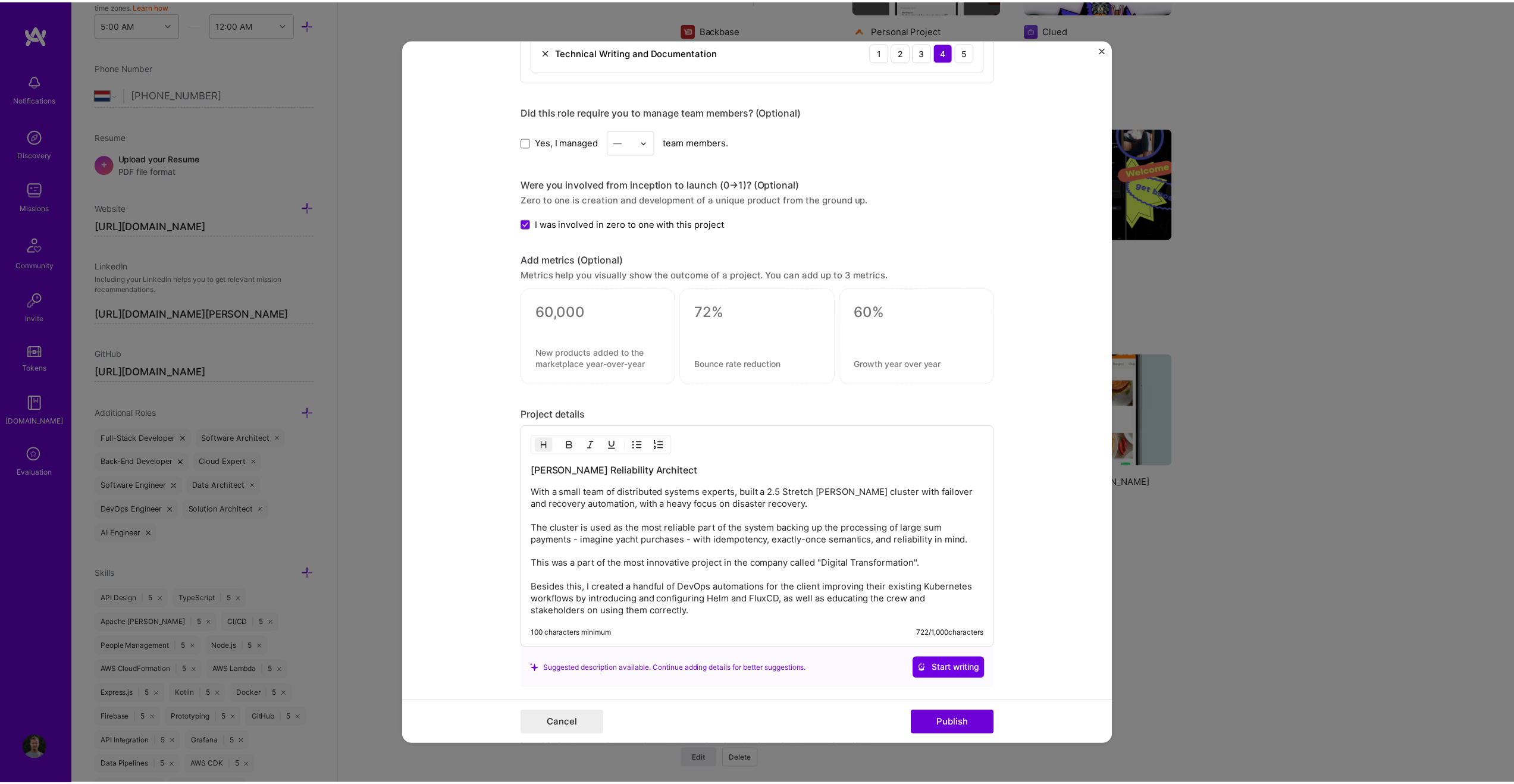
scroll to position [1295, 0]
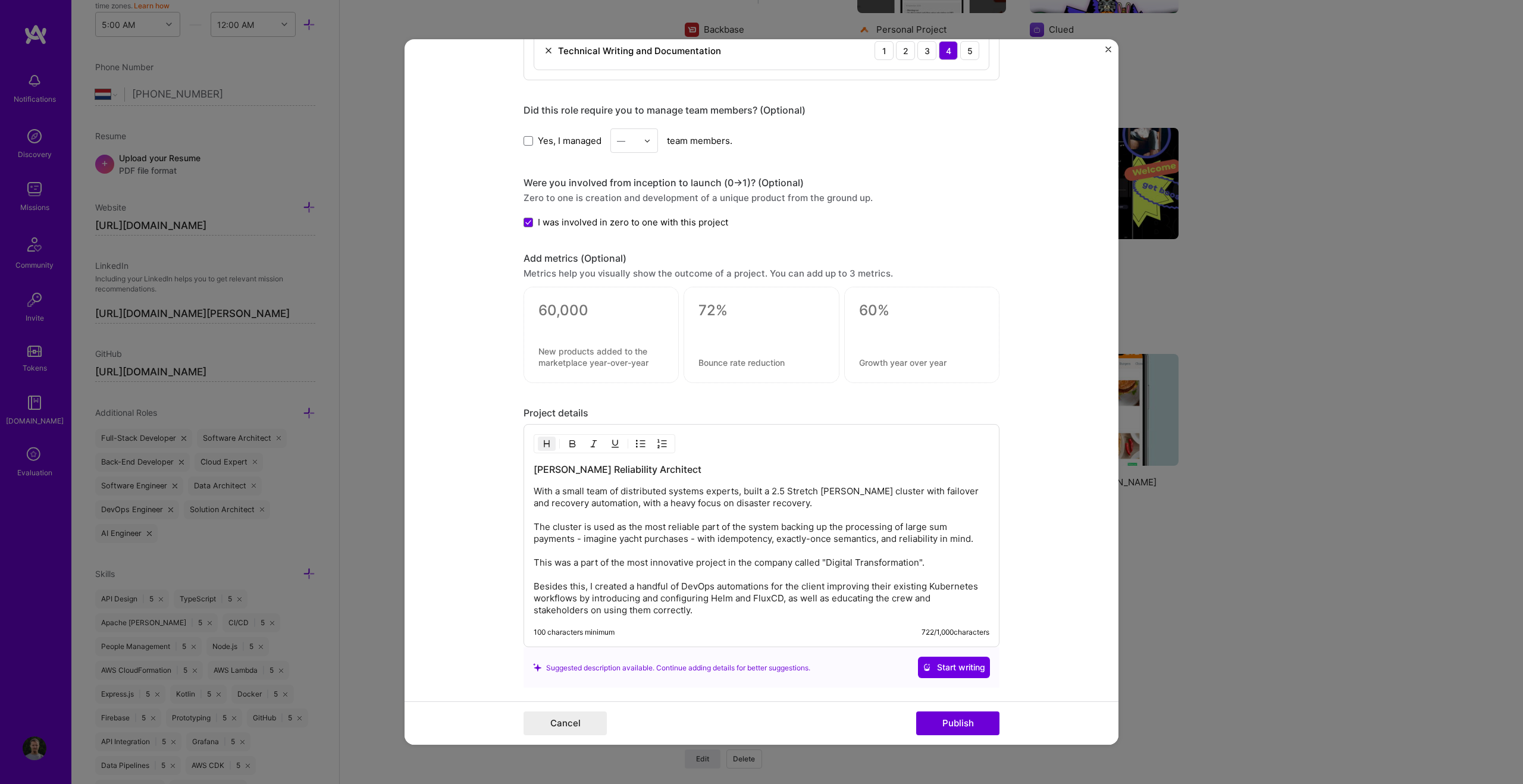
click at [898, 48] on img "Close" at bounding box center [1108, 50] width 6 height 6
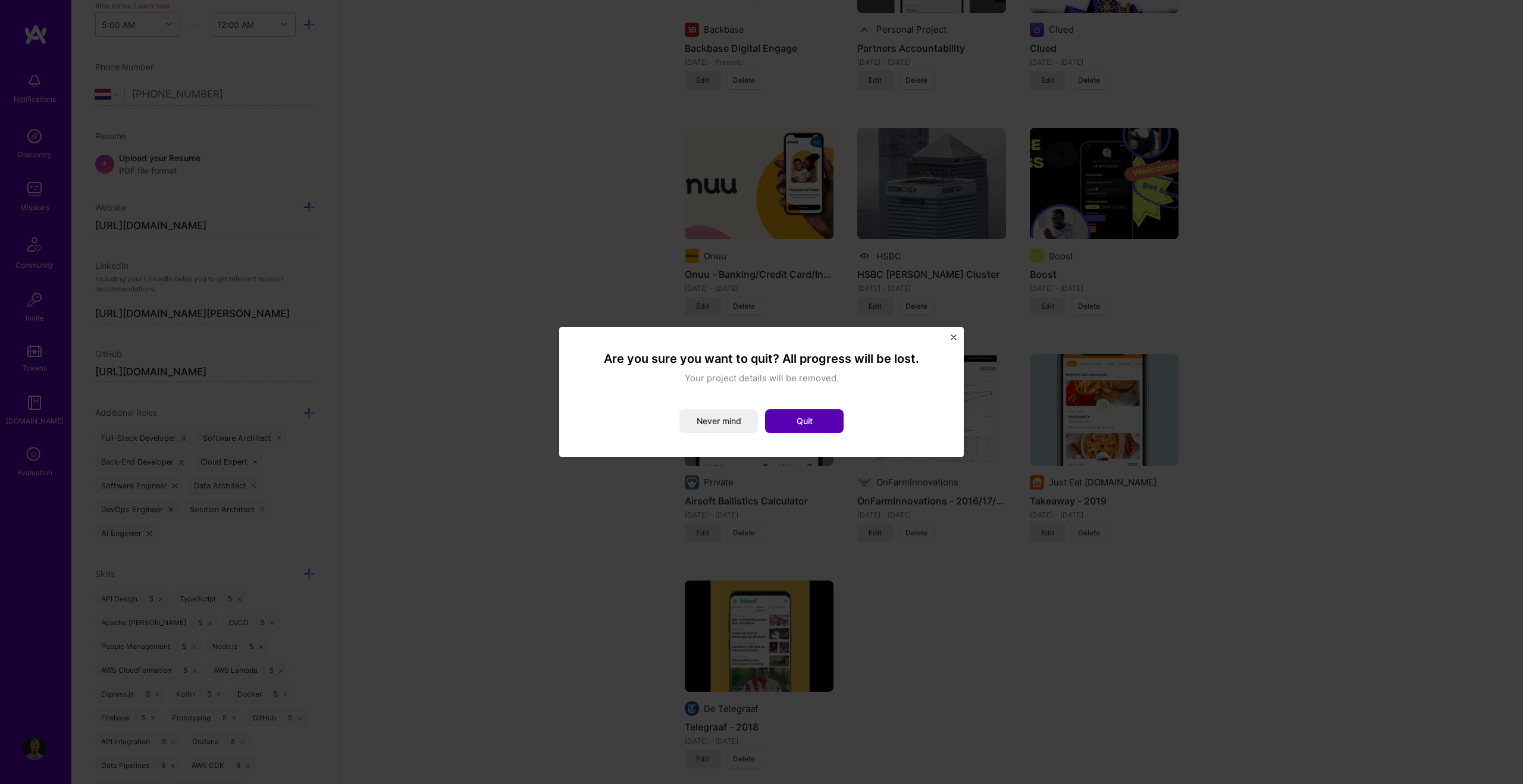
click at [798, 419] on button "Quit" at bounding box center [804, 421] width 79 height 24
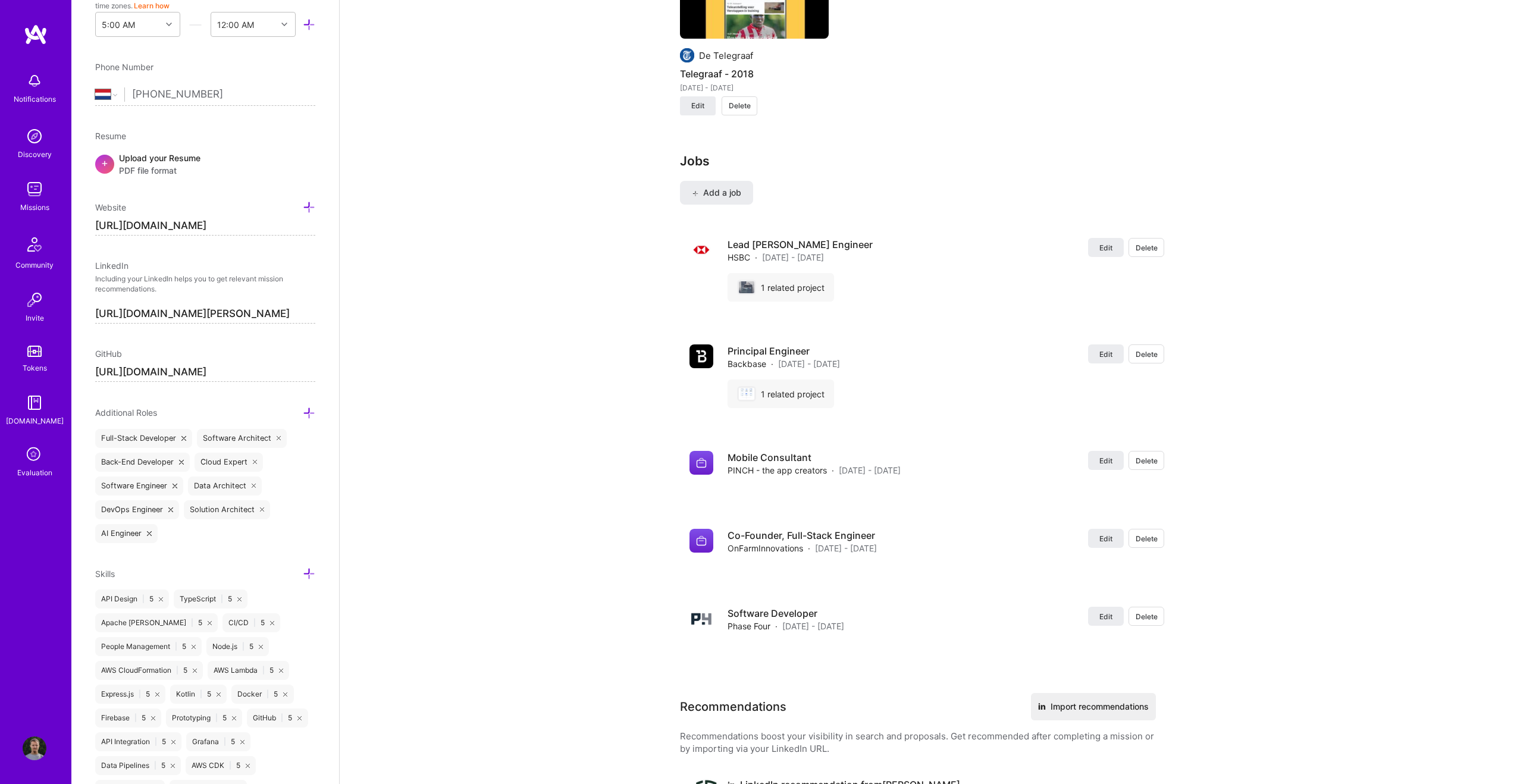
scroll to position [1837, 0]
click at [899, 248] on span "Delete" at bounding box center [1147, 246] width 22 height 10
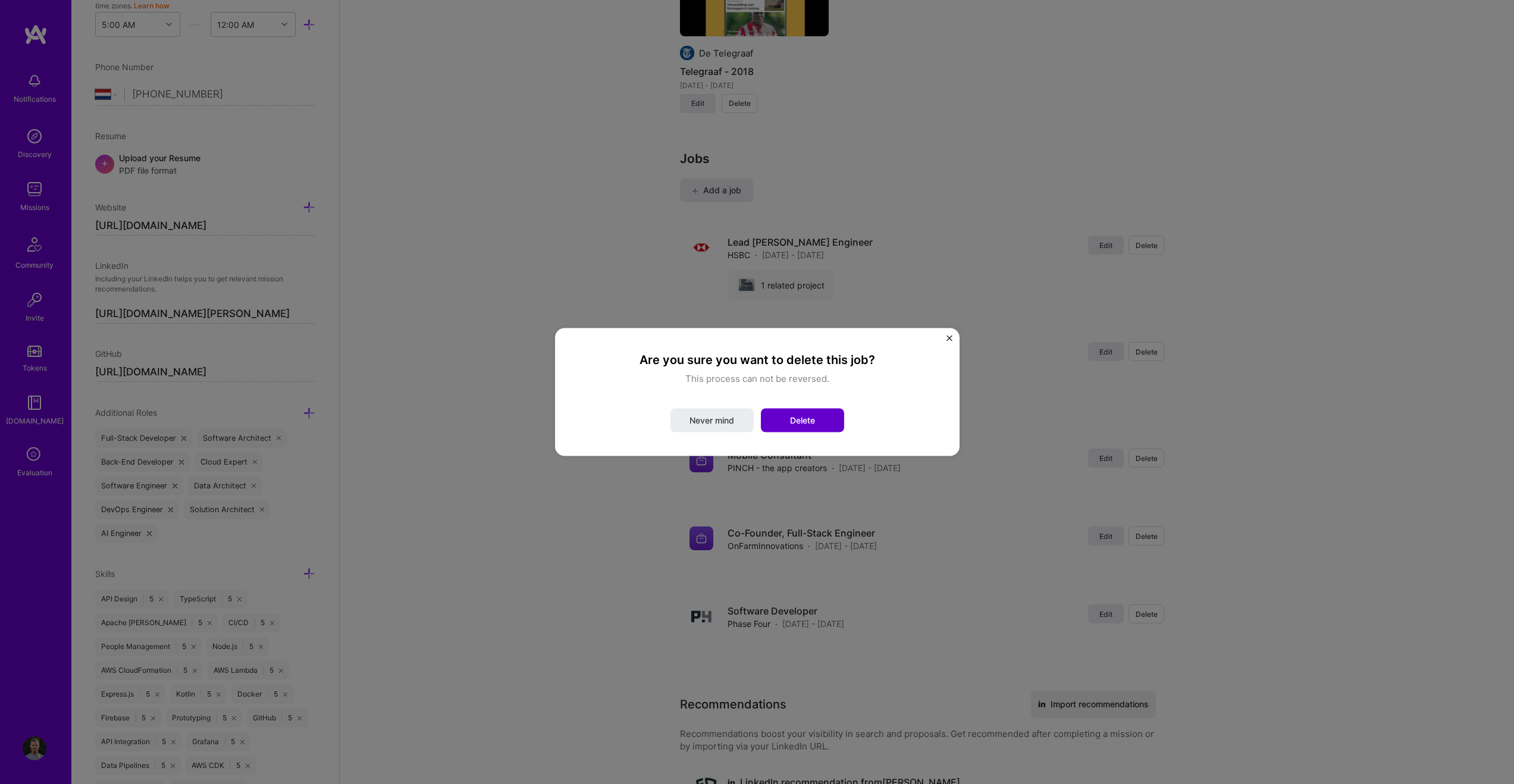
click at [801, 422] on span "Delete" at bounding box center [803, 420] width 25 height 12
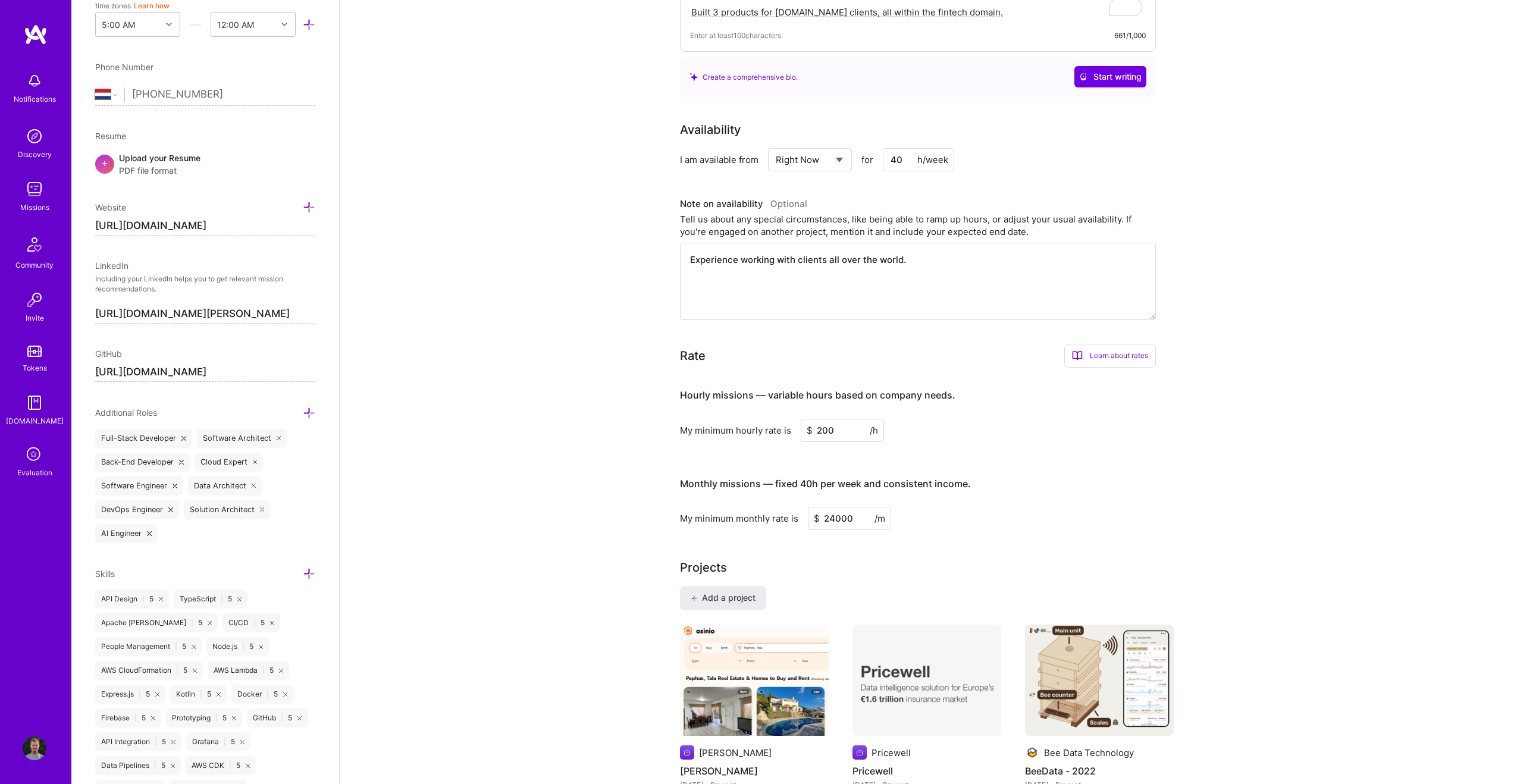
scroll to position [0, 0]
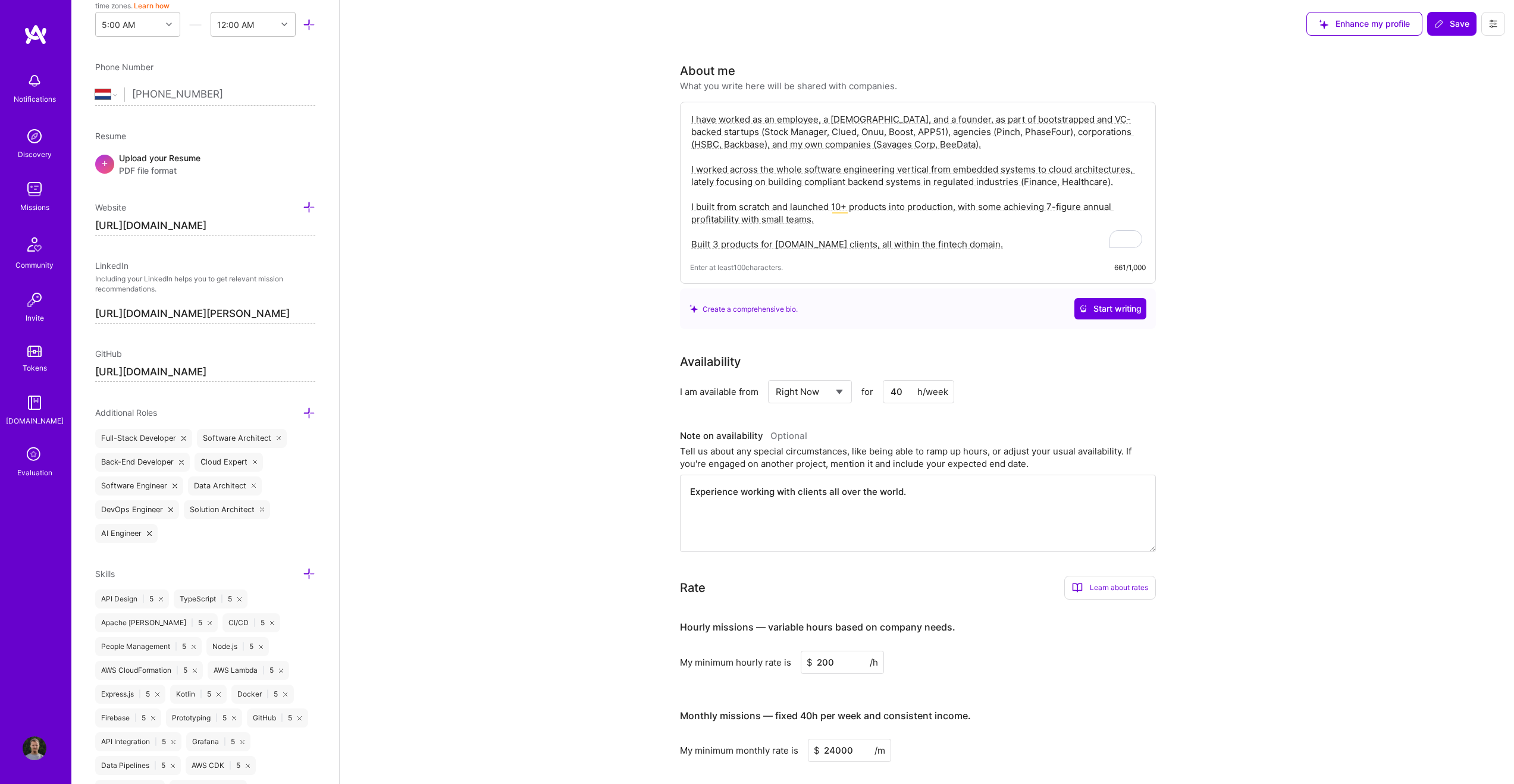
click at [899, 27] on icon at bounding box center [1493, 23] width 9 height 9
click at [899, 24] on span "Save" at bounding box center [1452, 23] width 35 height 12
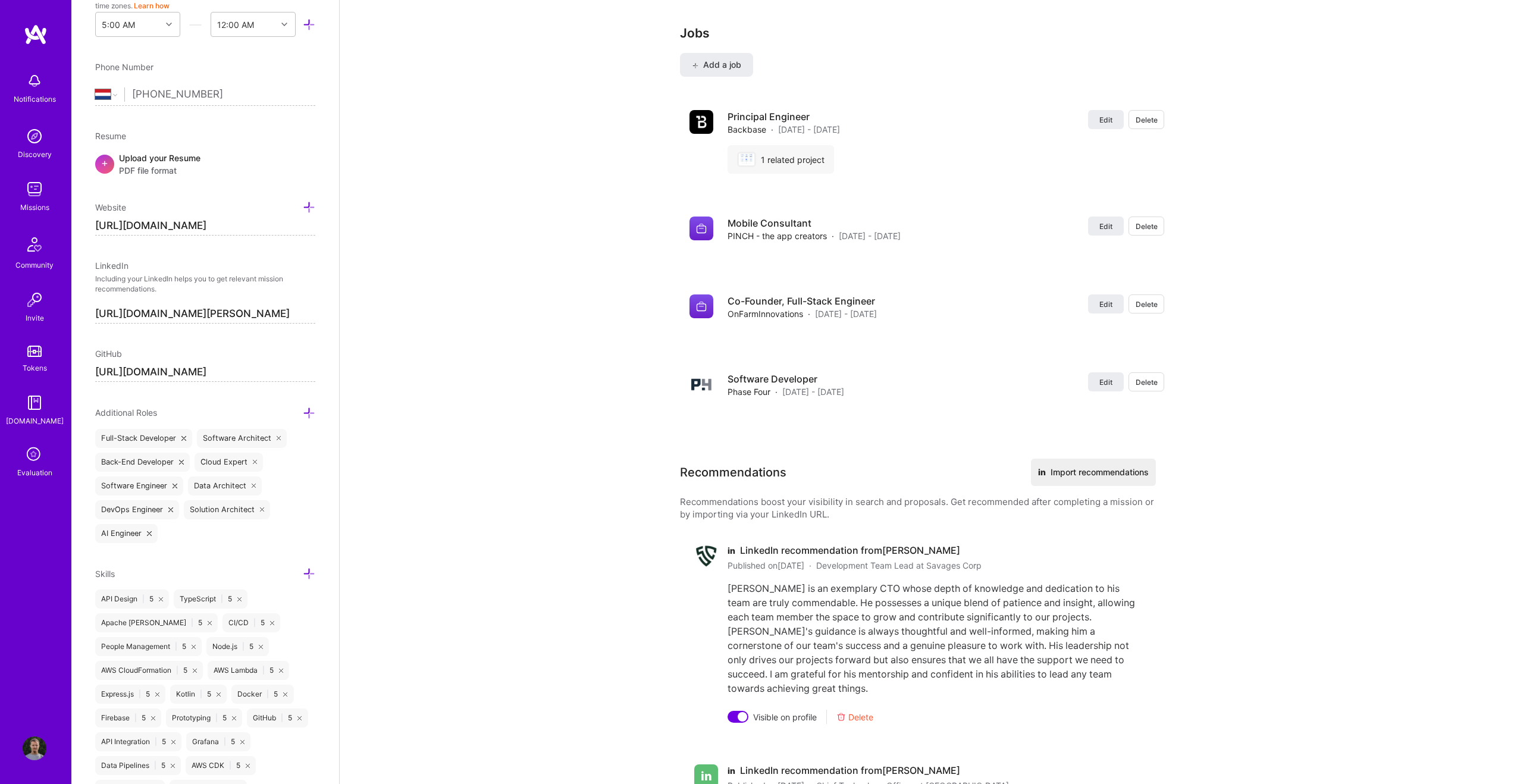
scroll to position [1960, 0]
